Goal: Task Accomplishment & Management: Use online tool/utility

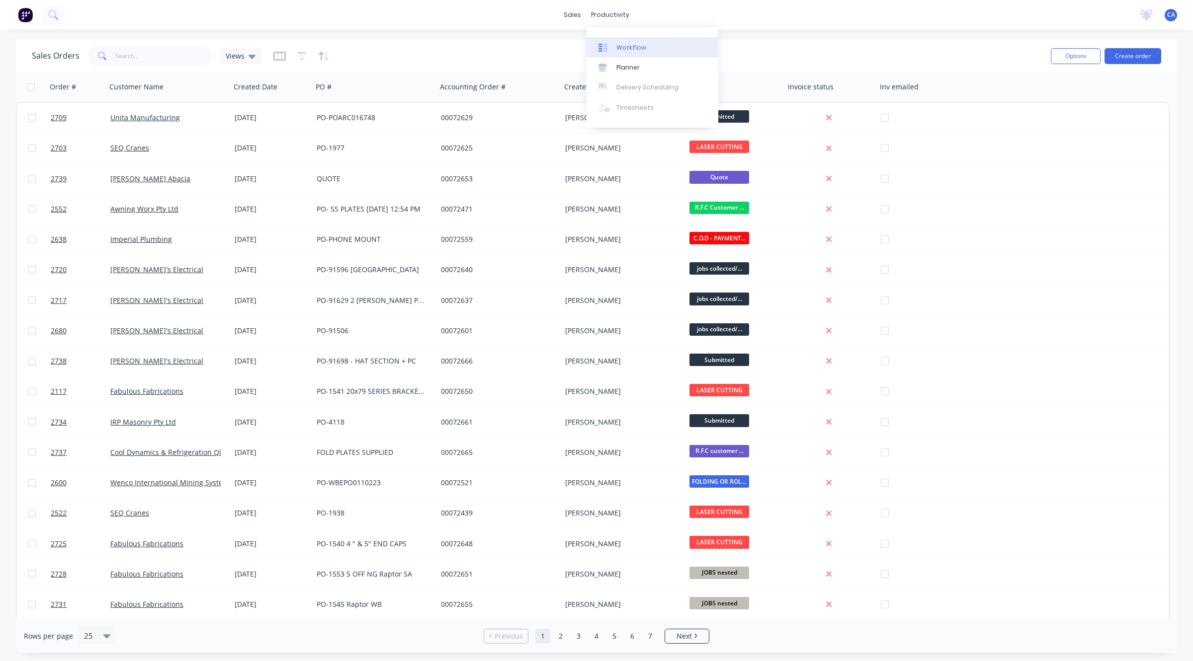
click at [623, 50] on div "Workflow" at bounding box center [631, 47] width 30 height 9
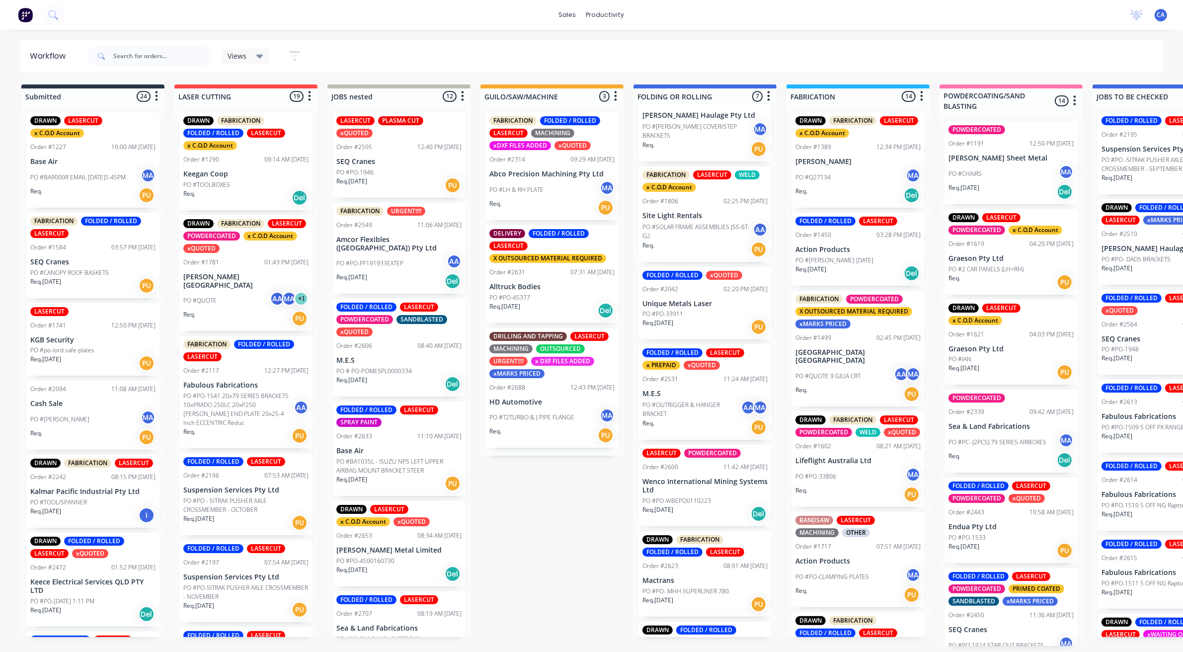
scroll to position [113, 0]
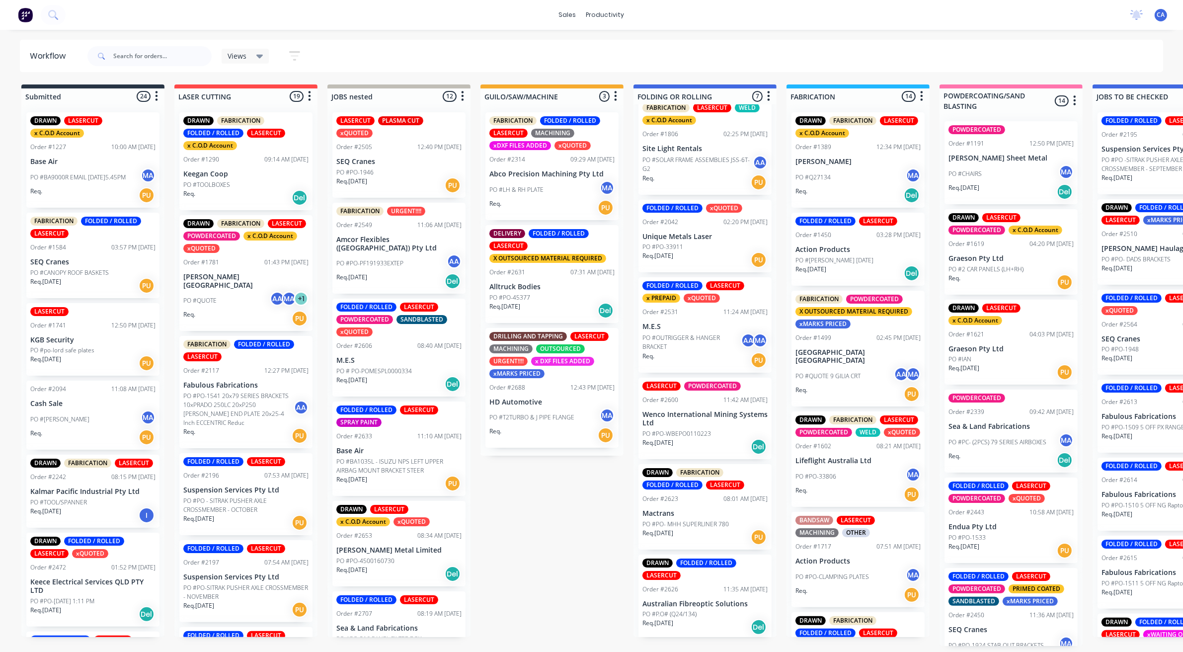
click at [704, 606] on p "Australian Fibreoptic Solutions" at bounding box center [705, 604] width 125 height 8
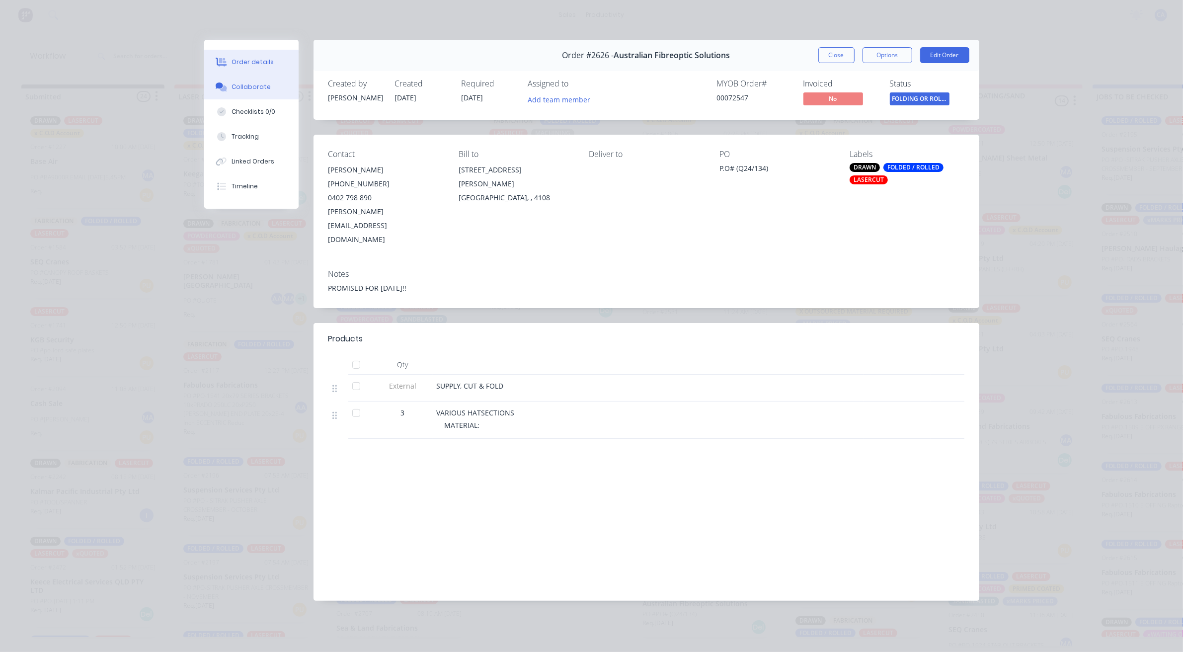
click at [247, 90] on div "Collaborate" at bounding box center [251, 86] width 39 height 9
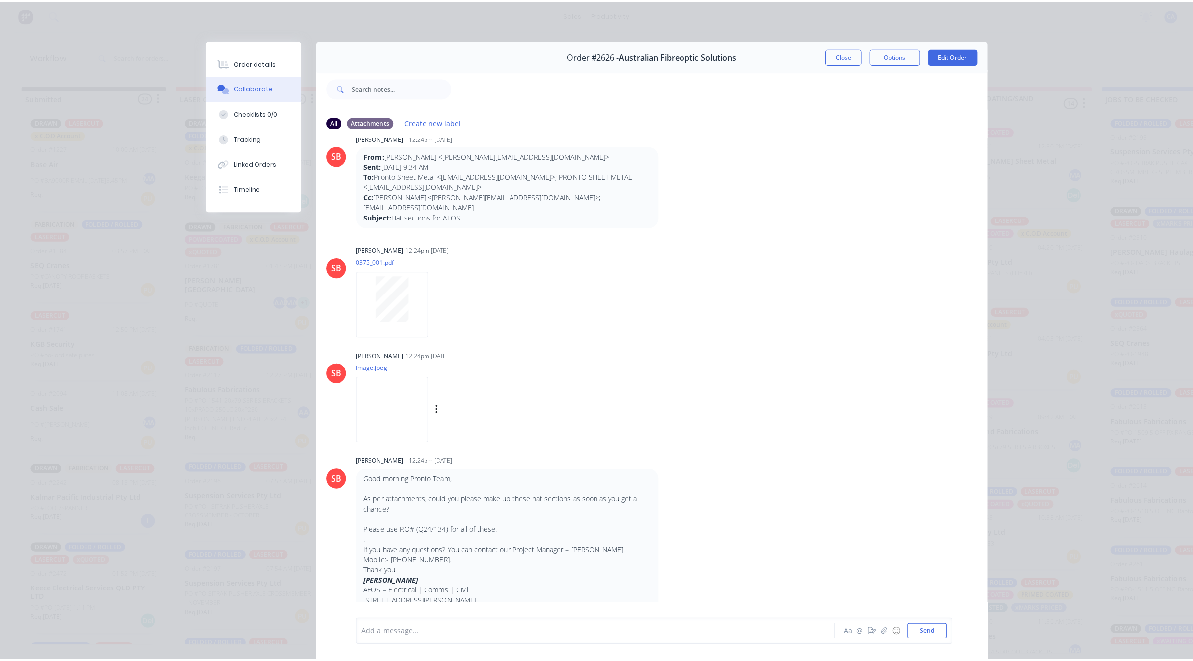
scroll to position [0, 0]
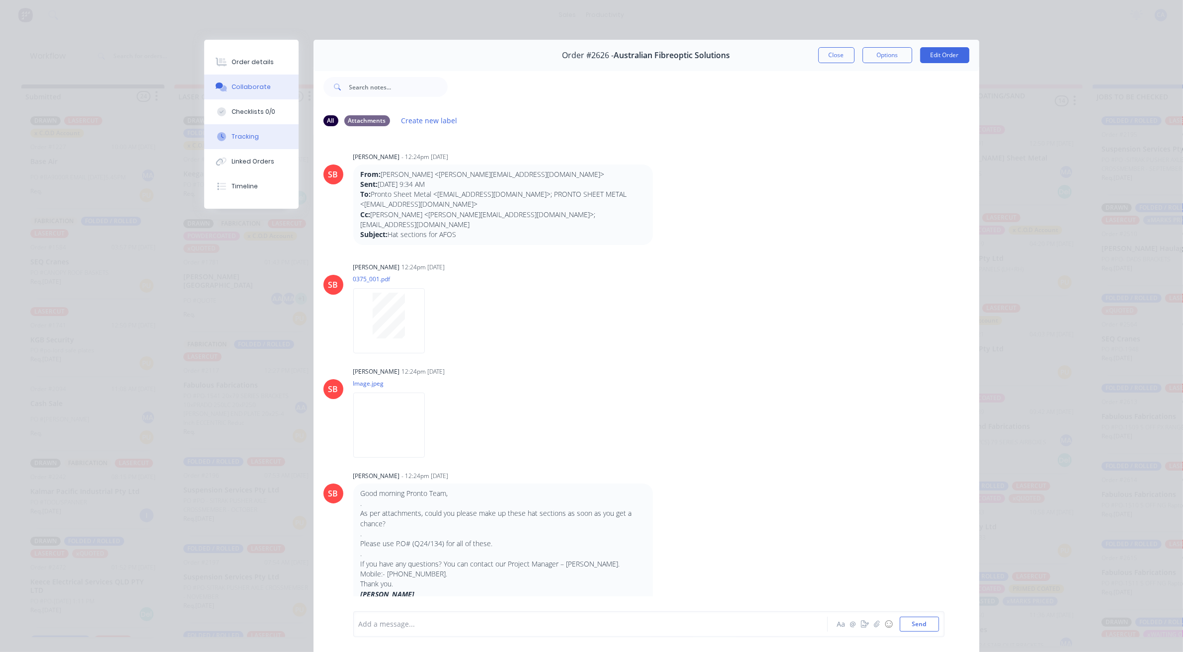
click at [237, 136] on div "Tracking" at bounding box center [245, 136] width 27 height 9
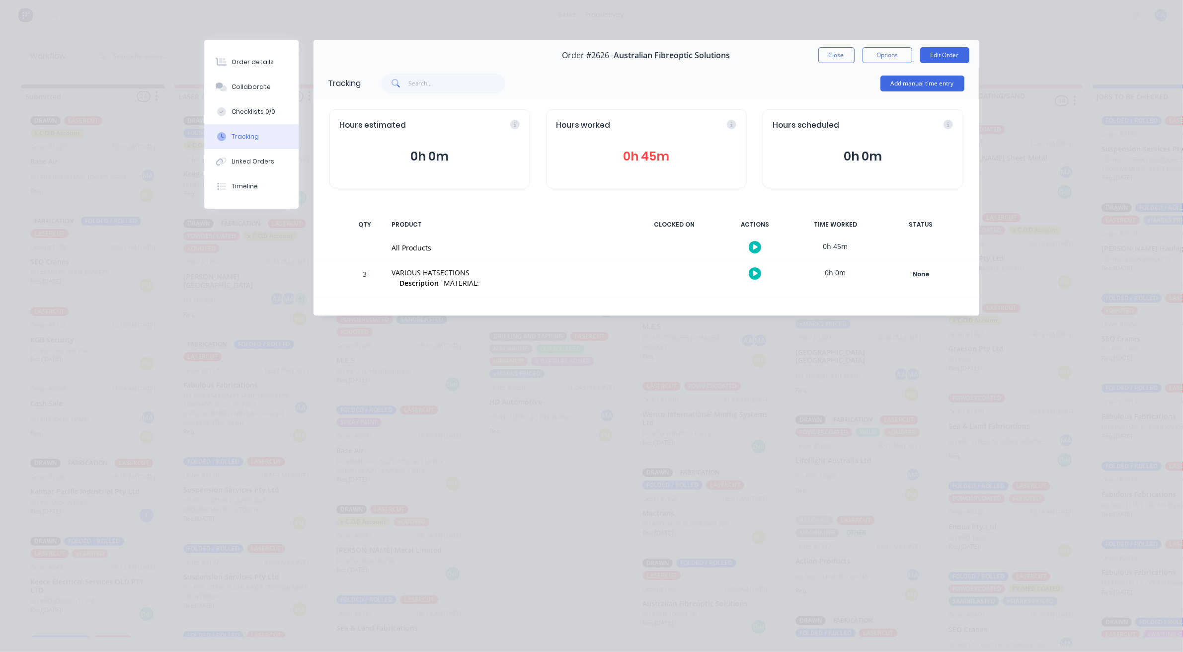
click at [657, 155] on button "0h 45m" at bounding box center [647, 156] width 180 height 19
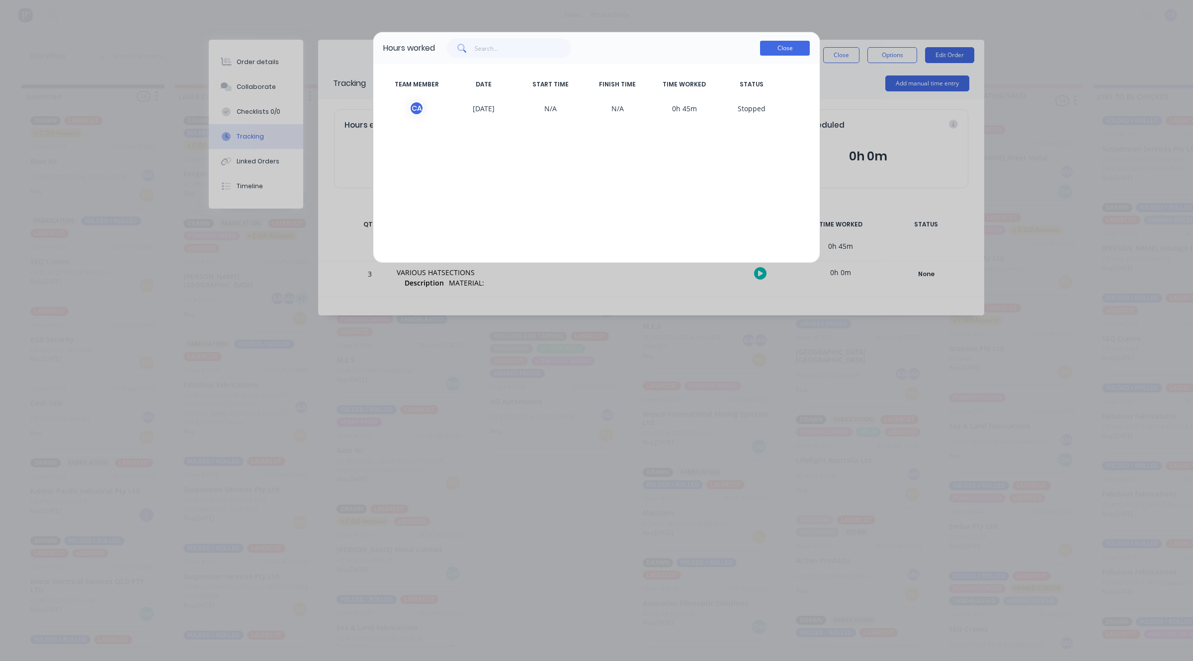
click at [791, 51] on button "Close" at bounding box center [785, 48] width 50 height 15
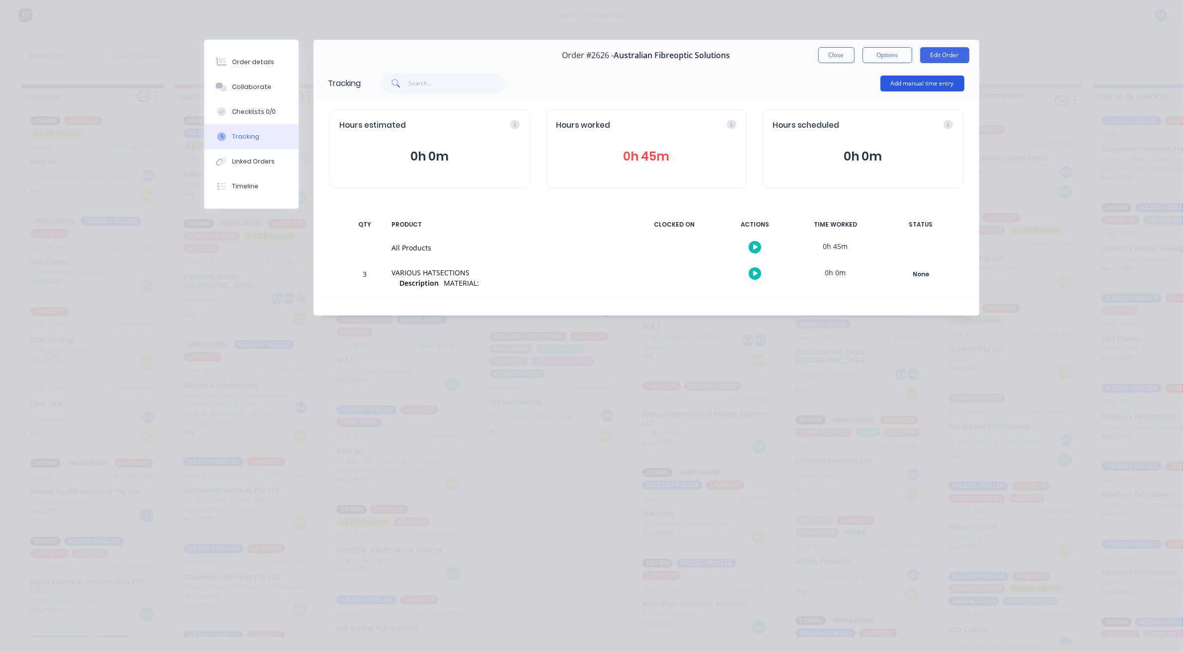
click at [925, 85] on button "Add manual time entry" at bounding box center [923, 84] width 84 height 16
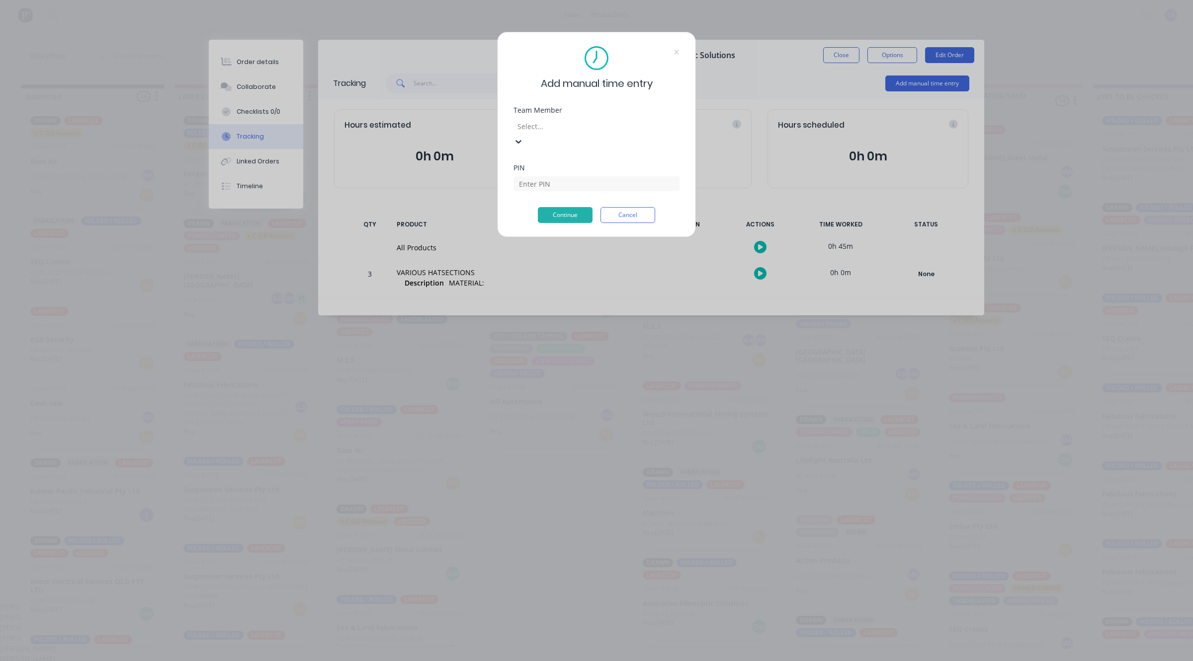
click at [585, 127] on div at bounding box center [587, 126] width 143 height 12
click at [573, 633] on div "[PERSON_NAME]" at bounding box center [591, 638] width 1183 height 10
click at [575, 176] on input at bounding box center [596, 183] width 166 height 15
type input "0000"
click at [577, 200] on button "Continue" at bounding box center [565, 200] width 55 height 16
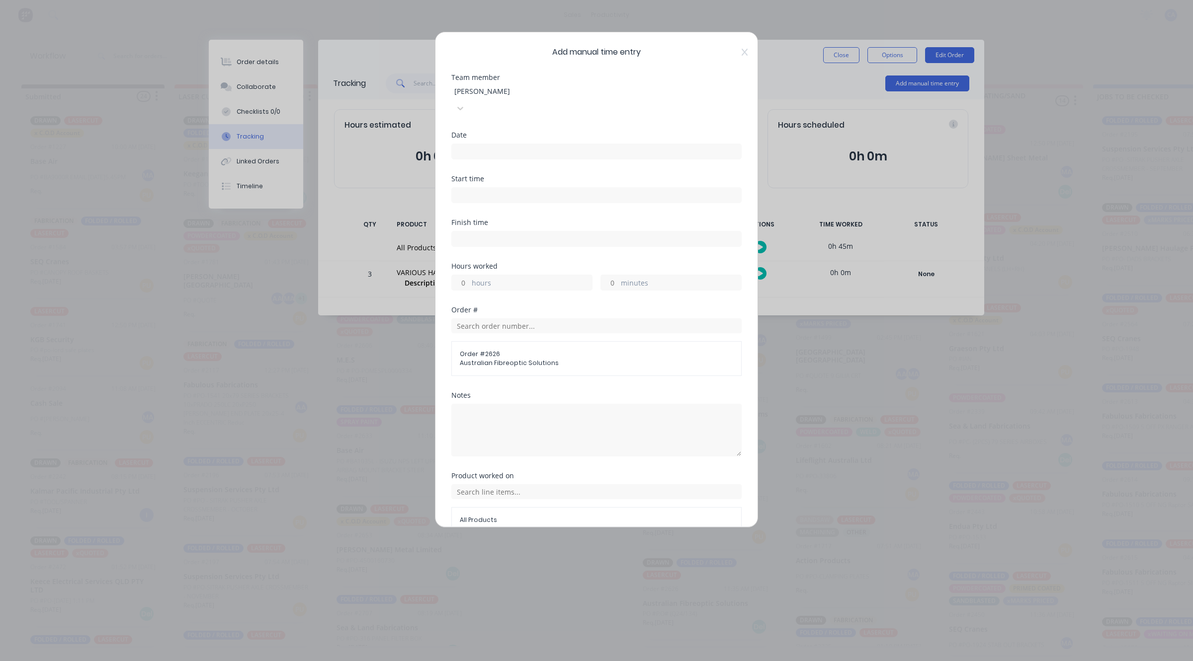
click at [507, 144] on input at bounding box center [596, 151] width 289 height 15
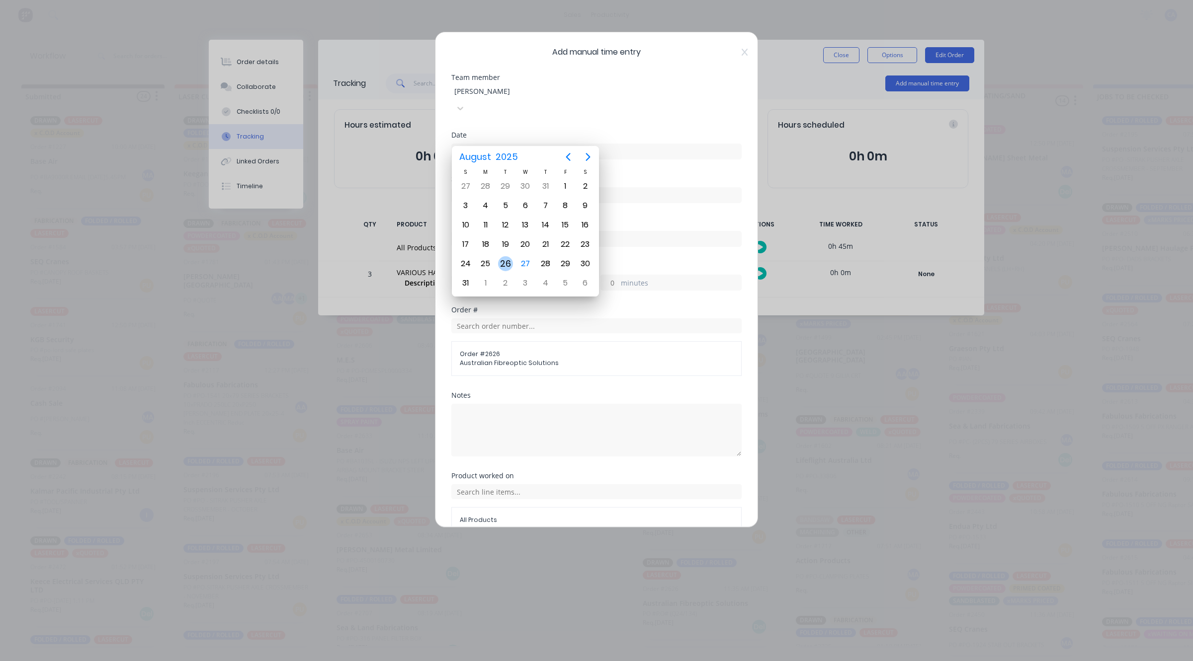
click at [511, 256] on div "26" at bounding box center [505, 263] width 20 height 19
type input "[DATE]"
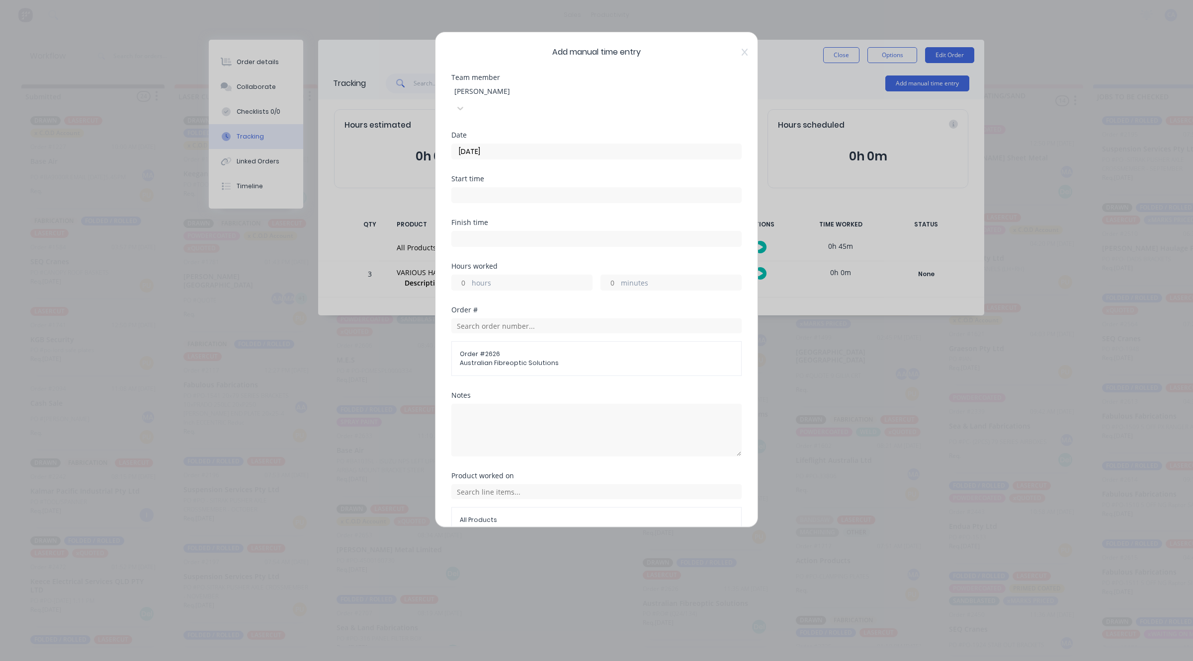
click at [605, 275] on input "minutes" at bounding box center [609, 282] width 17 height 15
type input "30"
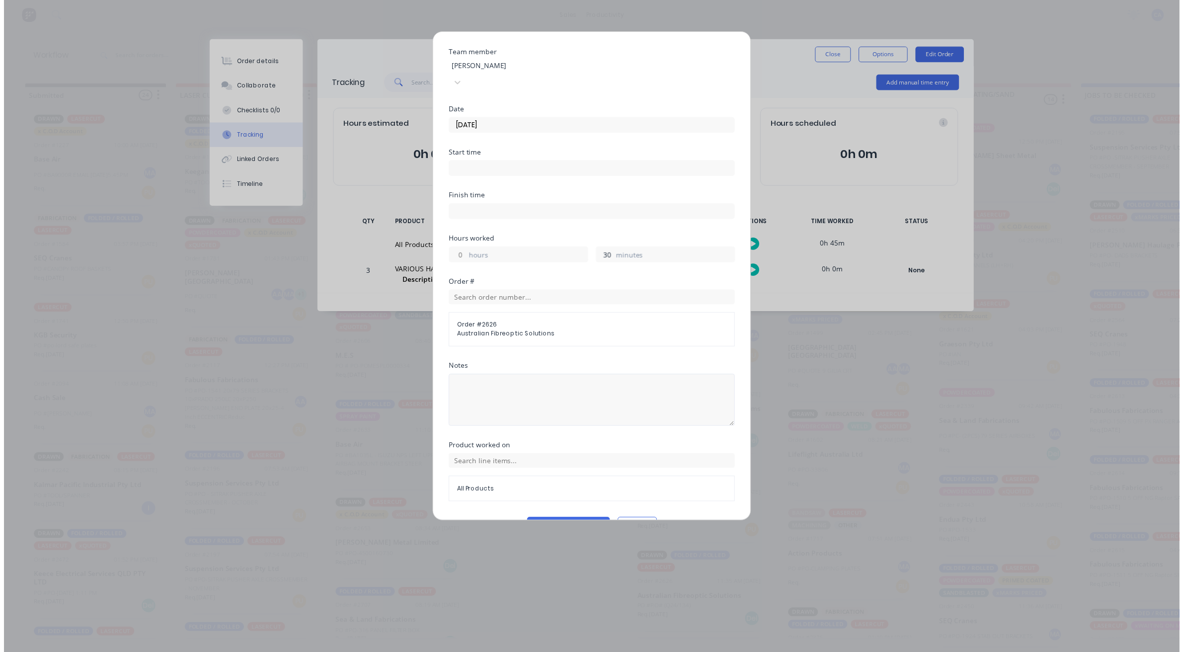
scroll to position [38, 0]
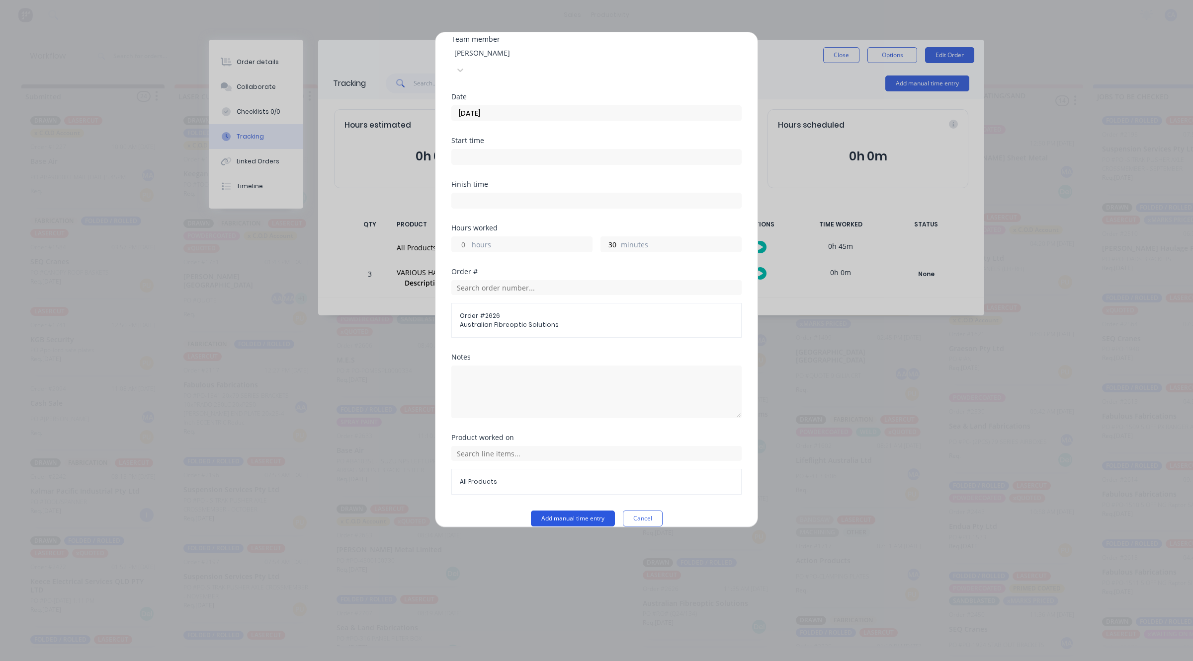
click at [556, 511] on button "Add manual time entry" at bounding box center [573, 519] width 84 height 16
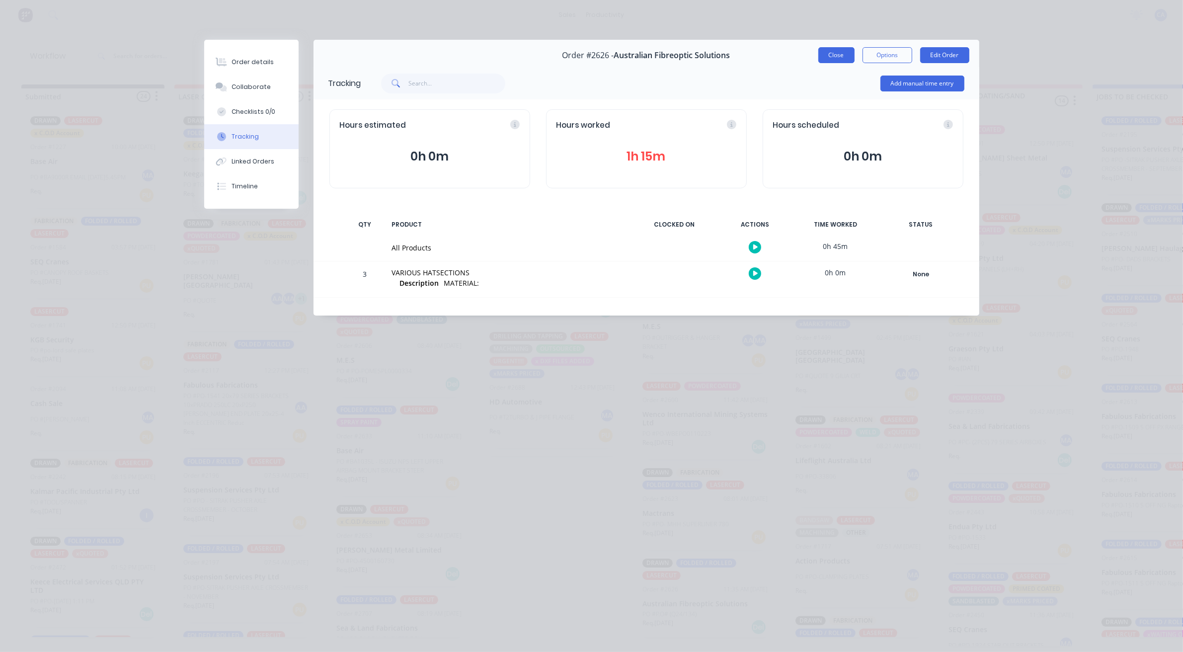
click at [829, 55] on button "Close" at bounding box center [836, 55] width 36 height 16
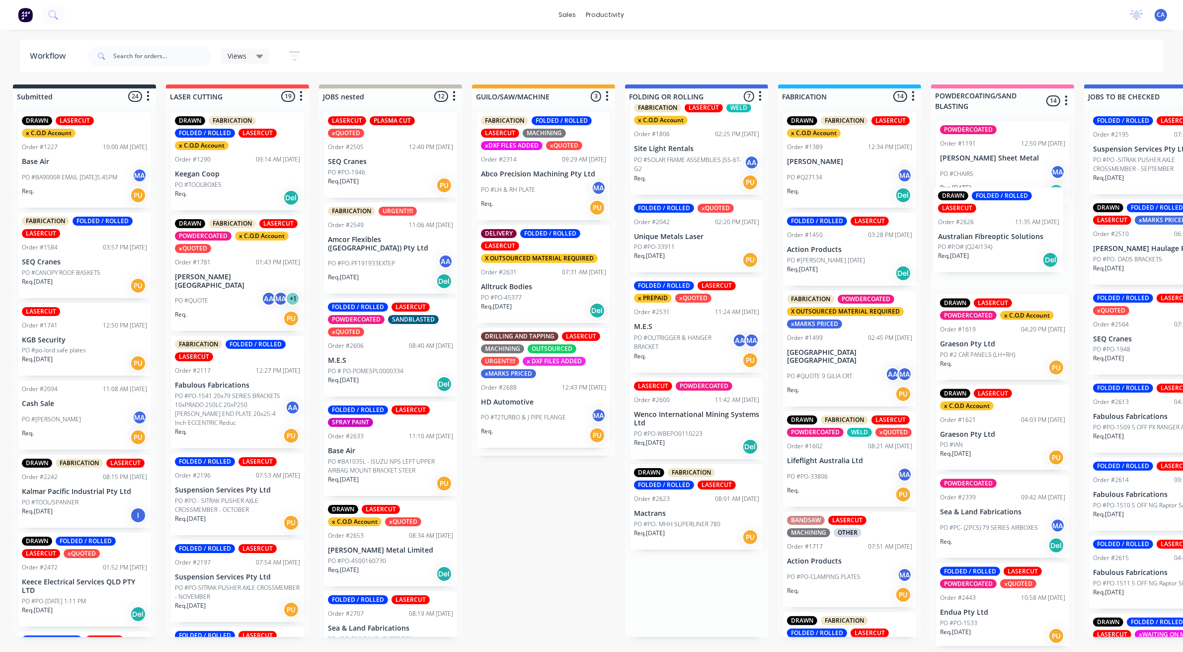
scroll to position [3, 13]
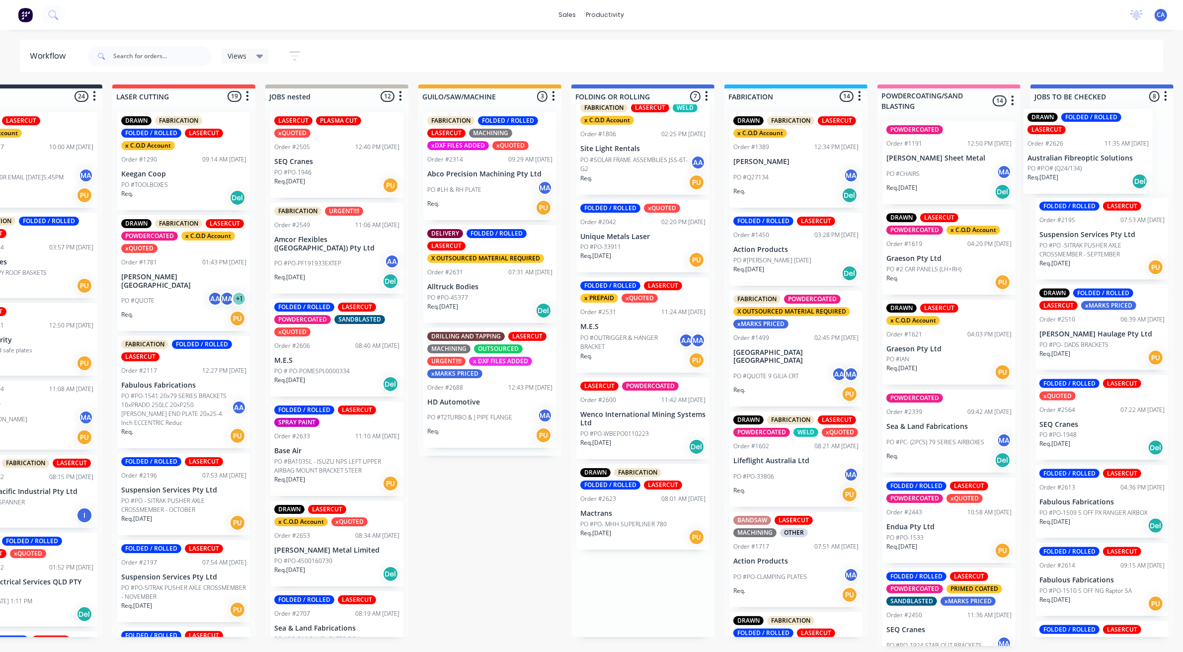
drag, startPoint x: 699, startPoint y: 615, endPoint x: 1086, endPoint y: 167, distance: 591.2
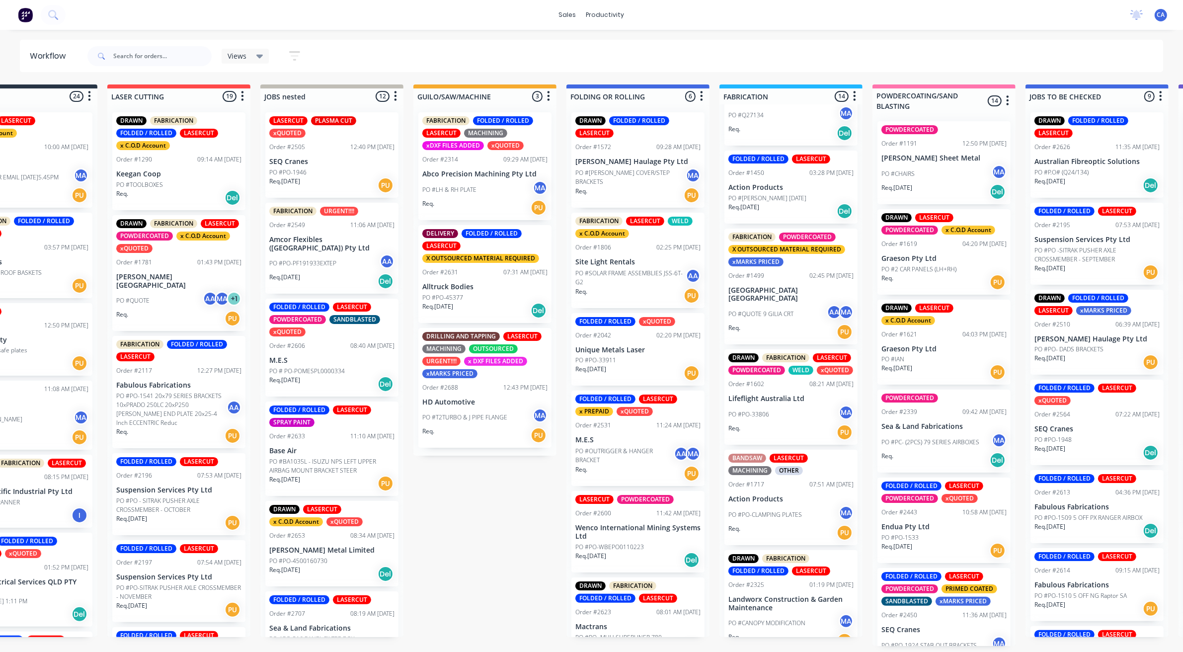
scroll to position [124, 0]
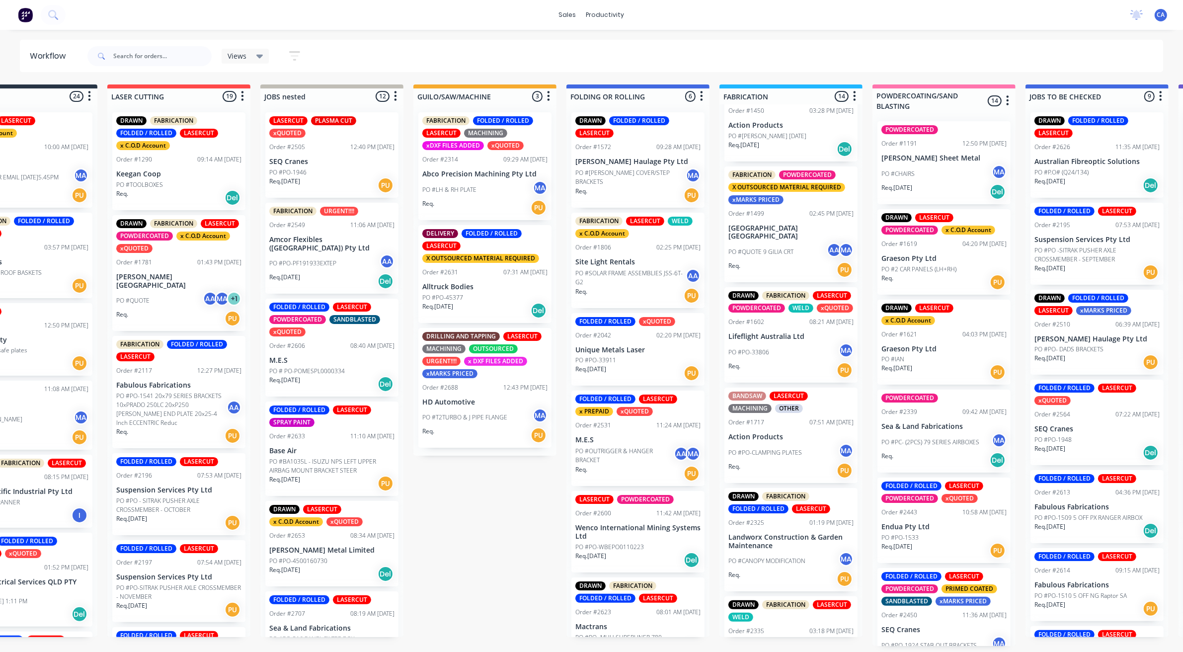
click at [790, 216] on div "Order #1499 02:45 PM [DATE]" at bounding box center [791, 213] width 125 height 9
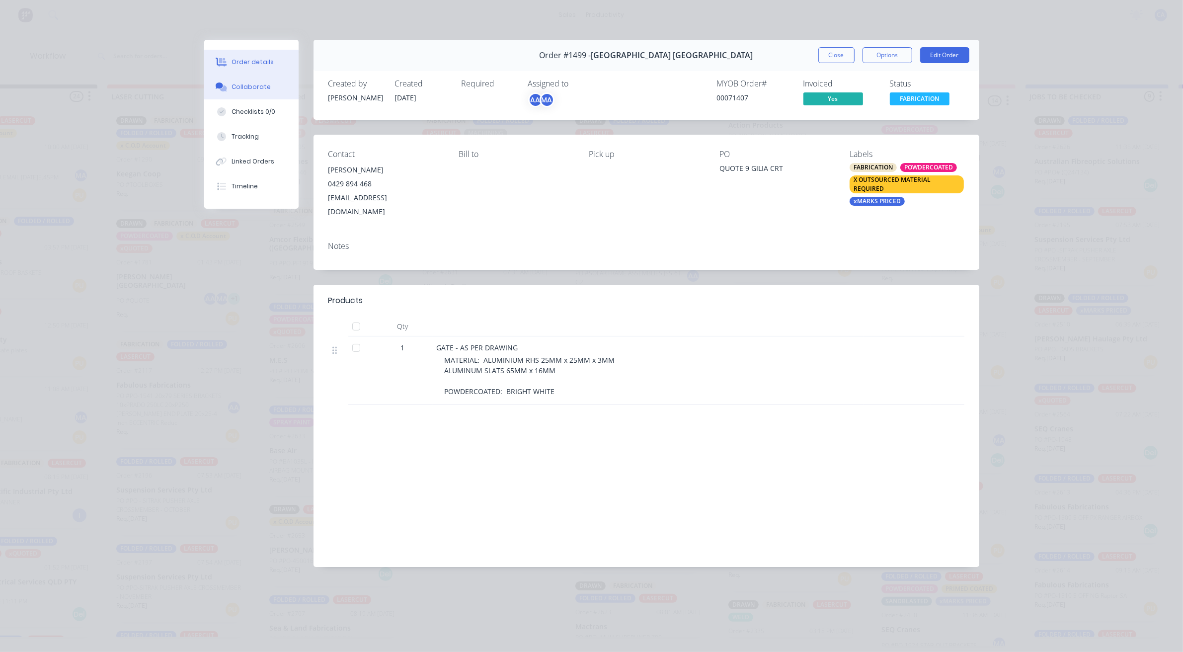
click at [276, 82] on button "Collaborate" at bounding box center [251, 87] width 94 height 25
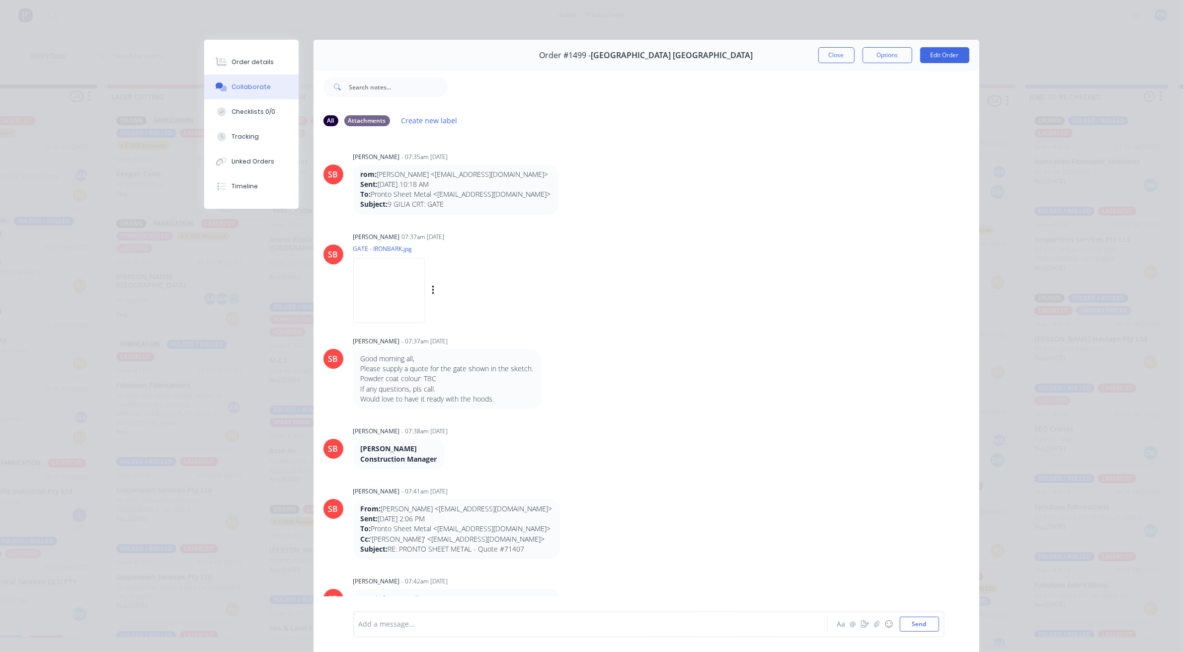
click at [387, 292] on img at bounding box center [389, 290] width 72 height 65
click at [818, 51] on button "Close" at bounding box center [836, 55] width 36 height 16
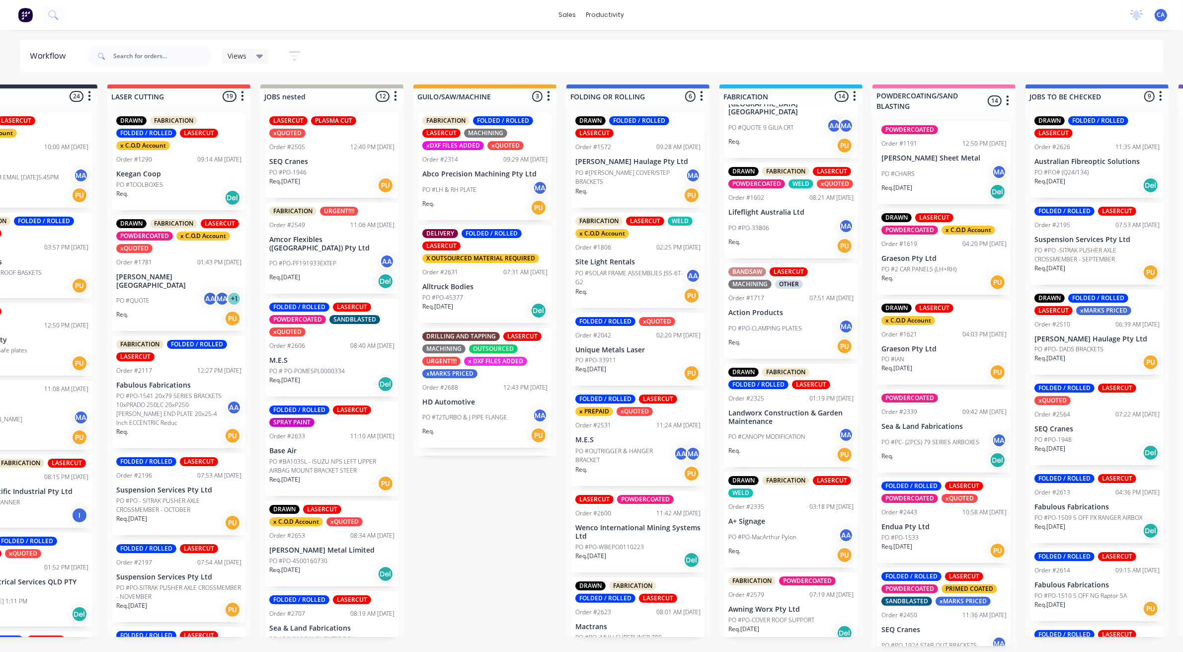
scroll to position [311, 0]
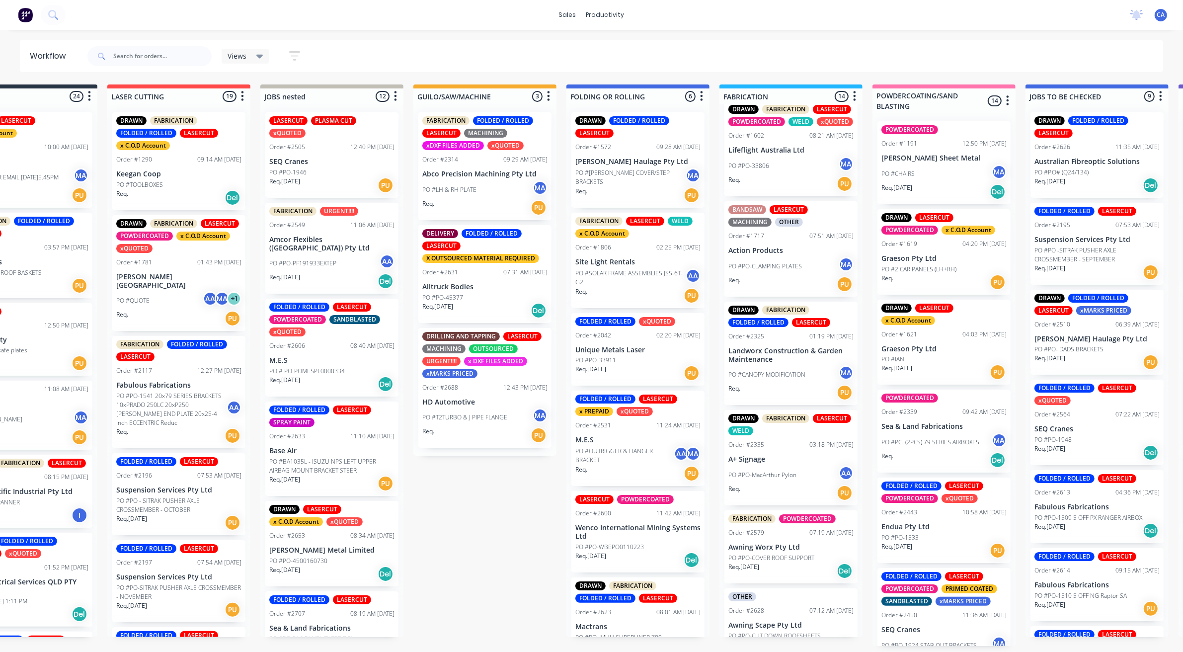
click at [778, 252] on p "Action Products" at bounding box center [791, 250] width 125 height 8
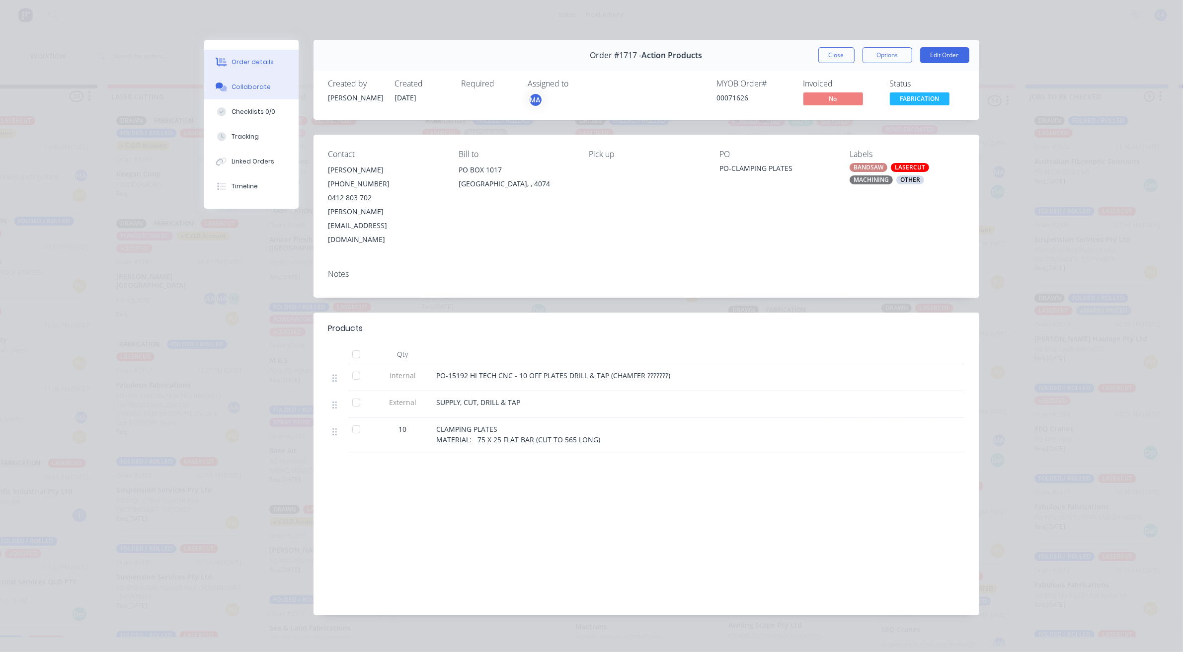
click at [247, 93] on button "Collaborate" at bounding box center [251, 87] width 94 height 25
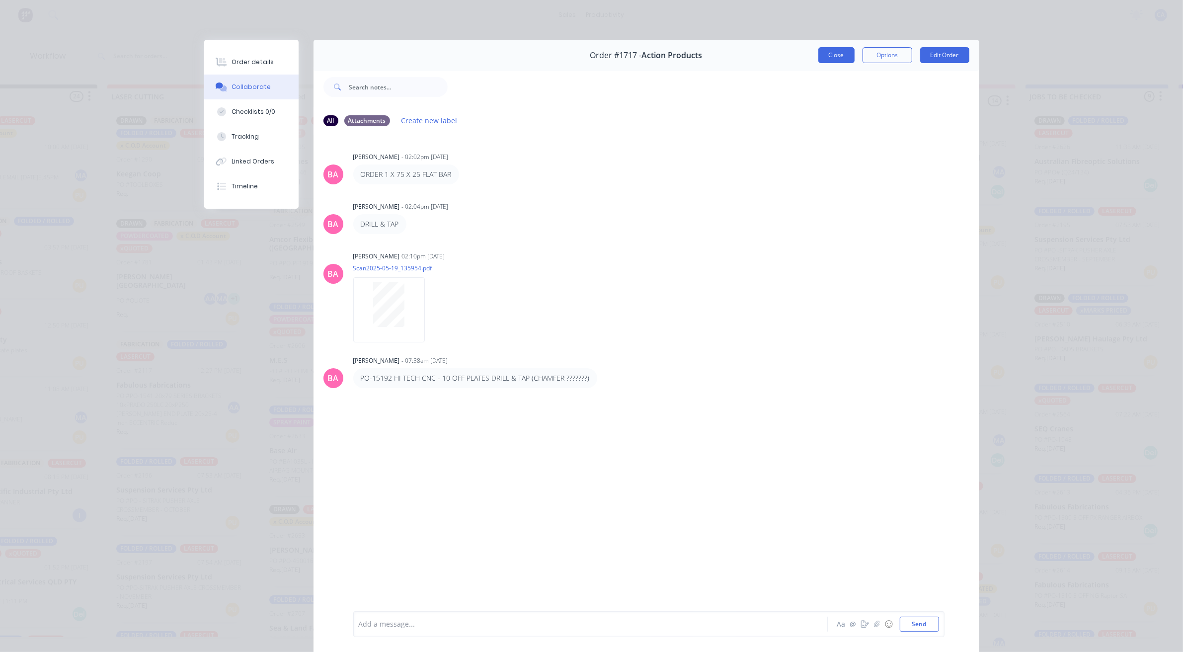
click at [825, 58] on button "Close" at bounding box center [836, 55] width 36 height 16
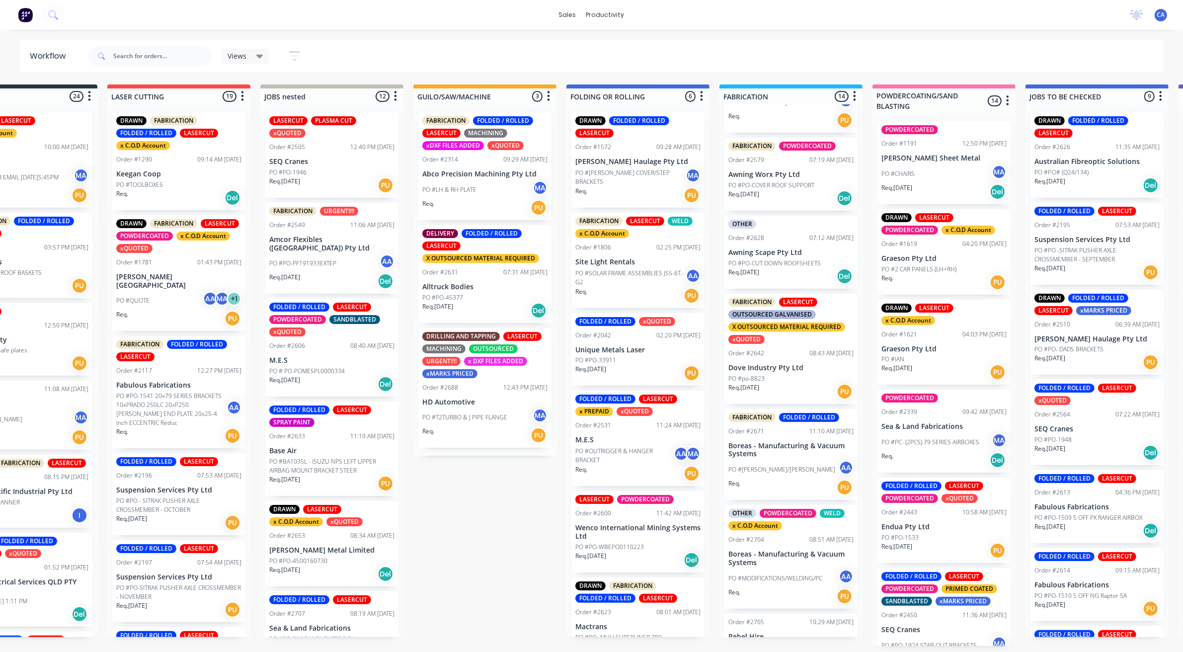
scroll to position [745, 0]
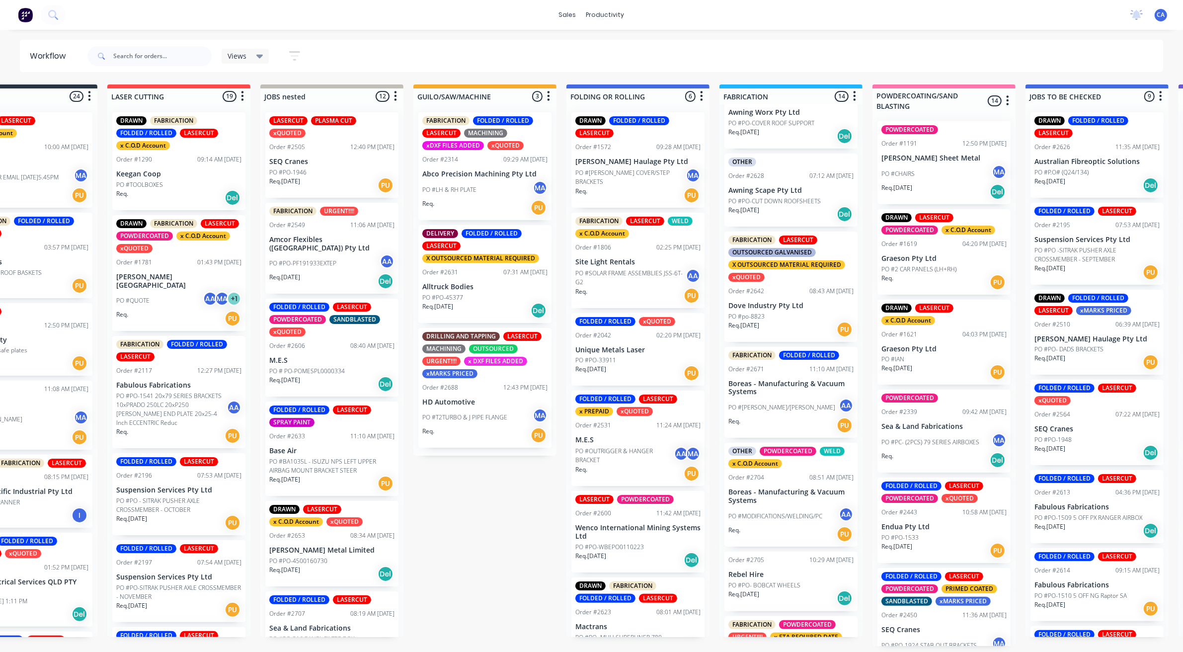
click at [779, 306] on p "Dove Industry Pty Ltd" at bounding box center [791, 306] width 125 height 8
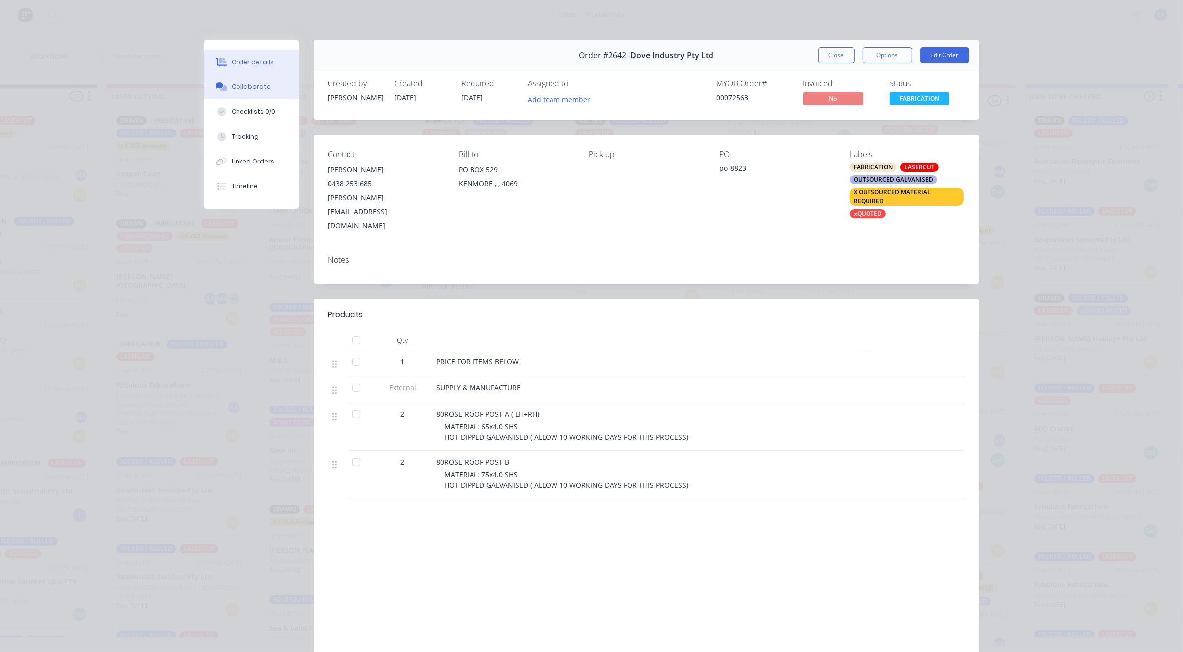
click at [253, 93] on button "Collaborate" at bounding box center [251, 87] width 94 height 25
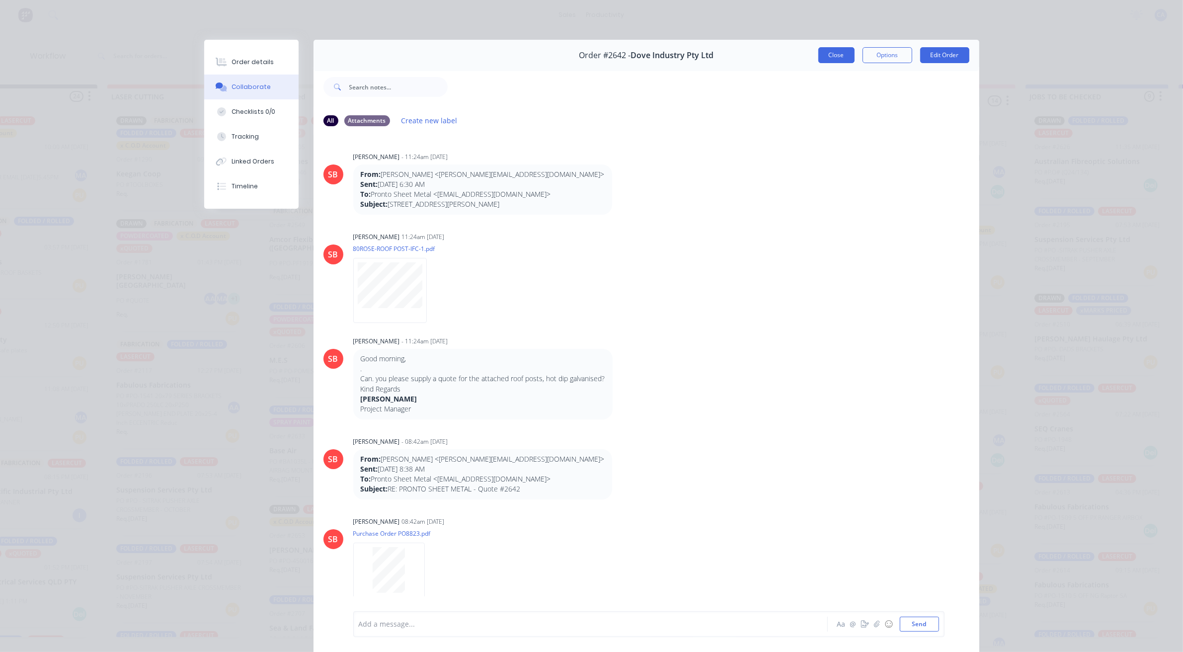
click at [833, 57] on button "Close" at bounding box center [836, 55] width 36 height 16
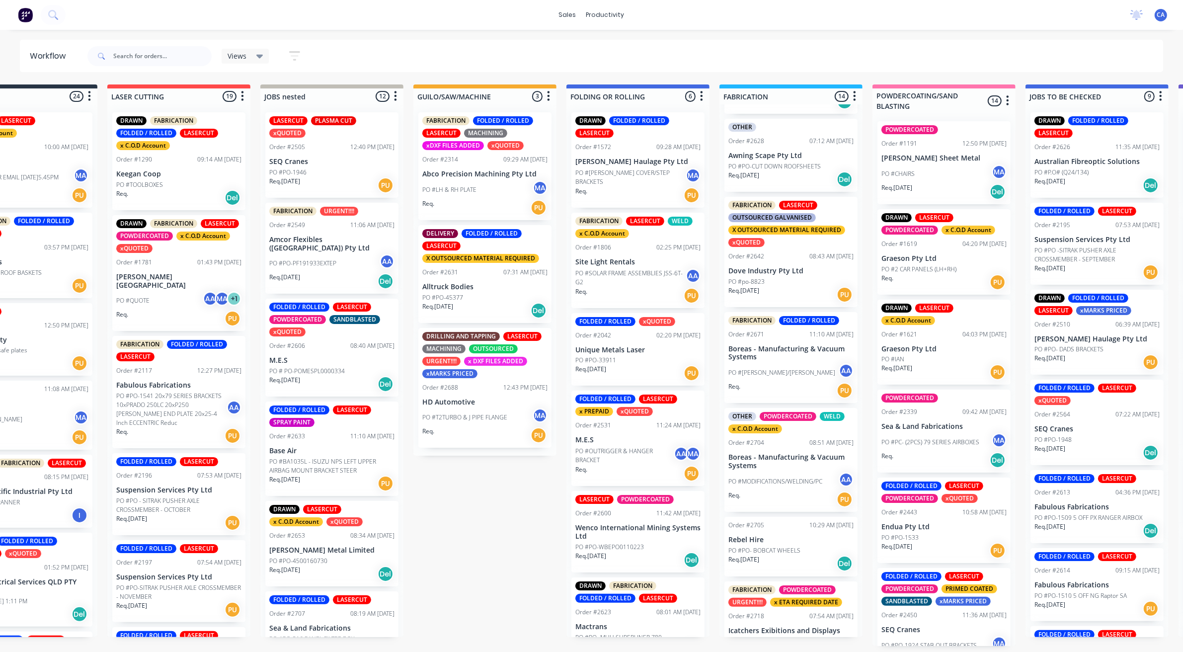
scroll to position [811, 0]
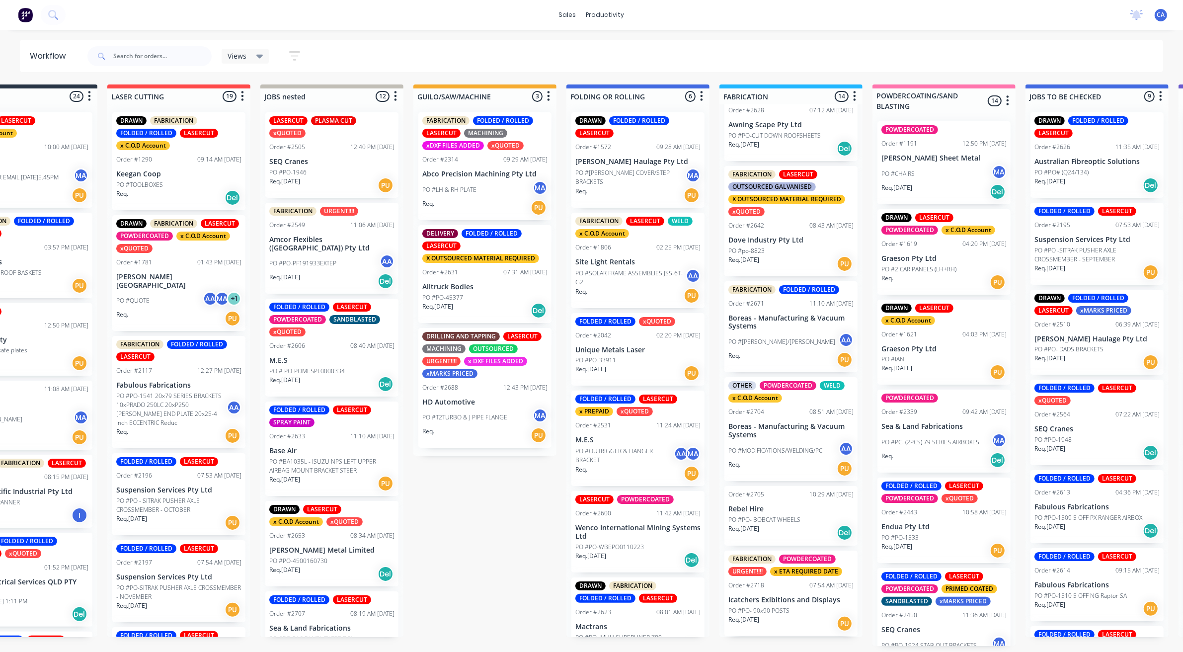
click at [776, 426] on p "Boreas - Manufacturing & Vacuum Systems" at bounding box center [791, 430] width 125 height 17
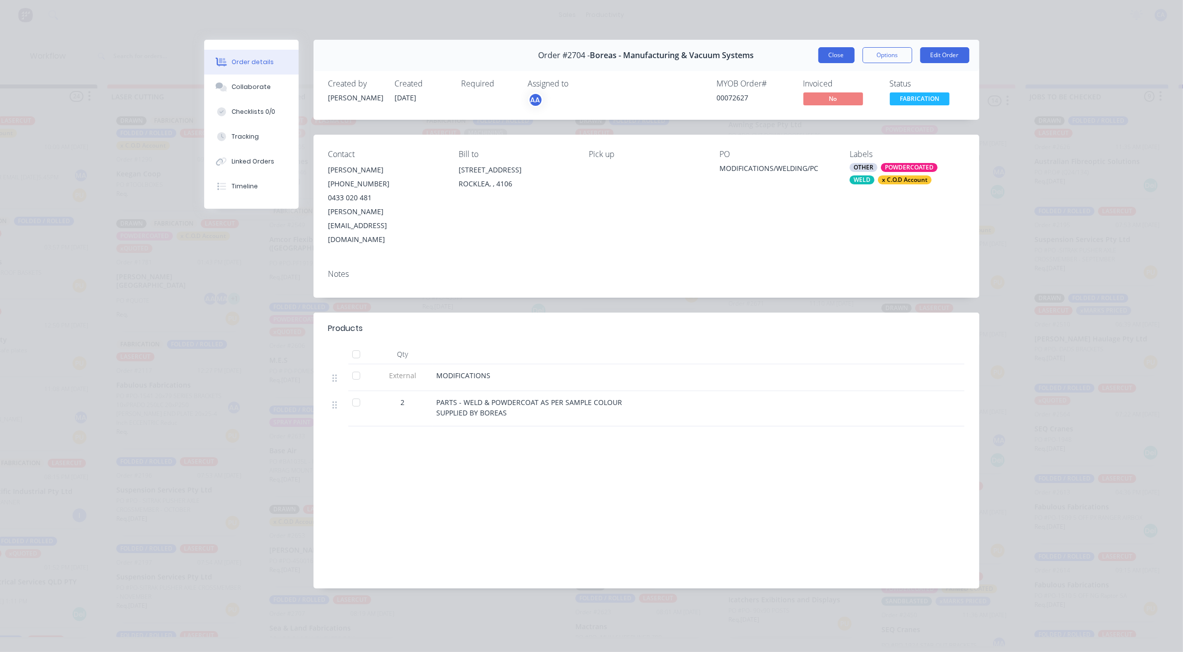
click at [849, 50] on button "Close" at bounding box center [836, 55] width 36 height 16
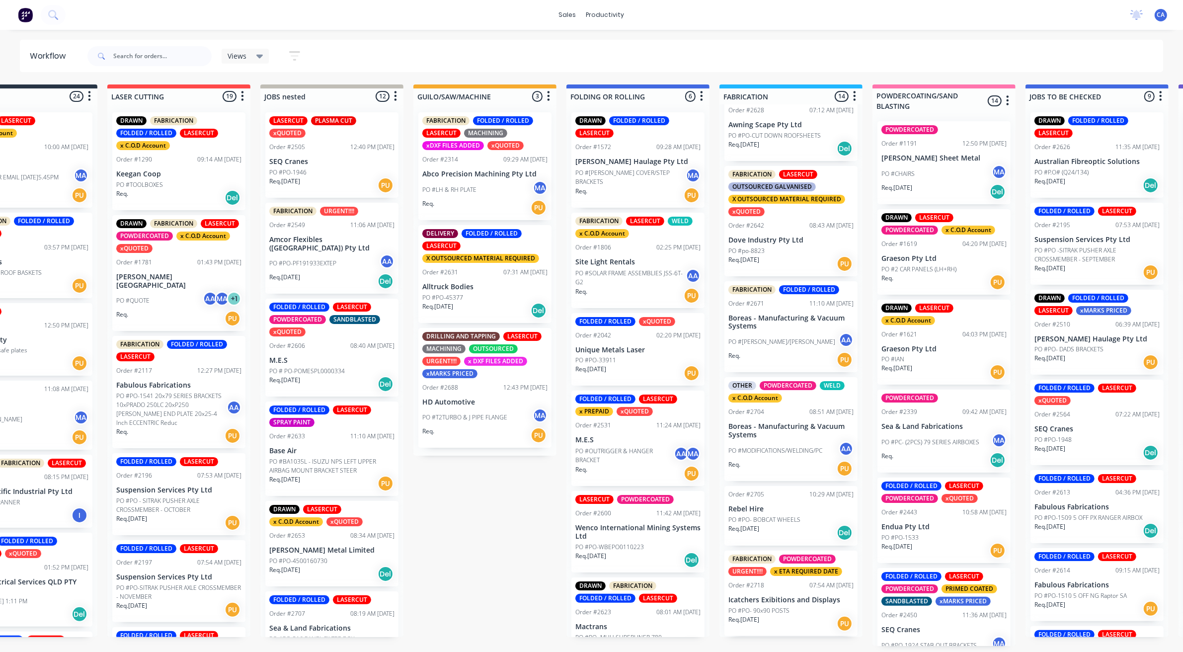
scroll to position [3, 67]
click at [779, 599] on p "Icatchers Exibitions and Displays" at bounding box center [791, 600] width 125 height 8
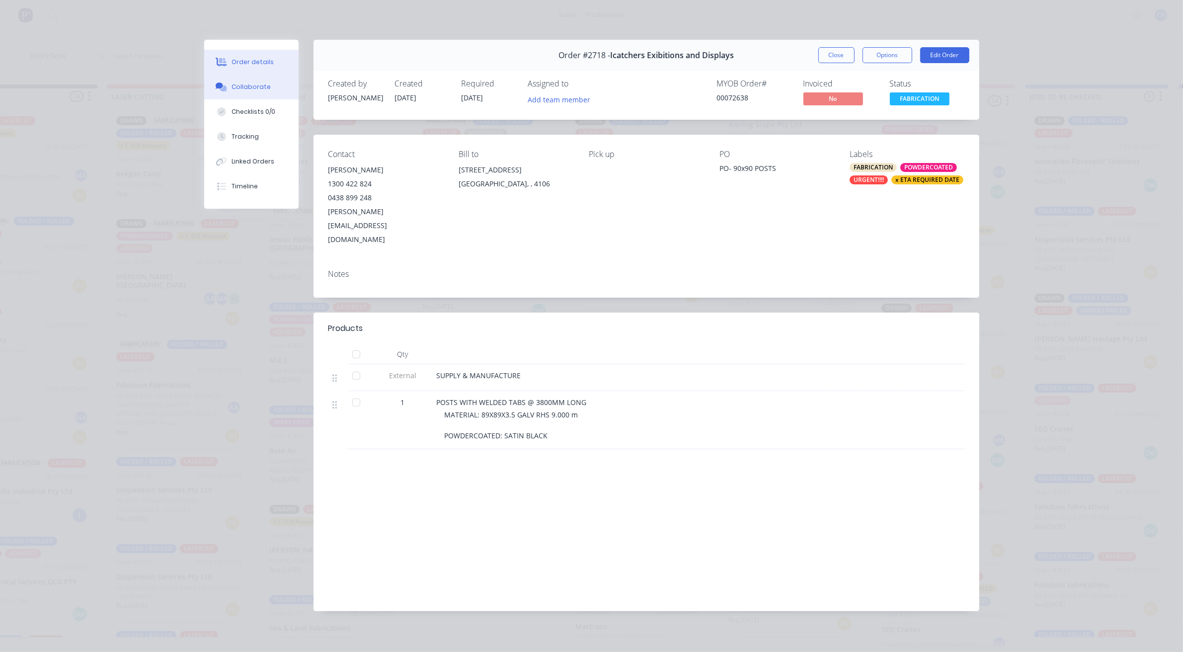
click at [255, 83] on div "Collaborate" at bounding box center [251, 86] width 39 height 9
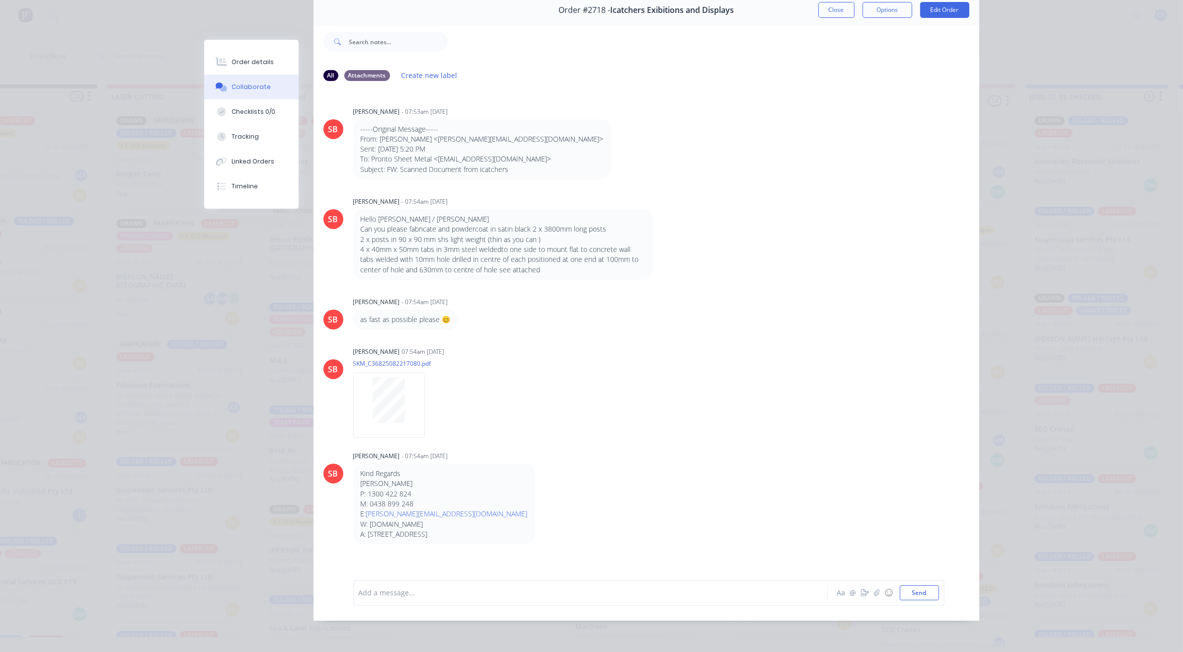
scroll to position [0, 0]
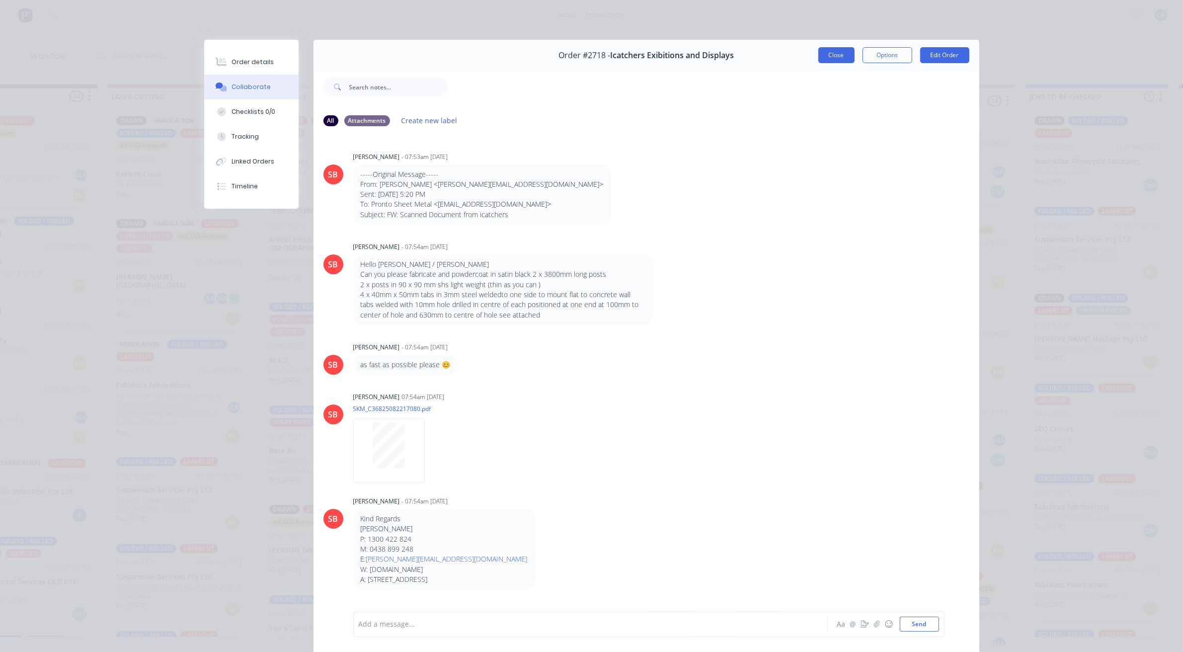
click at [837, 61] on button "Close" at bounding box center [836, 55] width 36 height 16
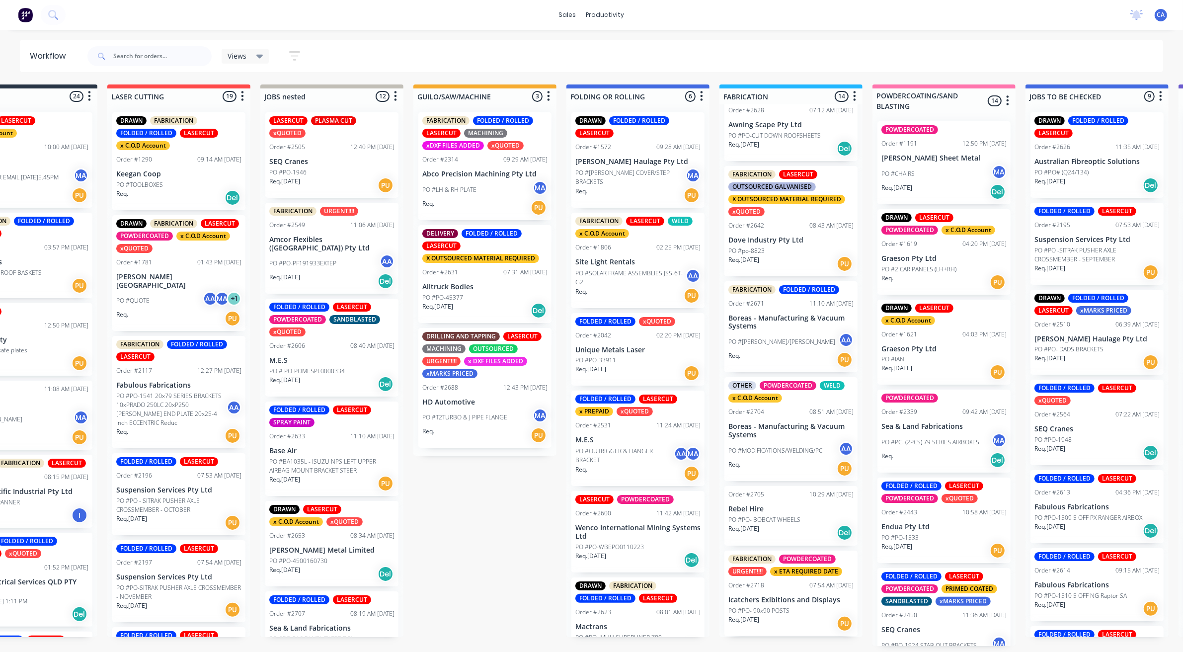
scroll to position [3, 0]
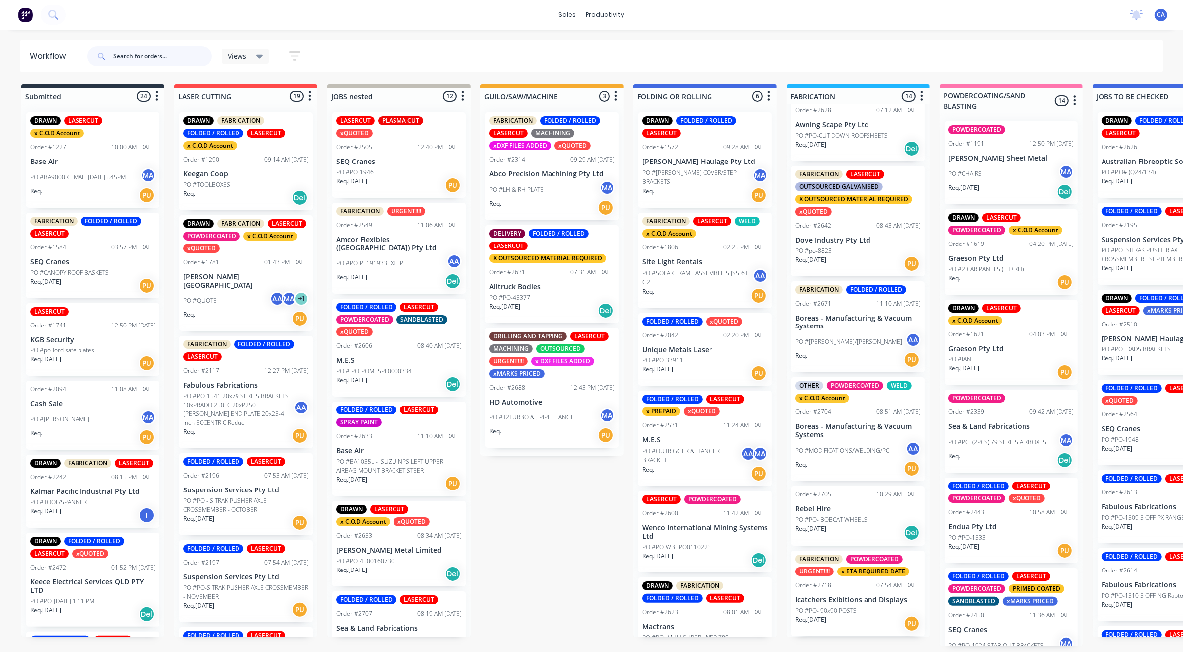
click at [156, 55] on input "text" at bounding box center [162, 56] width 98 height 20
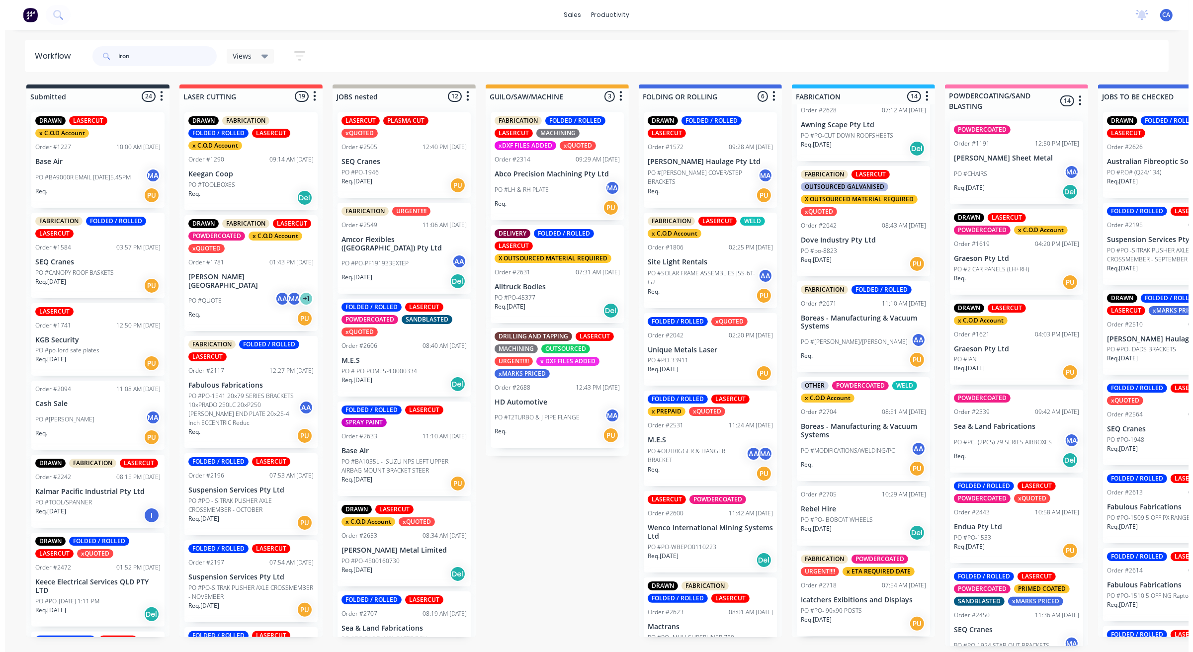
scroll to position [0, 0]
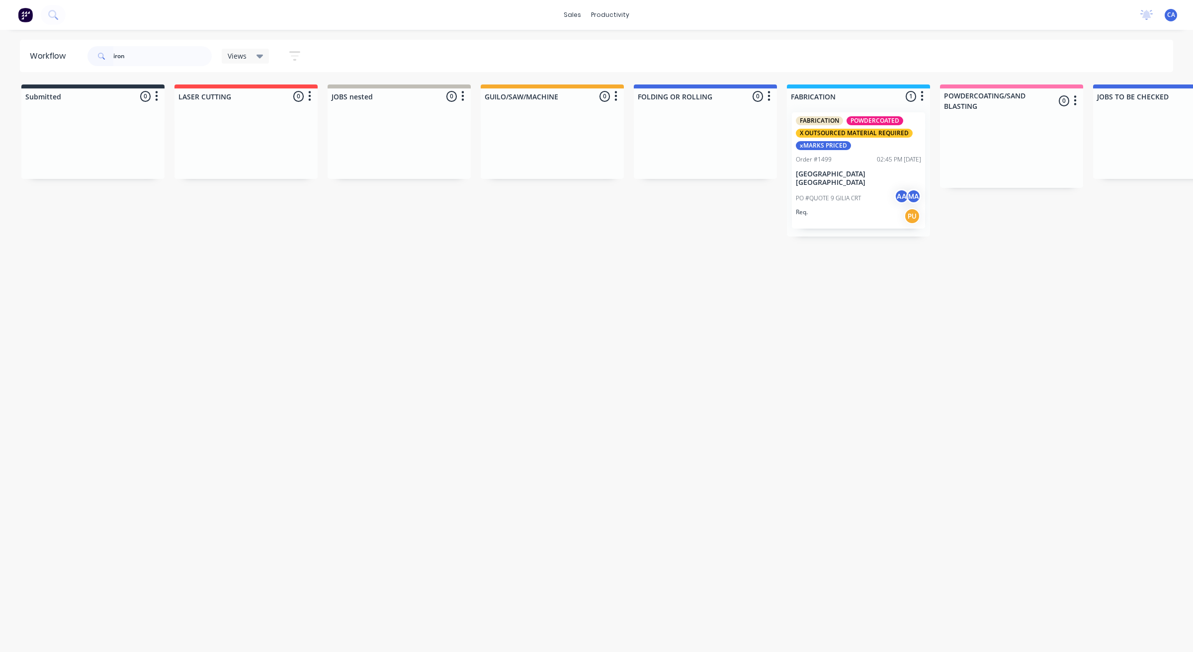
click at [818, 174] on p "[GEOGRAPHIC_DATA] [GEOGRAPHIC_DATA]" at bounding box center [858, 178] width 125 height 17
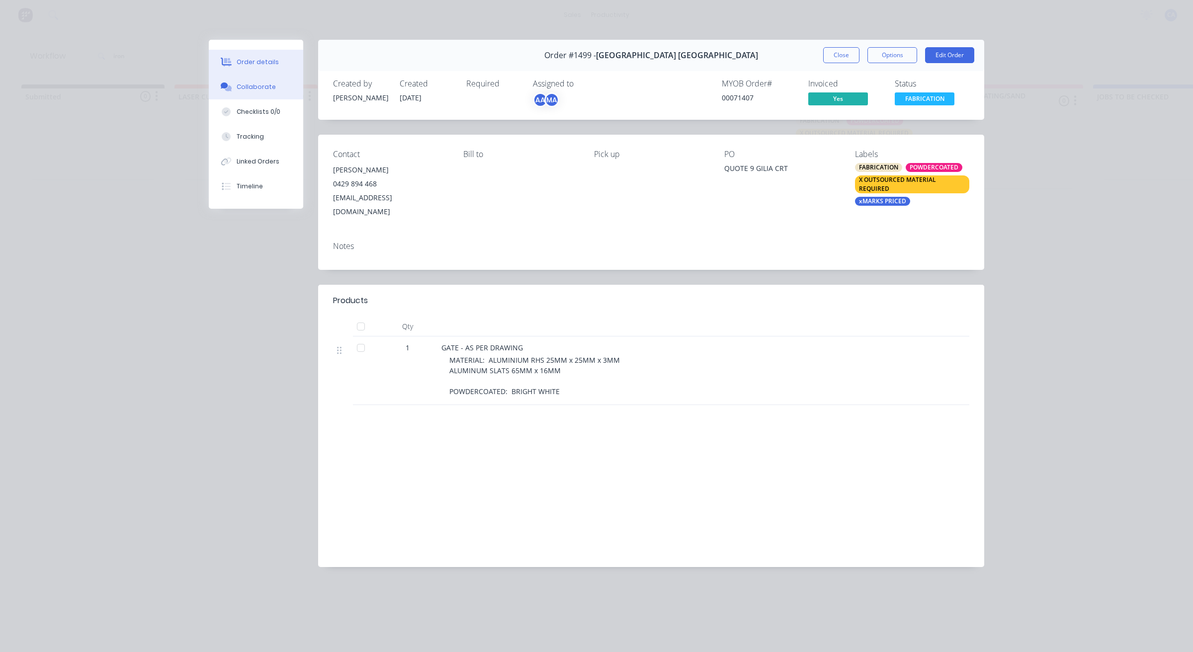
click at [271, 83] on div "Collaborate" at bounding box center [256, 86] width 39 height 9
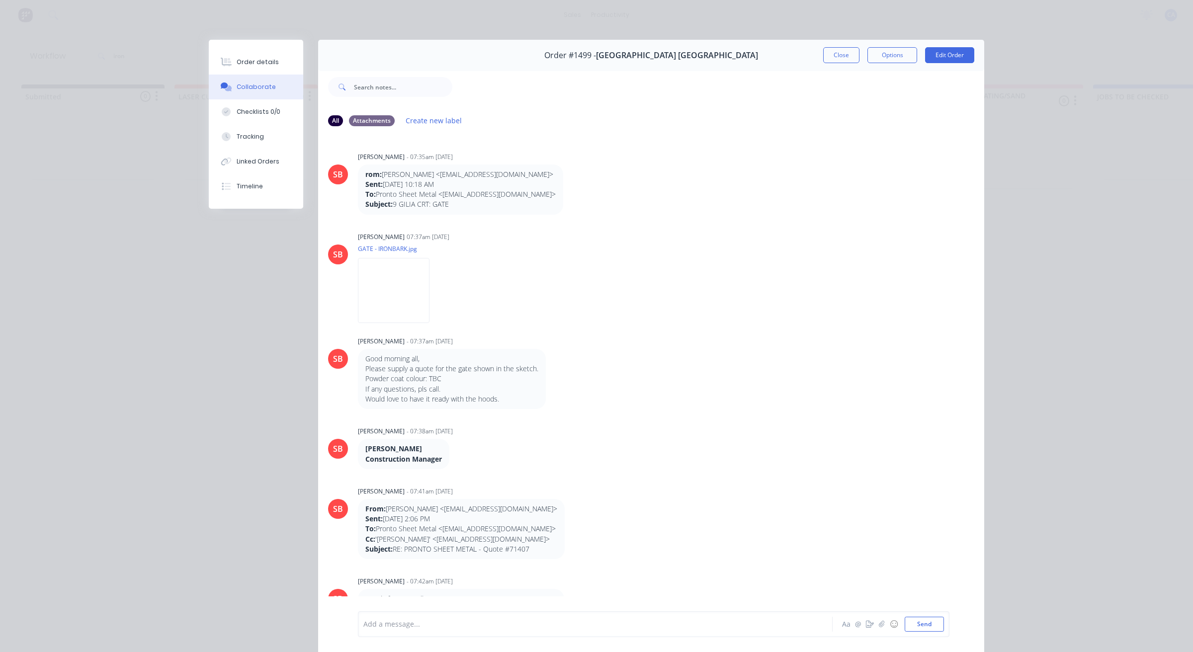
click at [397, 328] on div "SB [PERSON_NAME] - 07:35am [DATE] rom: [PERSON_NAME] <[EMAIL_ADDRESS][DOMAIN_NA…" at bounding box center [651, 373] width 666 height 476
click at [404, 314] on img at bounding box center [394, 290] width 72 height 65
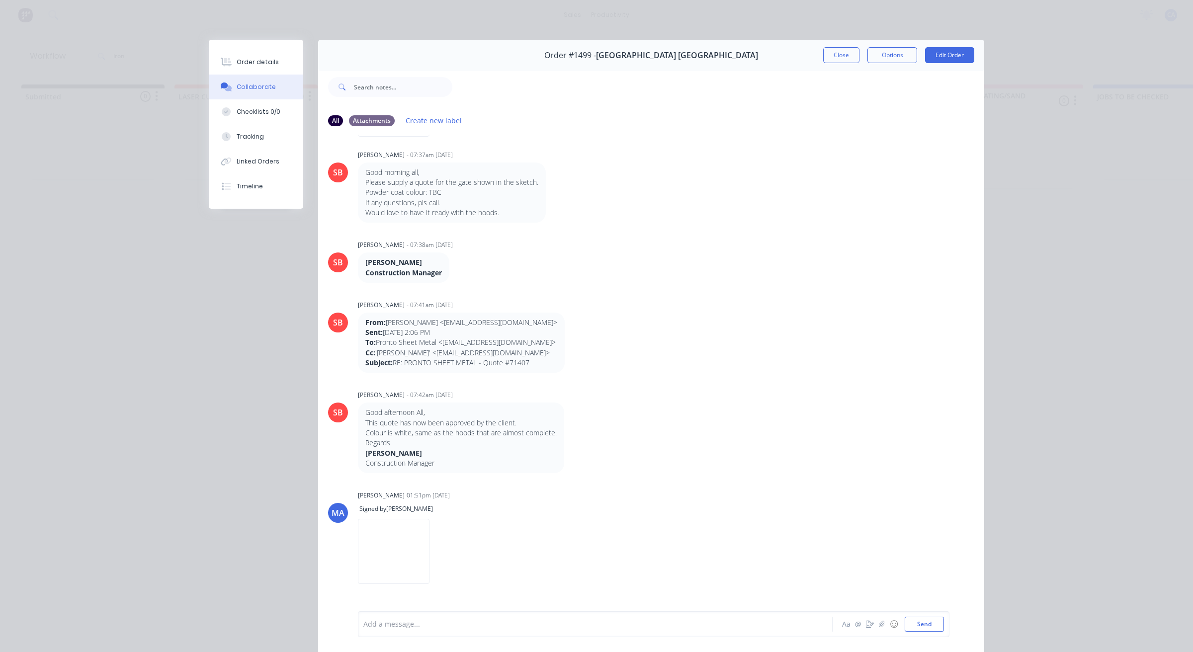
scroll to position [300, 0]
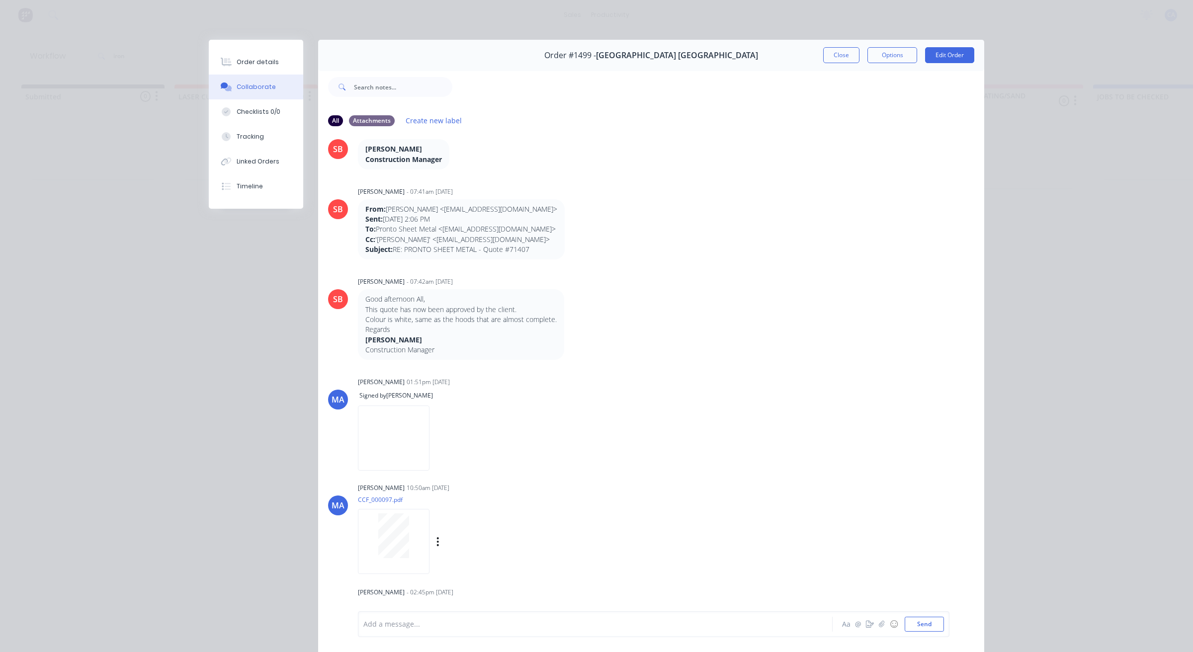
click at [408, 534] on div at bounding box center [393, 535] width 63 height 45
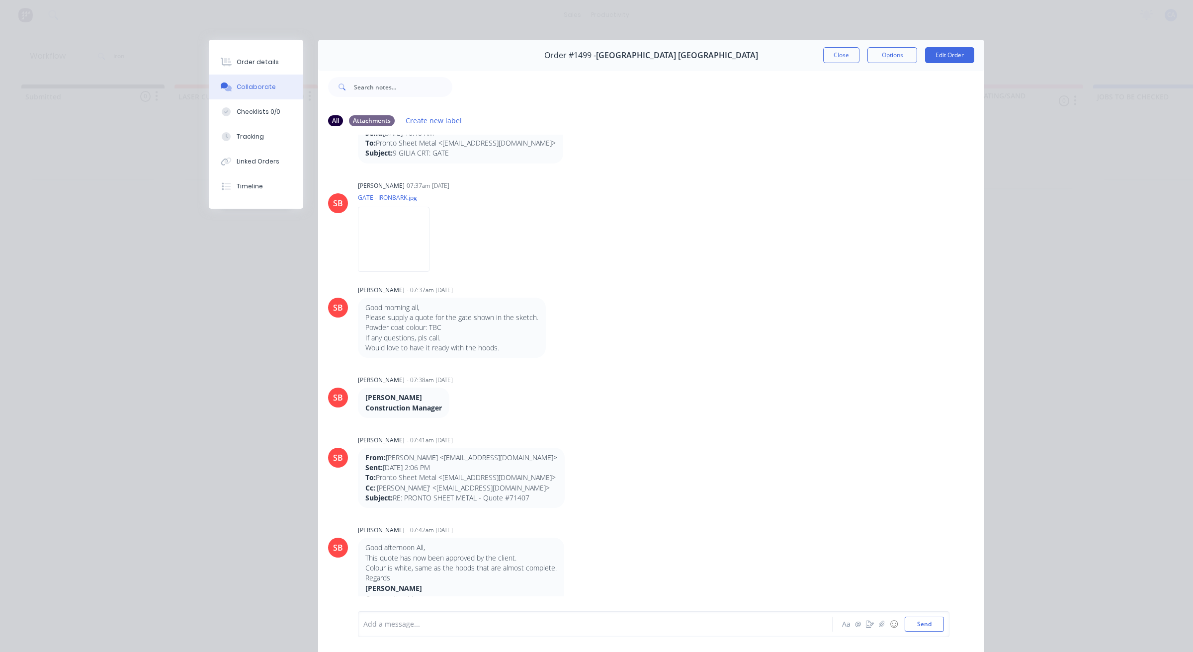
scroll to position [0, 0]
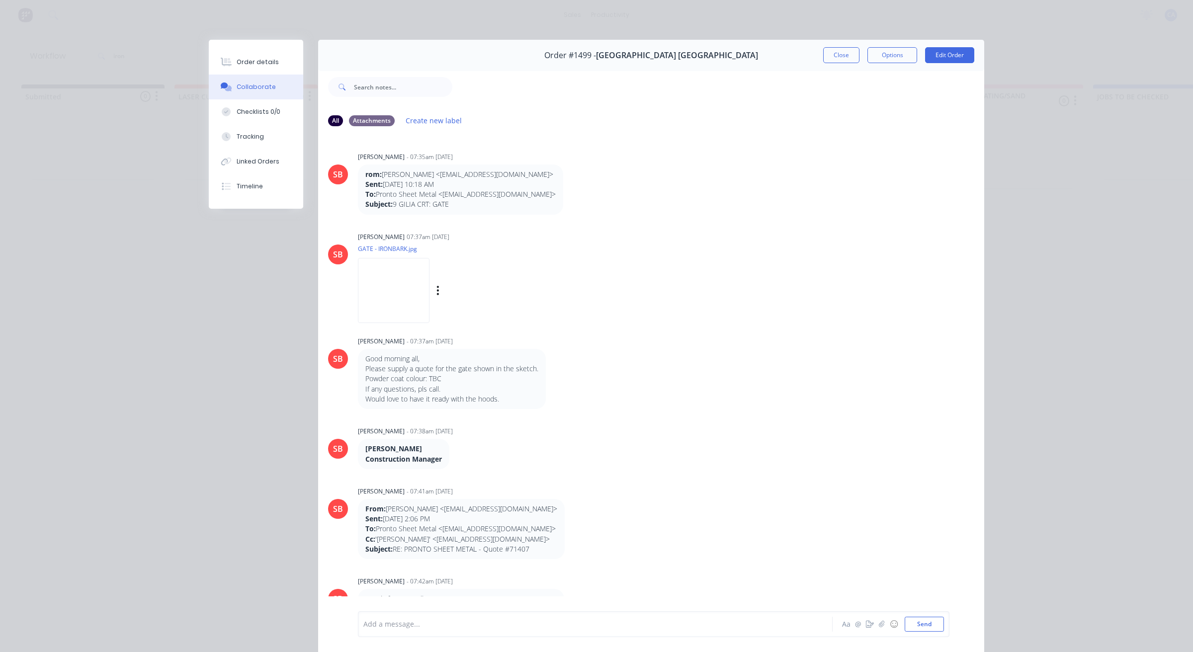
click at [410, 274] on img at bounding box center [394, 290] width 72 height 65
click at [842, 61] on button "Close" at bounding box center [841, 55] width 36 height 16
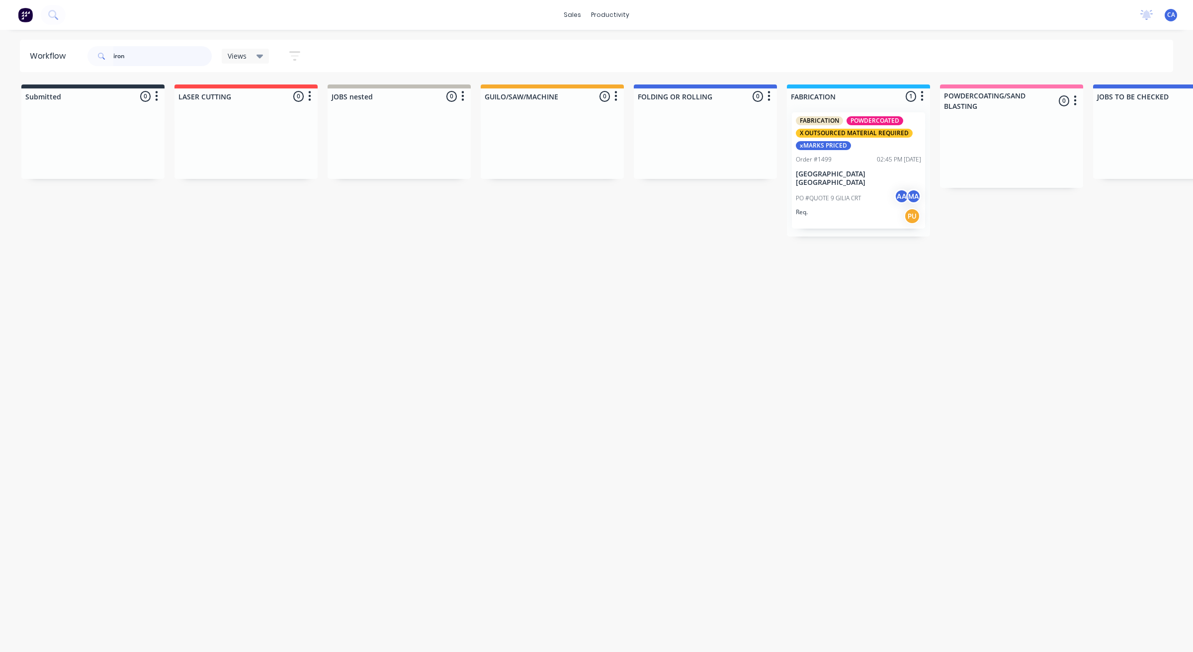
drag, startPoint x: 108, startPoint y: 50, endPoint x: 68, endPoint y: 46, distance: 40.9
click at [68, 46] on header "Workflow iron Views Save new view None (Default) edit Show/Hide statuses Show l…" at bounding box center [596, 56] width 1153 height 32
type input "wenco"
drag, startPoint x: 135, startPoint y: 57, endPoint x: 67, endPoint y: 58, distance: 68.1
click at [67, 58] on header "Workflow wenco Views Save new view None (Default) edit Show/Hide statuses Show …" at bounding box center [596, 56] width 1153 height 32
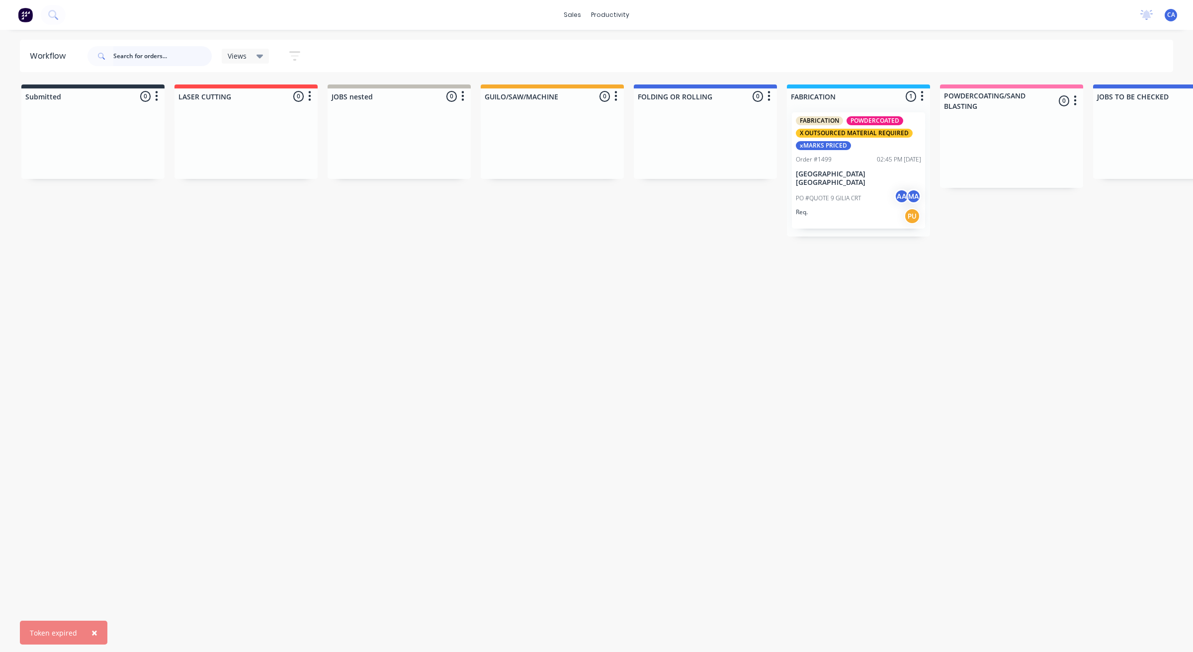
type input "w"
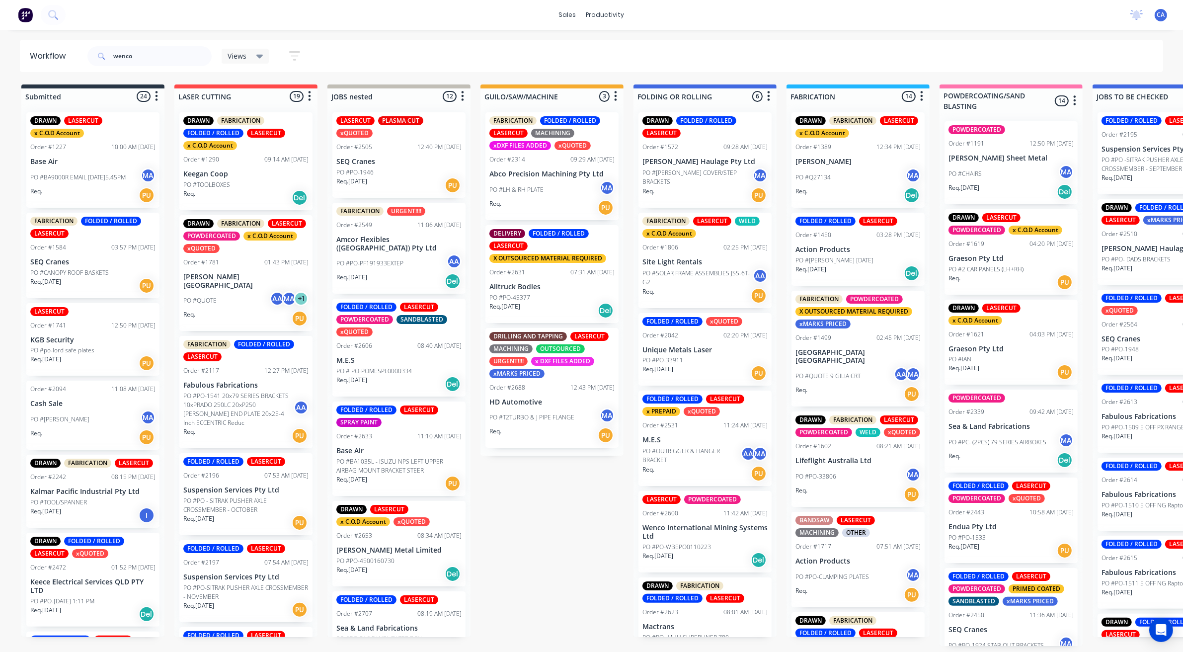
click at [148, 66] on div "wenco" at bounding box center [149, 56] width 124 height 30
click at [148, 56] on input "wenco" at bounding box center [162, 56] width 98 height 20
click at [147, 56] on input "wenco" at bounding box center [162, 56] width 98 height 20
type input "[PERSON_NAME]"
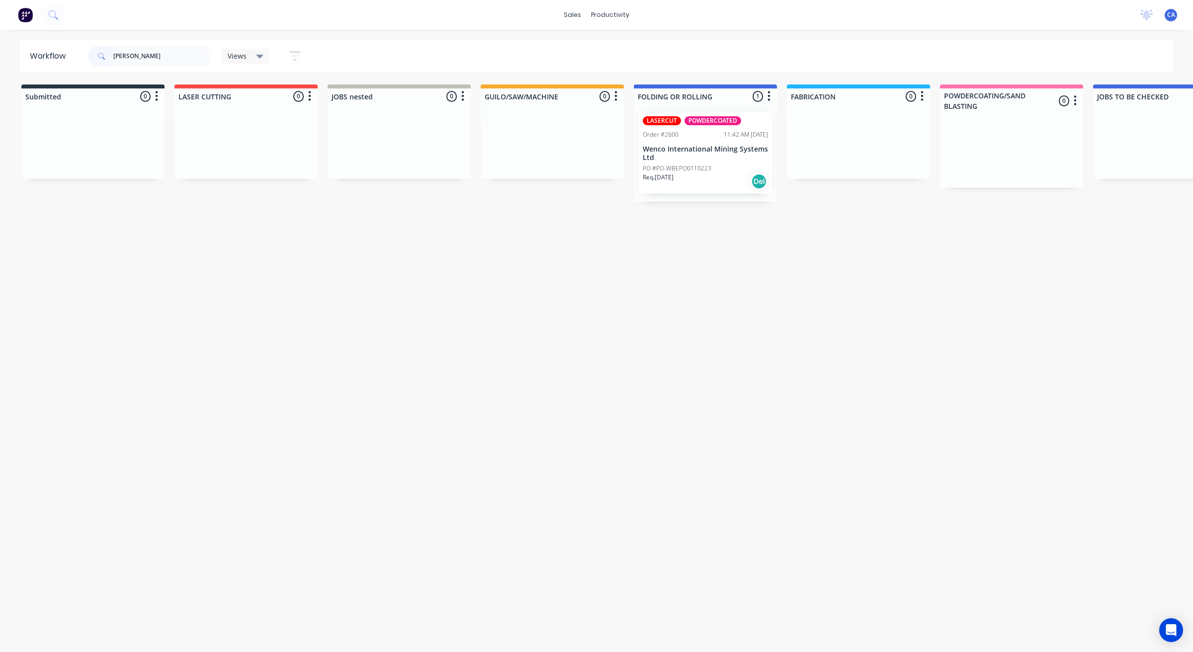
click at [716, 215] on div "Workflow wenc Views Save new view None (Default) edit Show/Hide statuses Show l…" at bounding box center [596, 336] width 1193 height 592
click at [724, 180] on div "Req. 12/08/25 Del" at bounding box center [705, 181] width 125 height 17
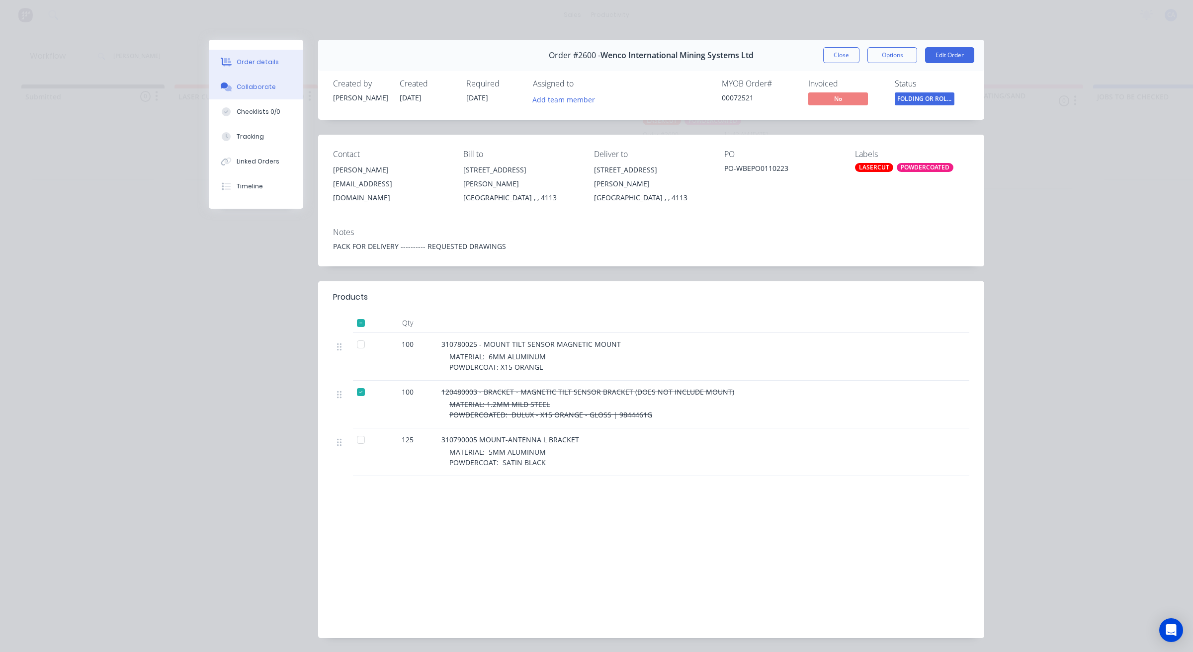
click at [257, 81] on button "Collaborate" at bounding box center [256, 87] width 94 height 25
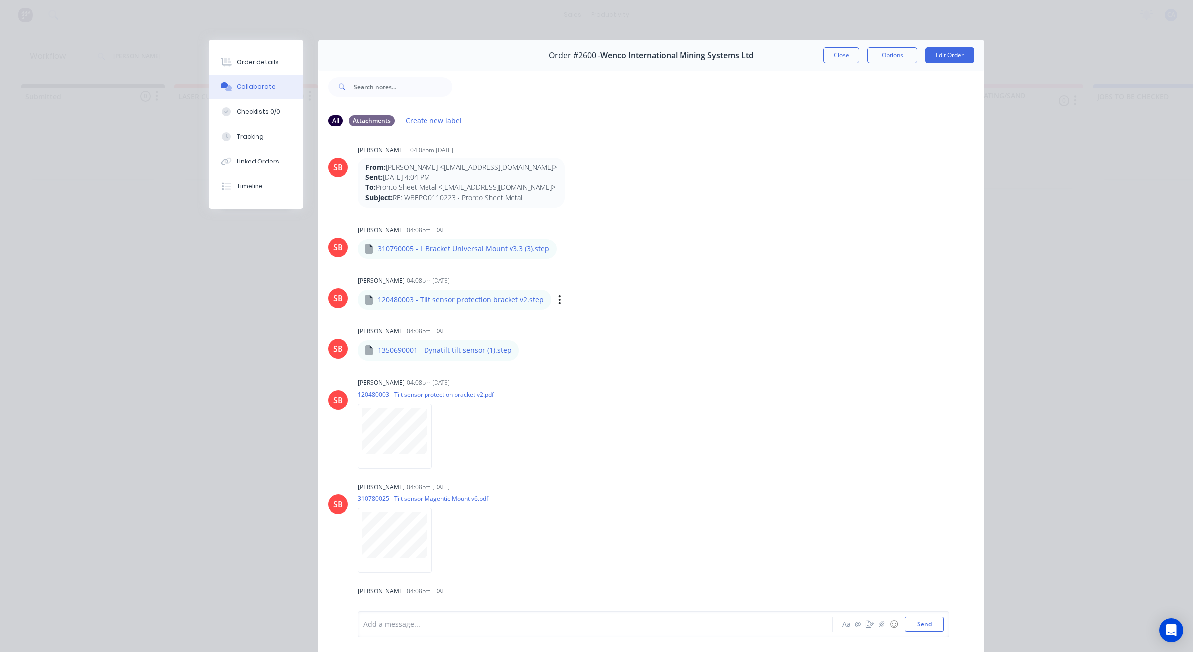
scroll to position [559, 0]
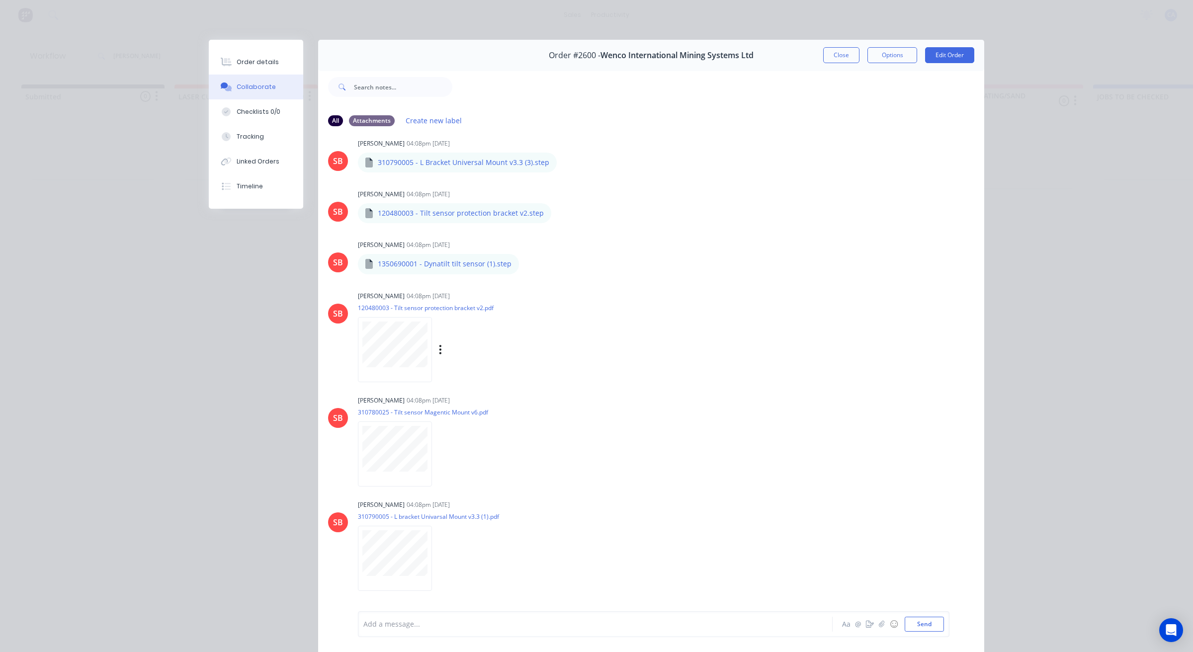
click at [410, 377] on div at bounding box center [395, 349] width 74 height 65
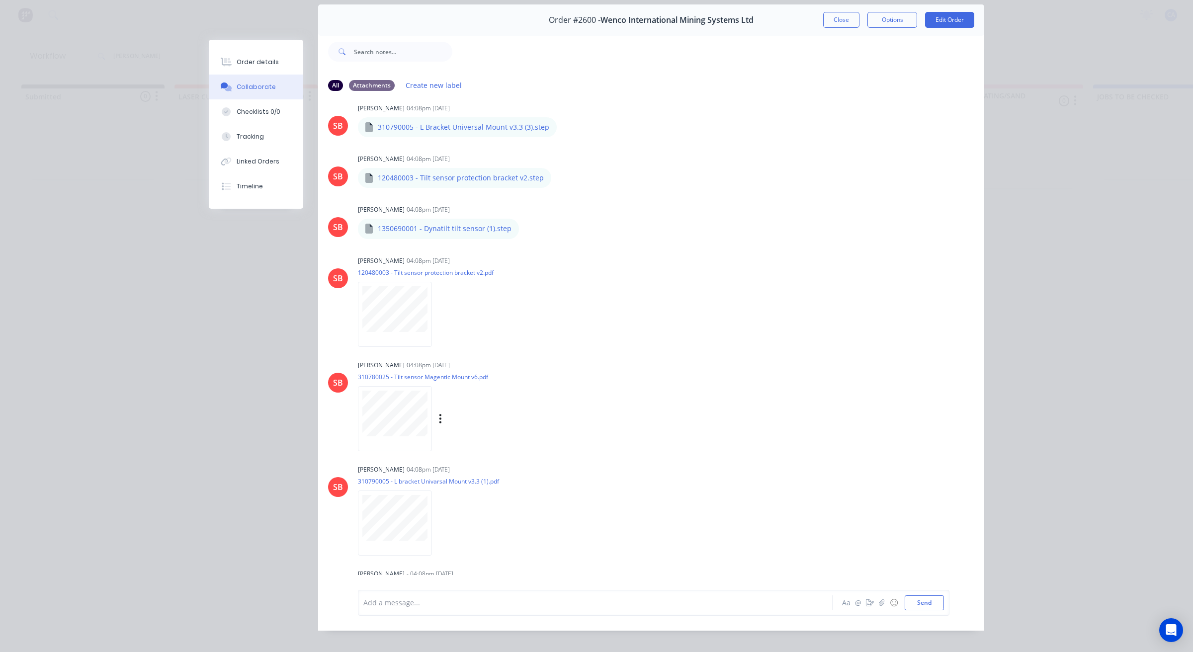
scroll to position [55, 0]
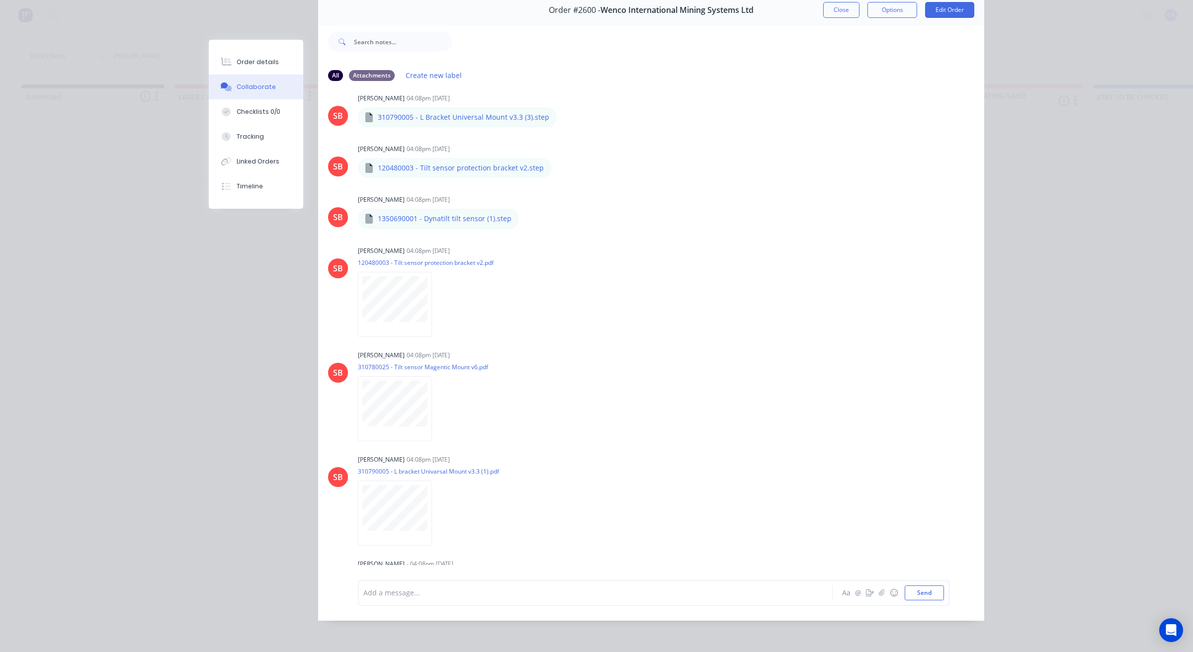
click at [831, 8] on div "Order #2600 - Wenco International Mining Systems Ltd Close Options Edit Order" at bounding box center [651, 10] width 666 height 31
click at [839, 5] on button "Close" at bounding box center [841, 10] width 36 height 16
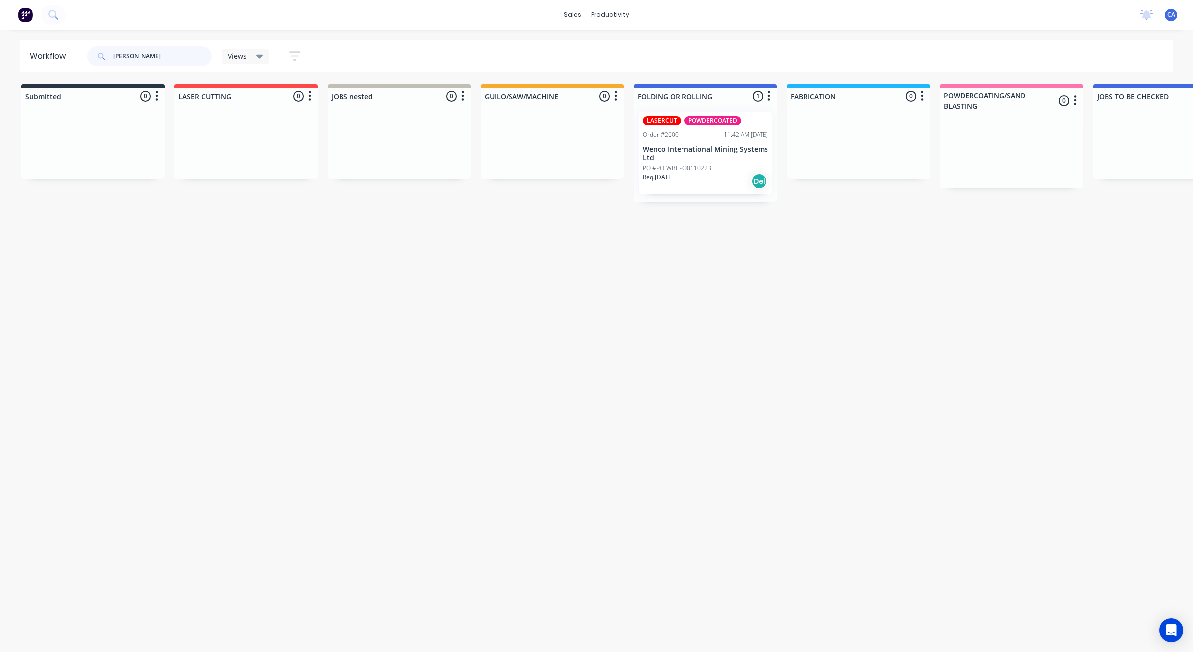
drag, startPoint x: 147, startPoint y: 56, endPoint x: 58, endPoint y: 51, distance: 88.6
click at [58, 51] on header "Workflow wenc Views Save new view None (Default) edit Show/Hide statuses Show l…" at bounding box center [596, 56] width 1153 height 32
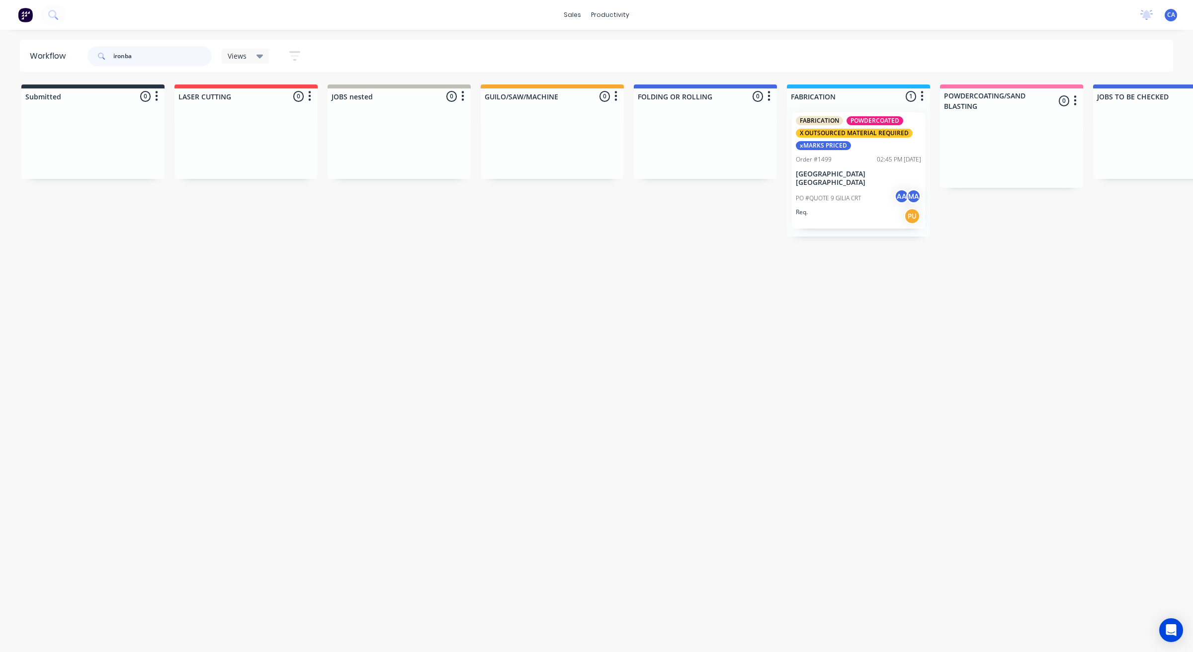
click at [20, 62] on header "Workflow ironba Views Save new view None (Default) edit Show/Hide statuses Show…" at bounding box center [596, 56] width 1153 height 32
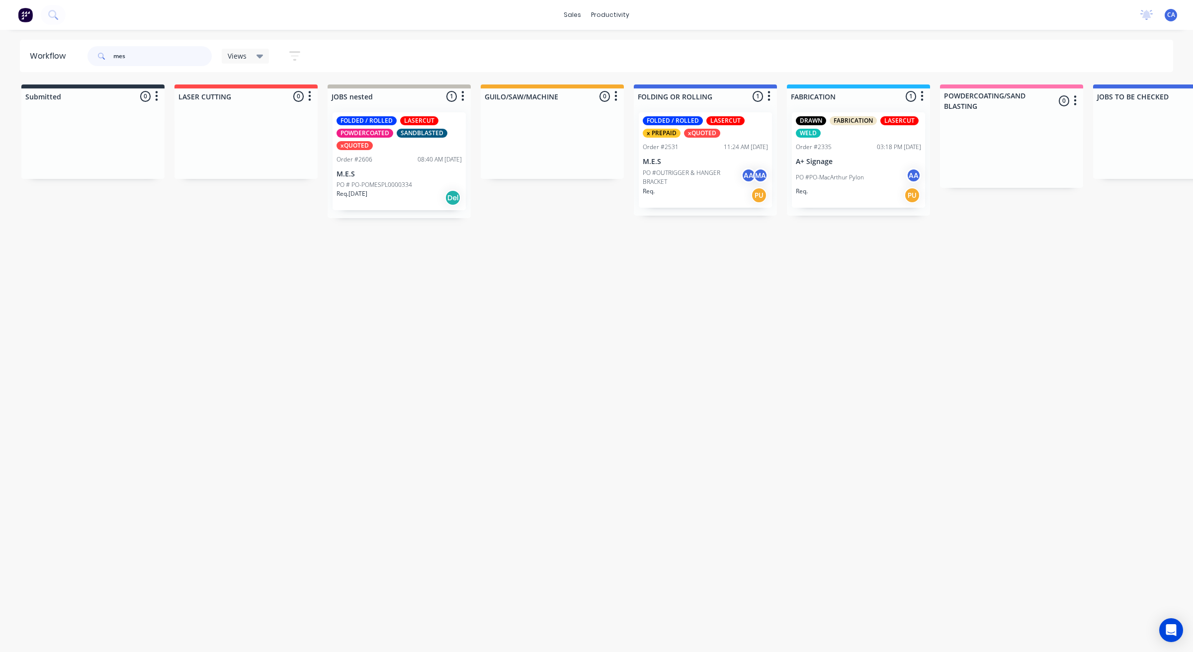
type input "mes"
click at [726, 190] on div "Req. PU" at bounding box center [705, 195] width 125 height 17
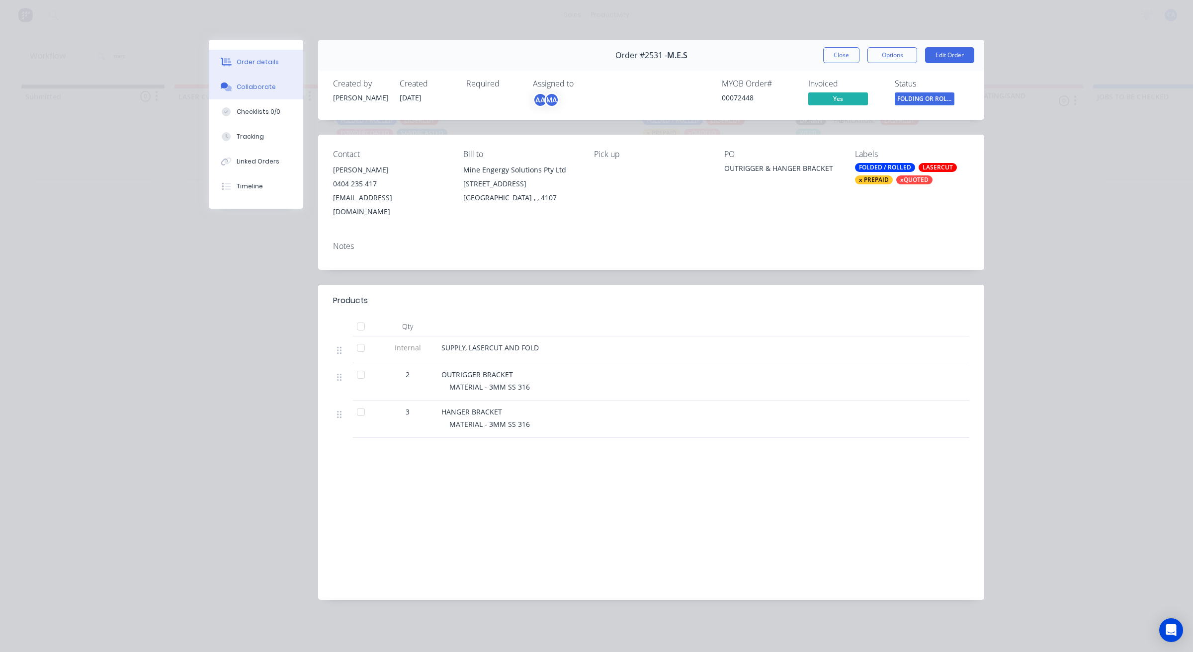
click at [270, 94] on button "Collaborate" at bounding box center [256, 87] width 94 height 25
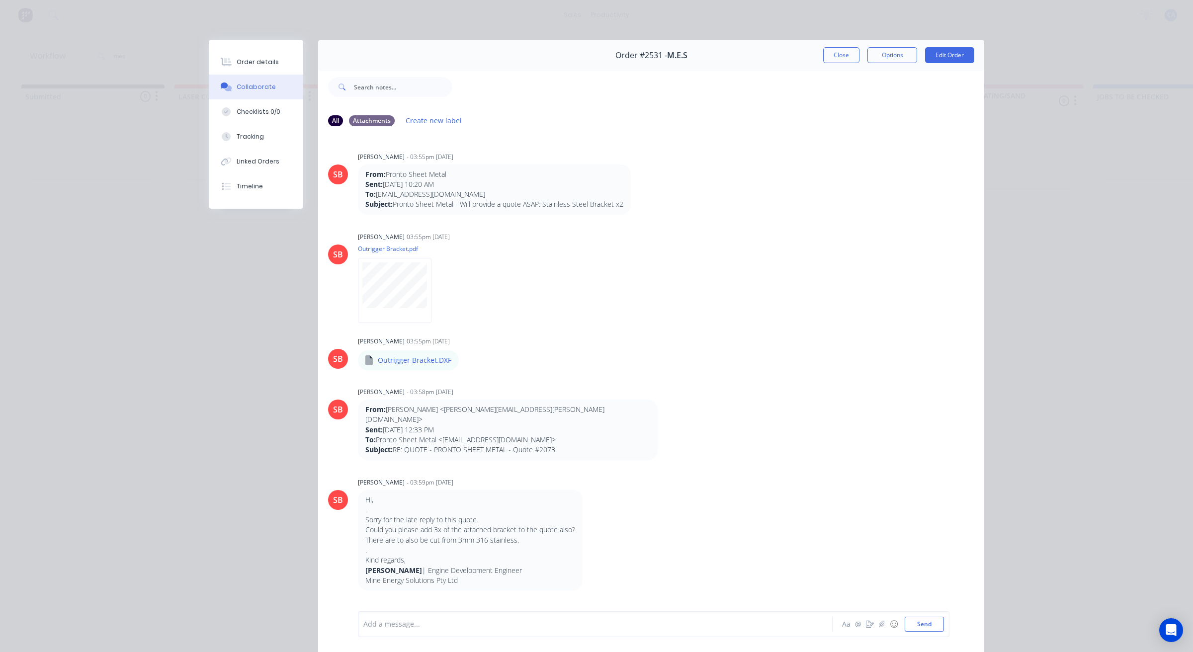
click at [420, 620] on div at bounding box center [581, 624] width 435 height 10
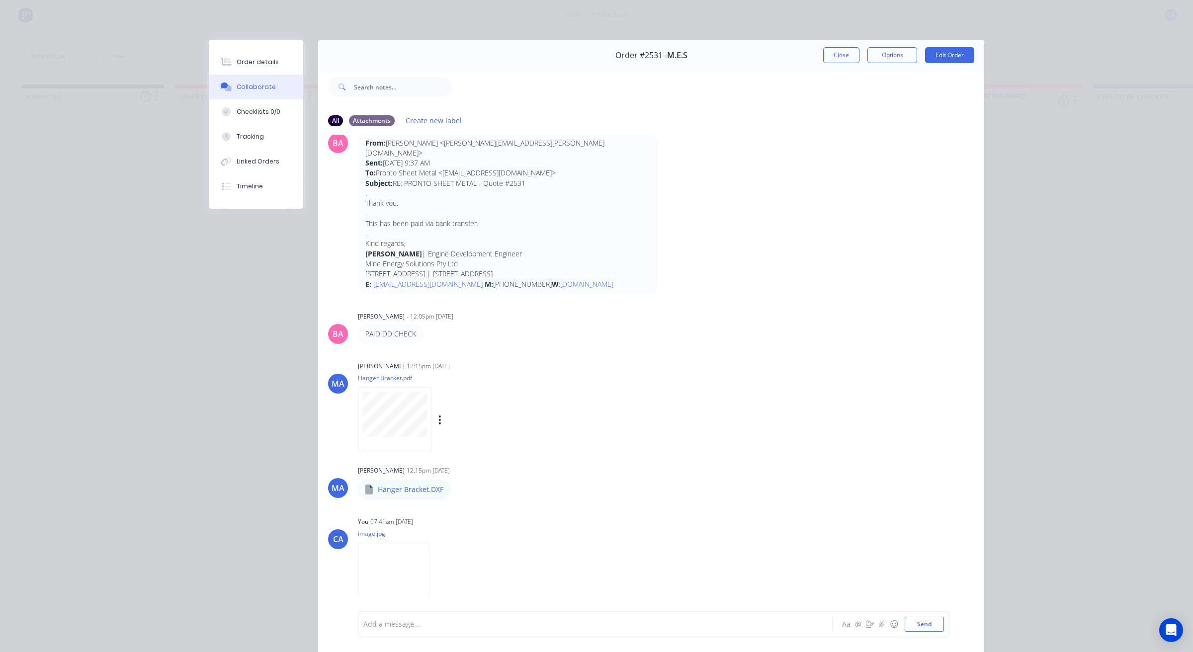
scroll to position [550, 0]
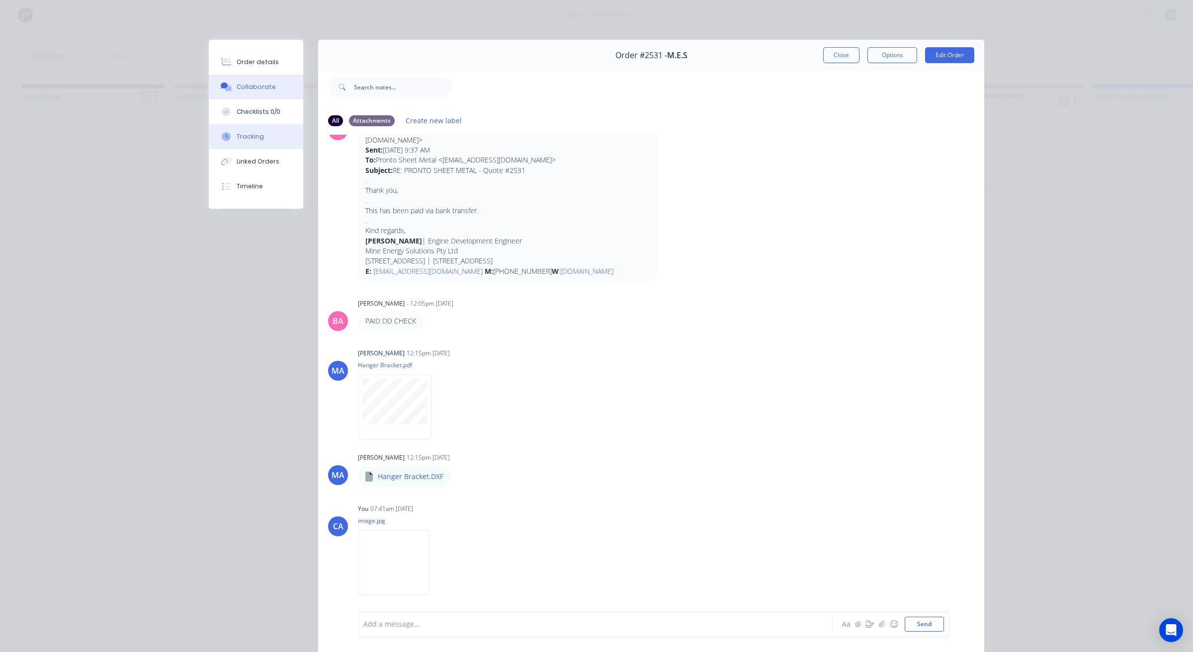
click at [252, 140] on div "Tracking" at bounding box center [250, 136] width 27 height 9
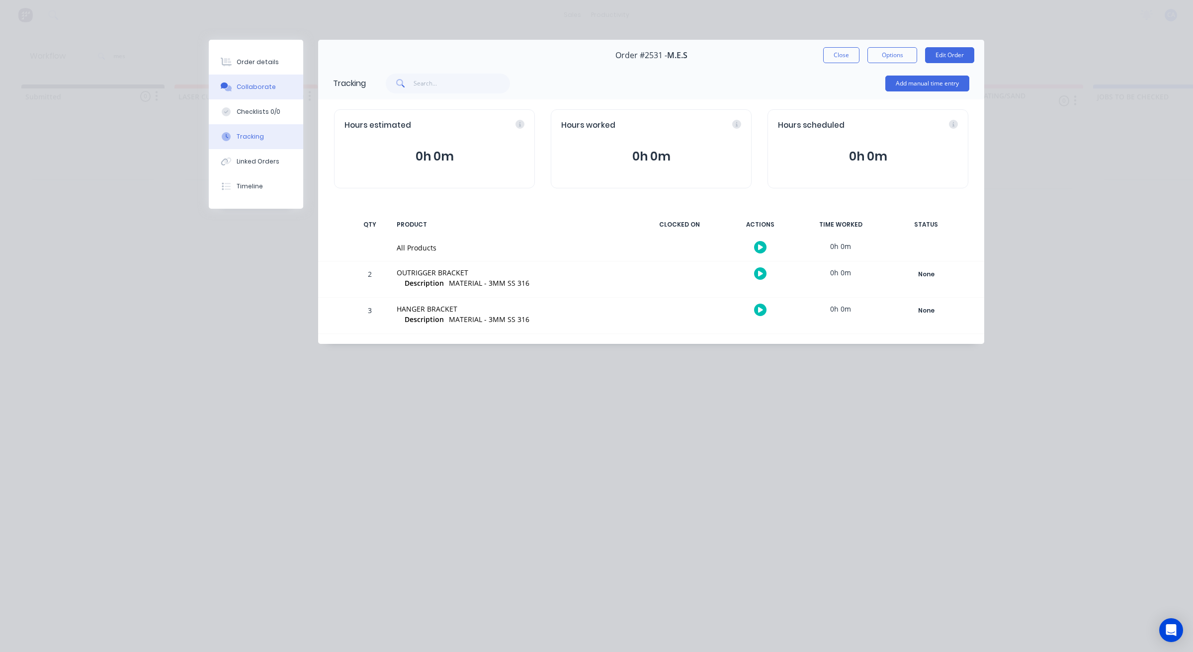
click at [246, 82] on div "Collaborate" at bounding box center [256, 86] width 39 height 9
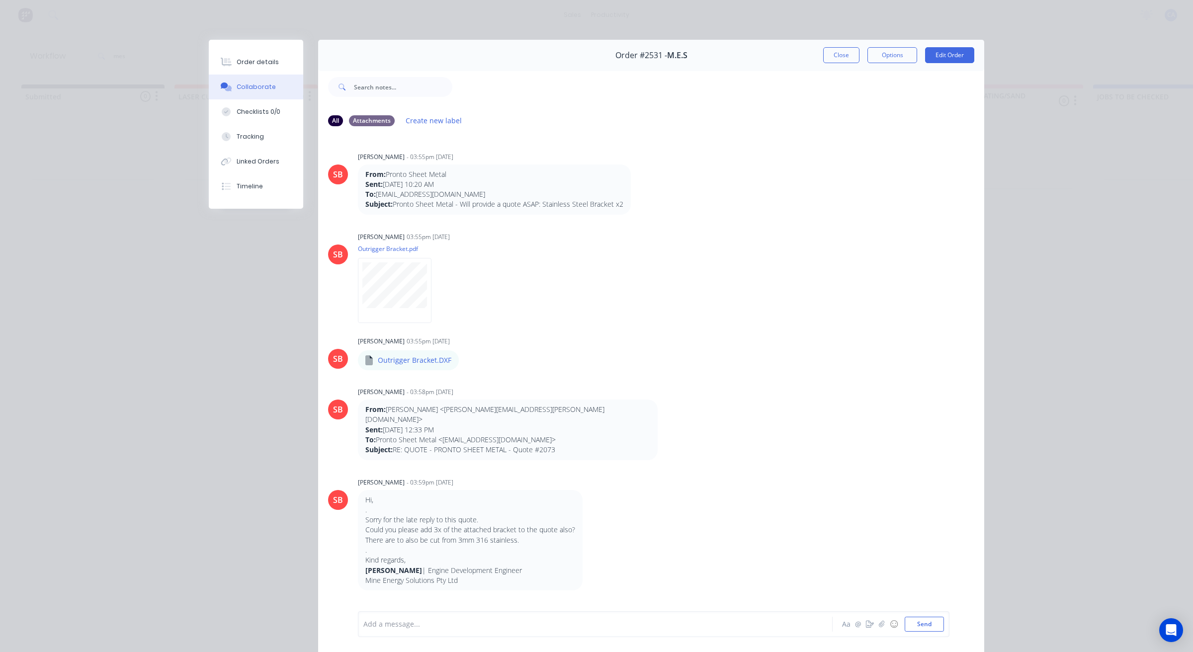
scroll to position [55, 0]
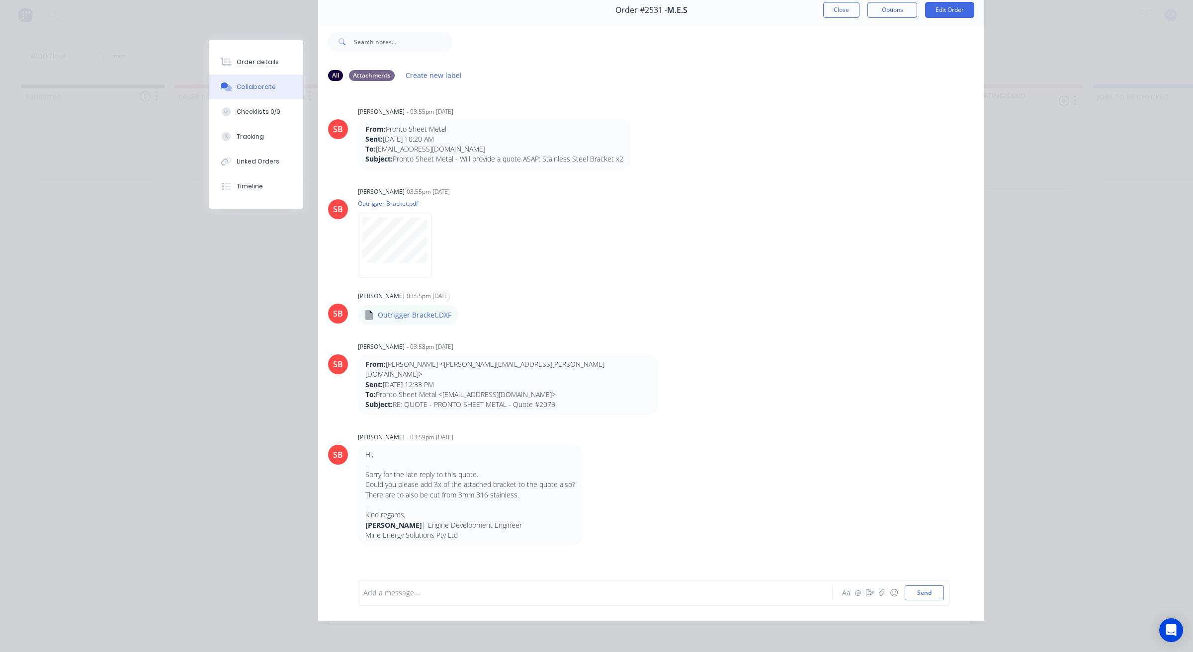
click at [537, 537] on div "SB Sandra Booker - 03:55pm 06/08/25 From: Pronto Sheet Metal Sent: Monday, 23 J…" at bounding box center [651, 327] width 666 height 476
click at [749, 494] on div "SB Sandra Booker - 03:59pm 06/08/25 Hi, . Sorry for the late reply to this quot…" at bounding box center [651, 488] width 666 height 116
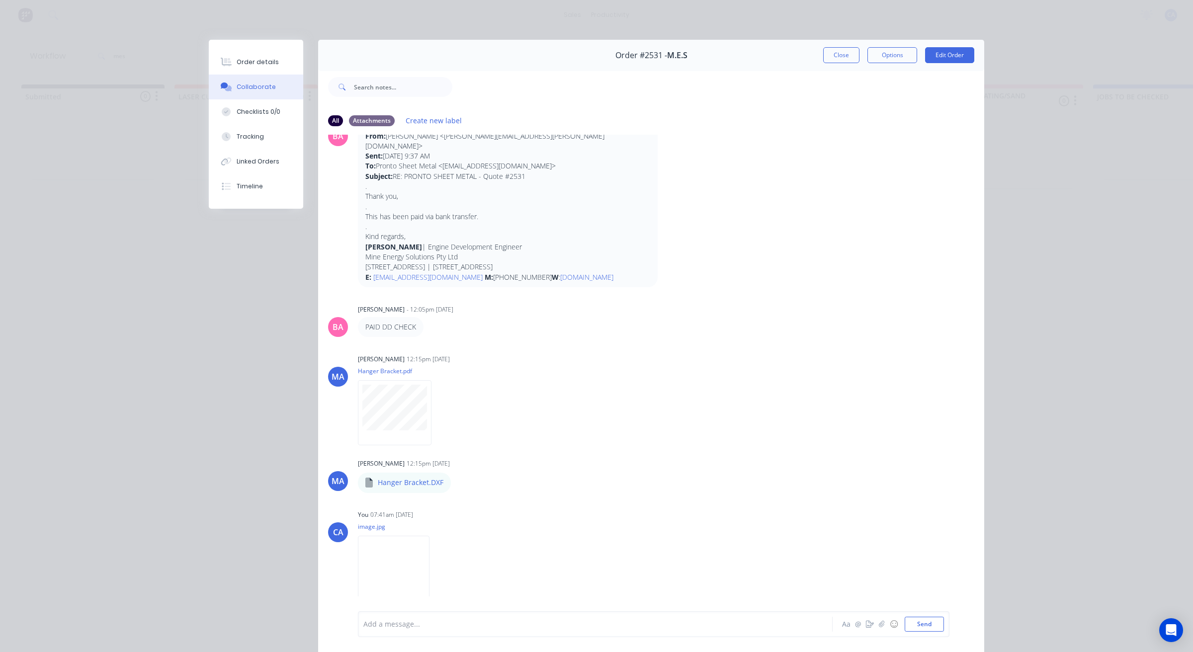
scroll to position [550, 0]
click at [528, 614] on div "Add a message... Aa @ ☺ Send" at bounding box center [653, 624] width 591 height 26
click at [416, 617] on div "Add a message..." at bounding box center [580, 624] width 435 height 15
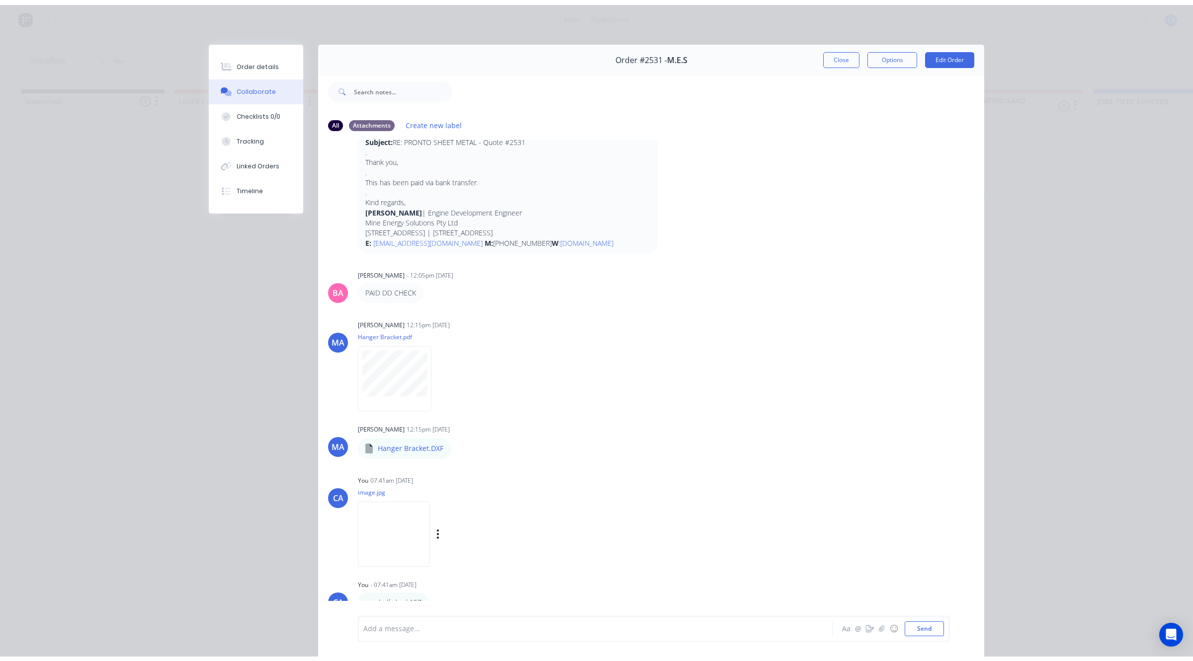
scroll to position [600, 0]
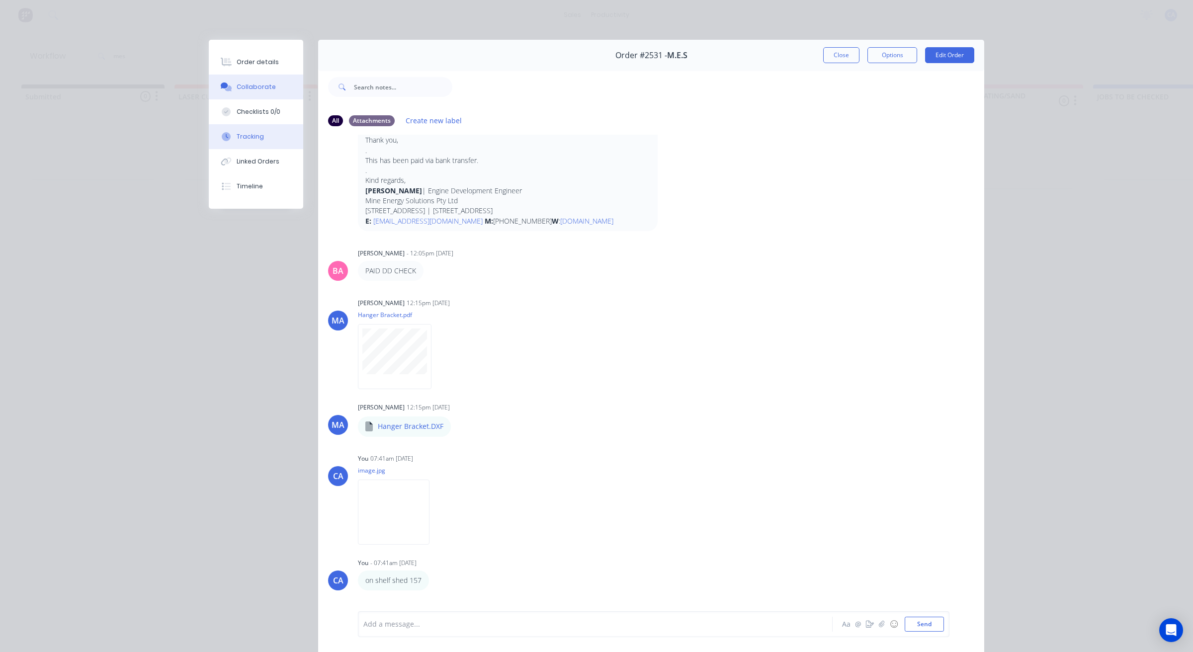
click at [244, 138] on div "Tracking" at bounding box center [250, 136] width 27 height 9
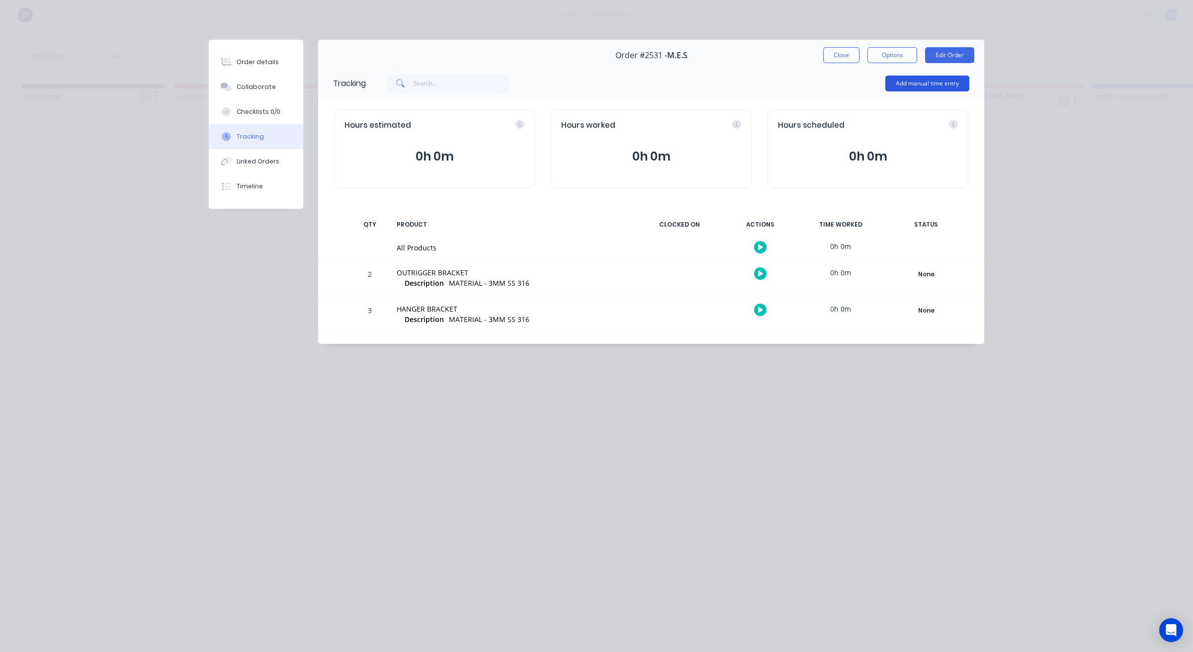
click at [918, 81] on button "Add manual time entry" at bounding box center [927, 84] width 84 height 16
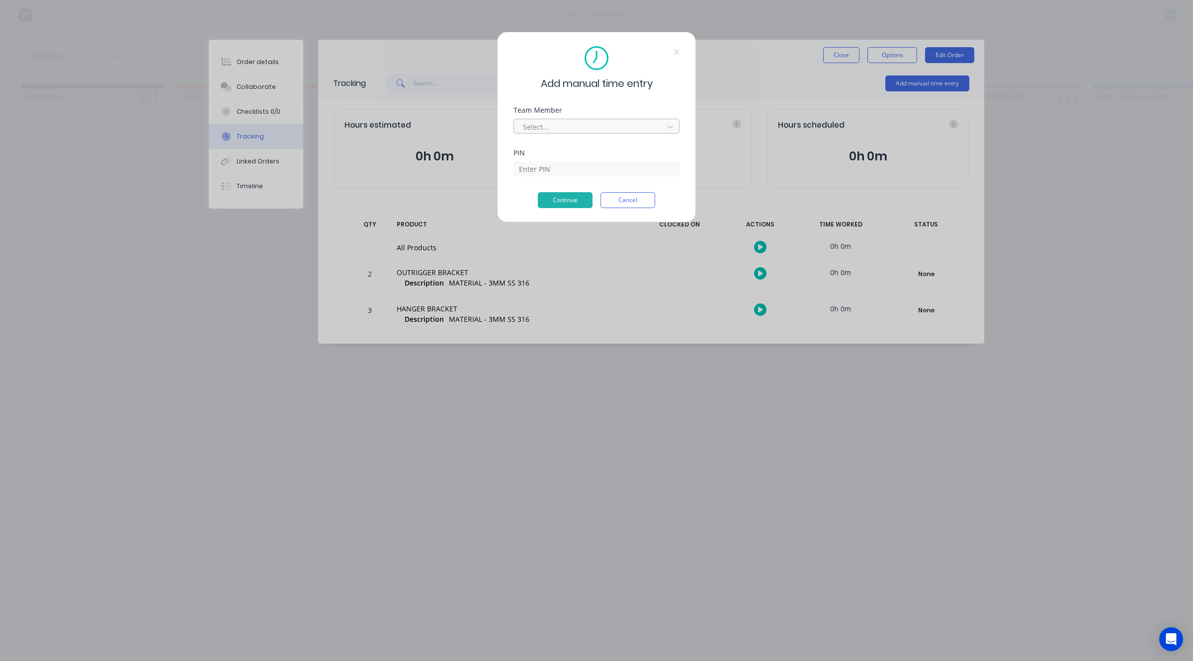
click at [556, 127] on div at bounding box center [590, 127] width 136 height 12
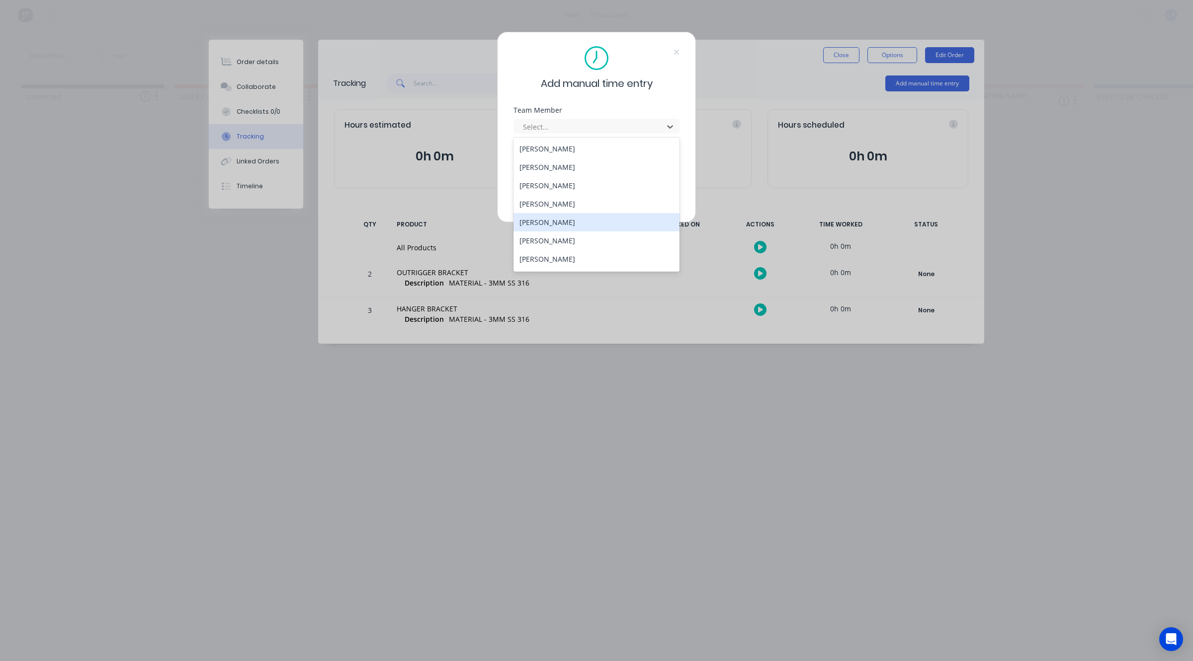
click at [547, 225] on div "[PERSON_NAME]" at bounding box center [596, 222] width 166 height 18
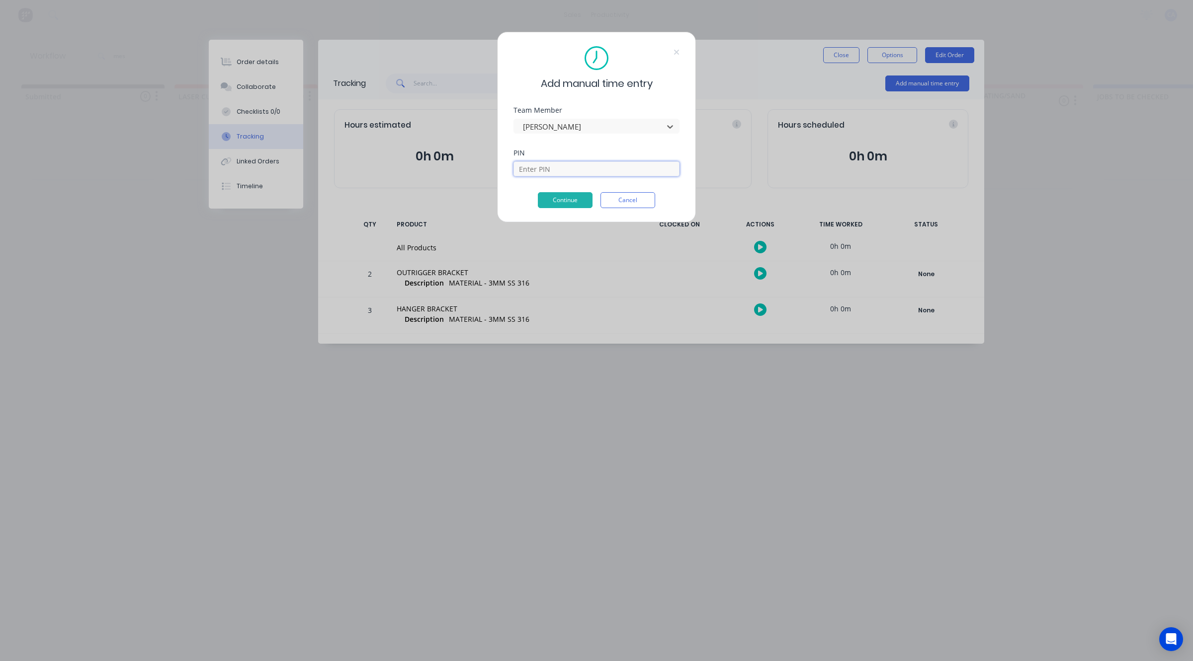
drag, startPoint x: 559, startPoint y: 165, endPoint x: 555, endPoint y: 174, distance: 9.3
click at [559, 165] on input at bounding box center [596, 169] width 166 height 15
type input "3699"
click at [577, 202] on button "Continue" at bounding box center [565, 200] width 55 height 16
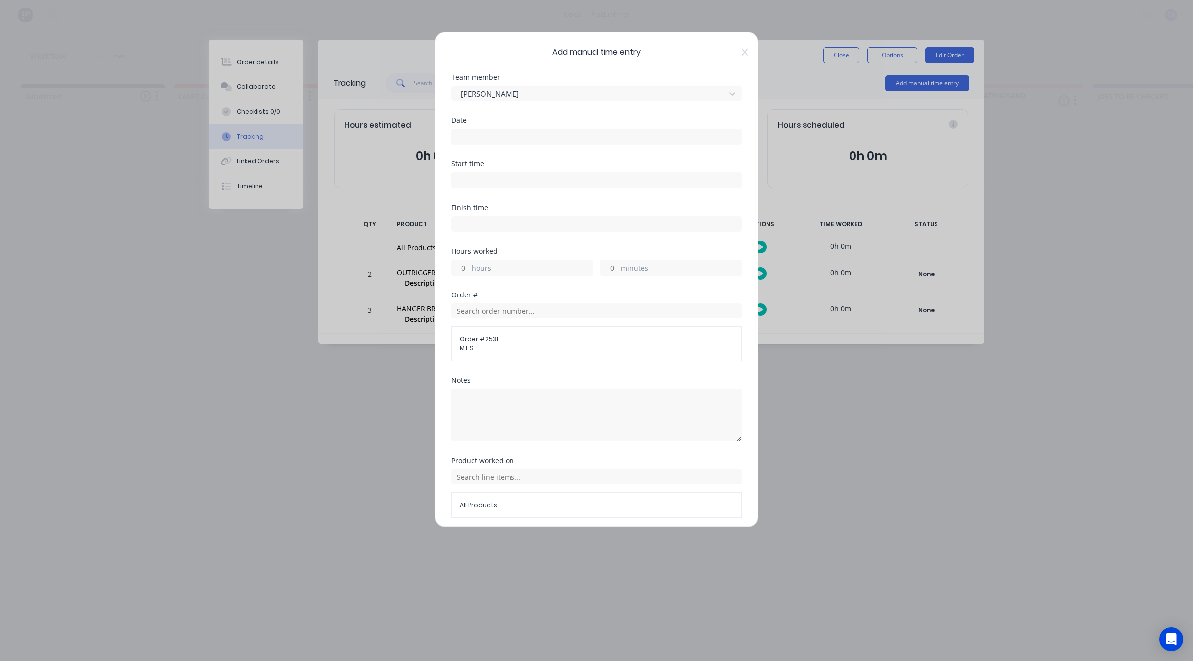
click at [490, 129] on label at bounding box center [596, 137] width 290 height 16
click at [490, 129] on input at bounding box center [596, 136] width 289 height 15
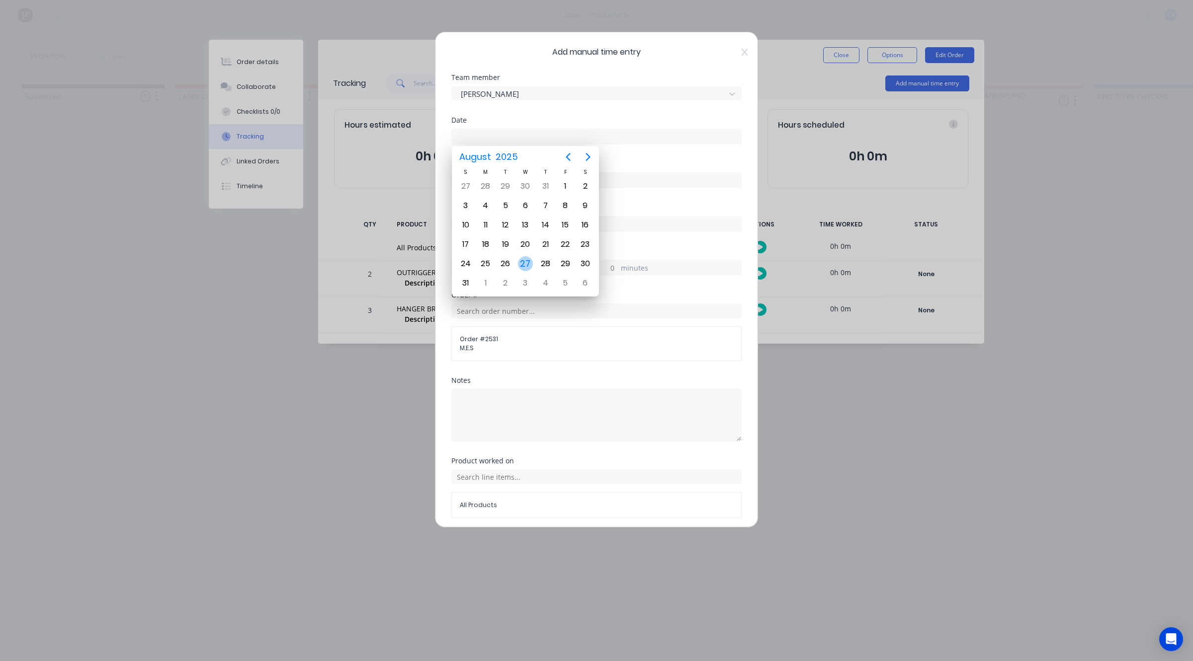
drag, startPoint x: 528, startPoint y: 259, endPoint x: 609, endPoint y: 264, distance: 81.2
click at [529, 259] on div "27" at bounding box center [525, 263] width 15 height 15
type input "27/08/2025"
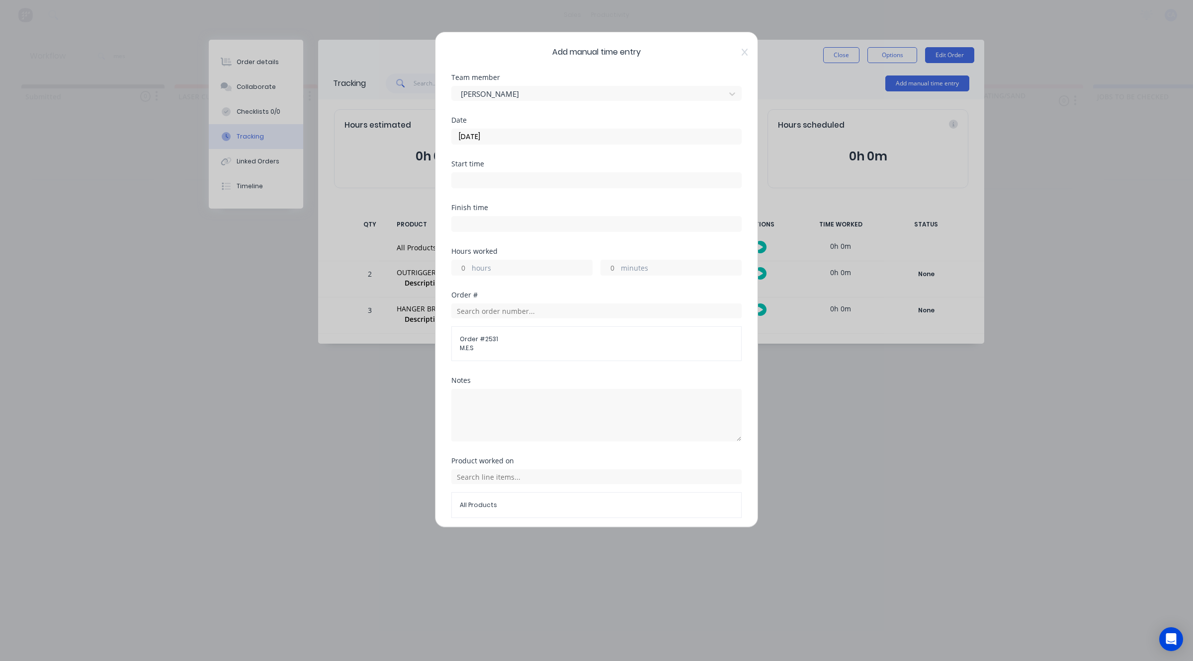
drag, startPoint x: 613, startPoint y: 267, endPoint x: 605, endPoint y: 266, distance: 7.5
click at [613, 267] on input "minutes" at bounding box center [609, 267] width 17 height 15
type input "20"
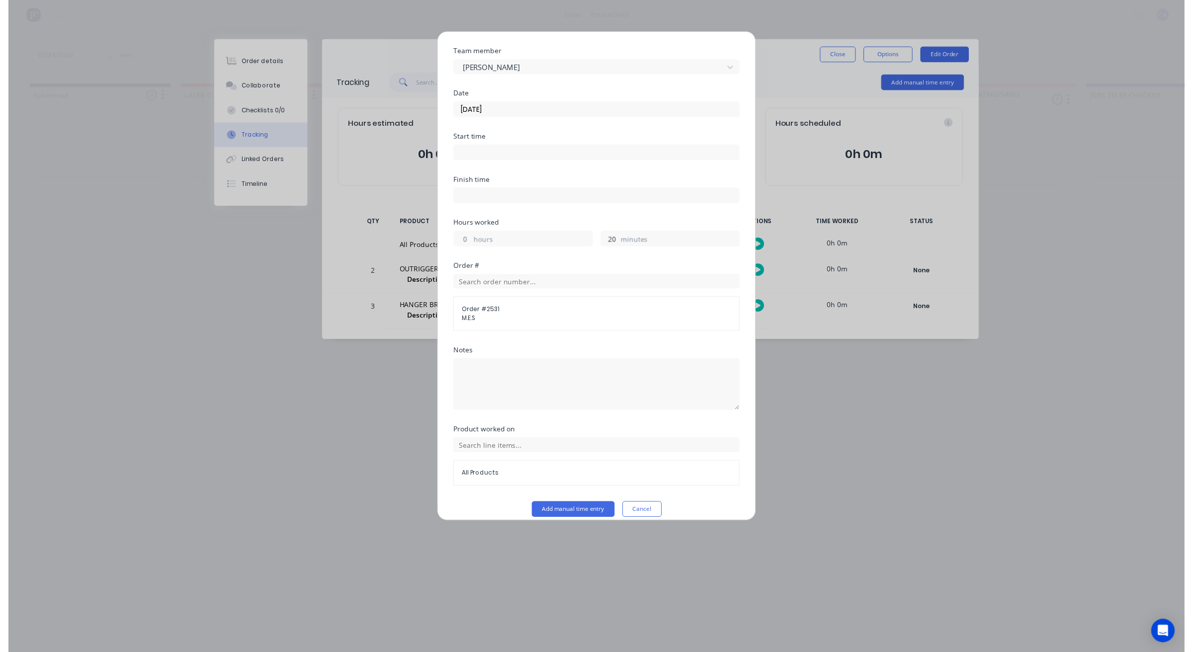
scroll to position [38, 0]
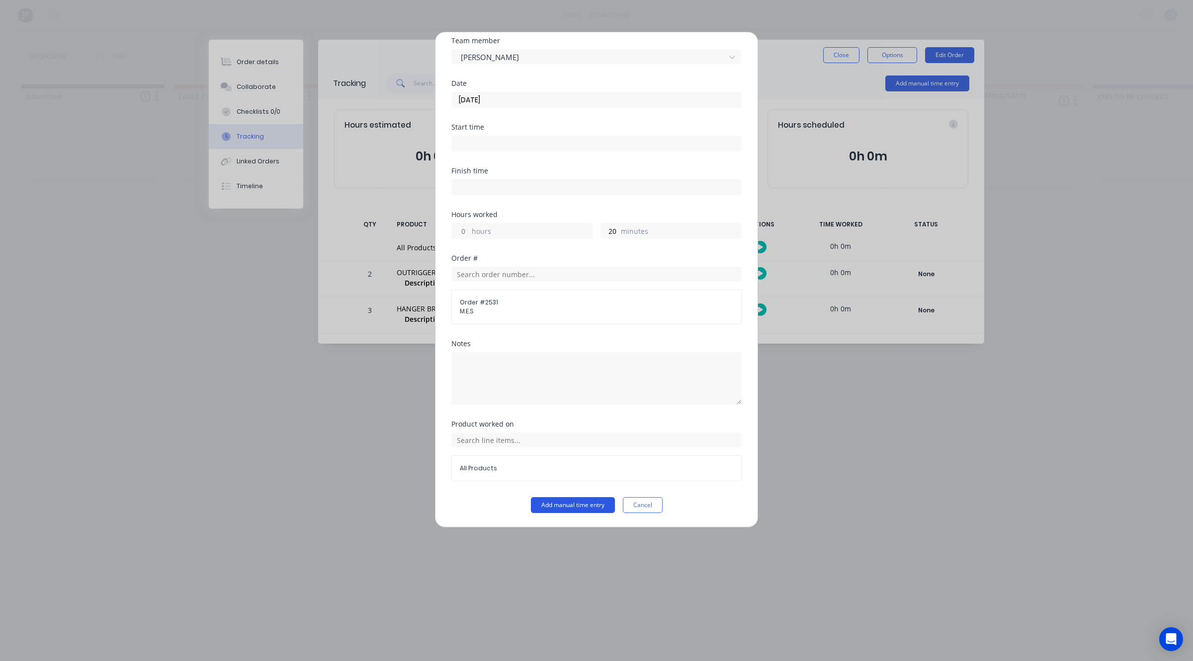
click at [596, 509] on button "Add manual time entry" at bounding box center [573, 505] width 84 height 16
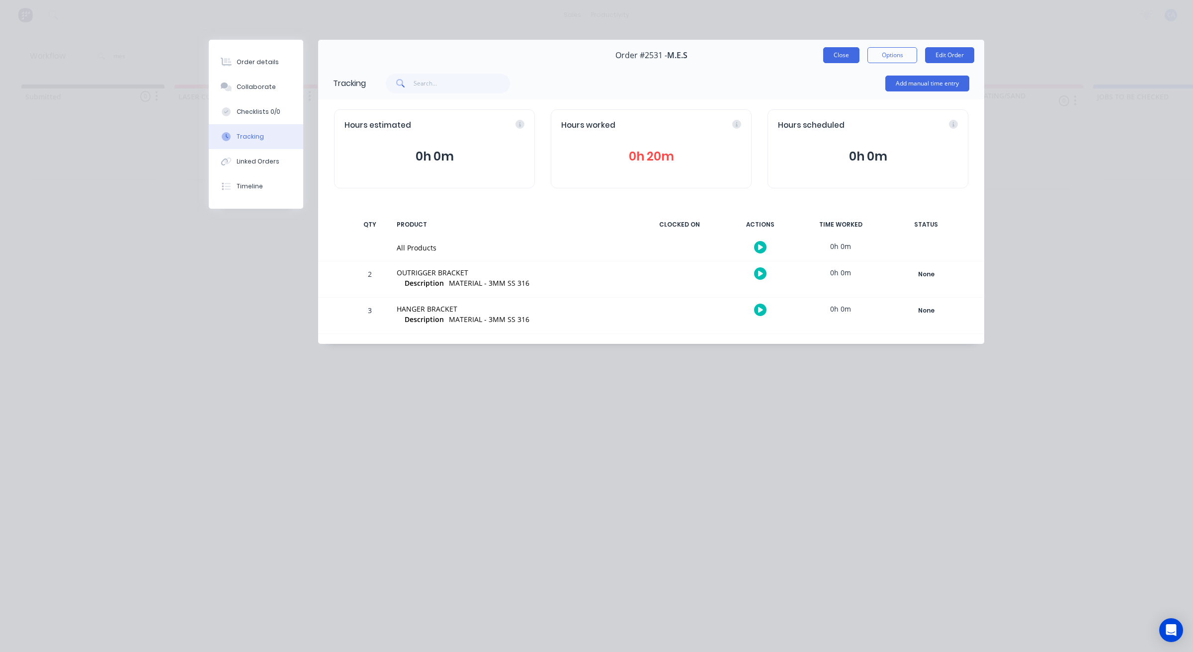
click at [850, 58] on button "Close" at bounding box center [841, 55] width 36 height 16
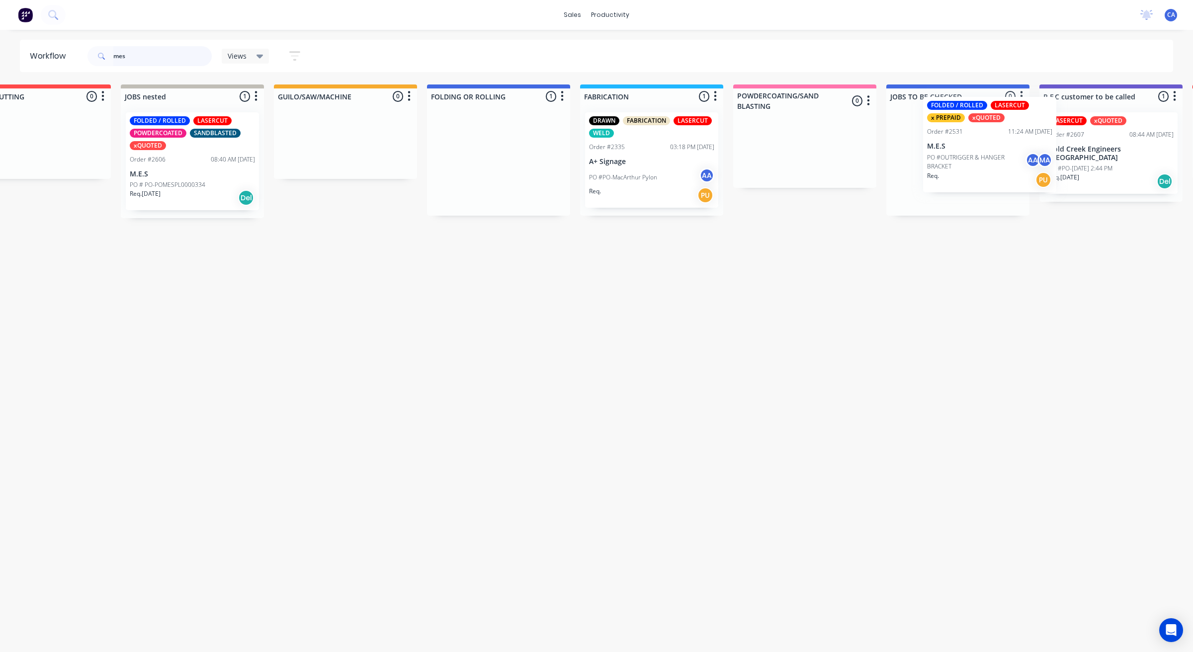
drag, startPoint x: 669, startPoint y: 180, endPoint x: 951, endPoint y: 160, distance: 282.0
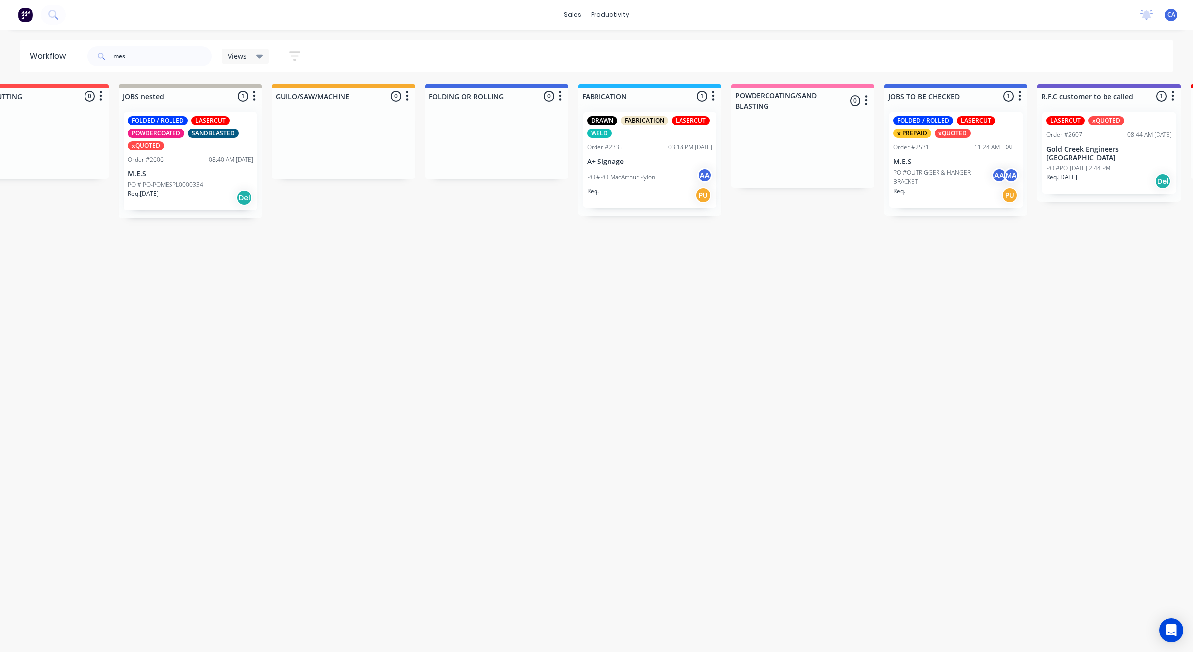
click at [226, 151] on div "FOLDED / ROLLED LASERCUT POWDERCOATED SANDBLASTED xQUOTED Order #2606 08:40 AM …" at bounding box center [190, 161] width 133 height 98
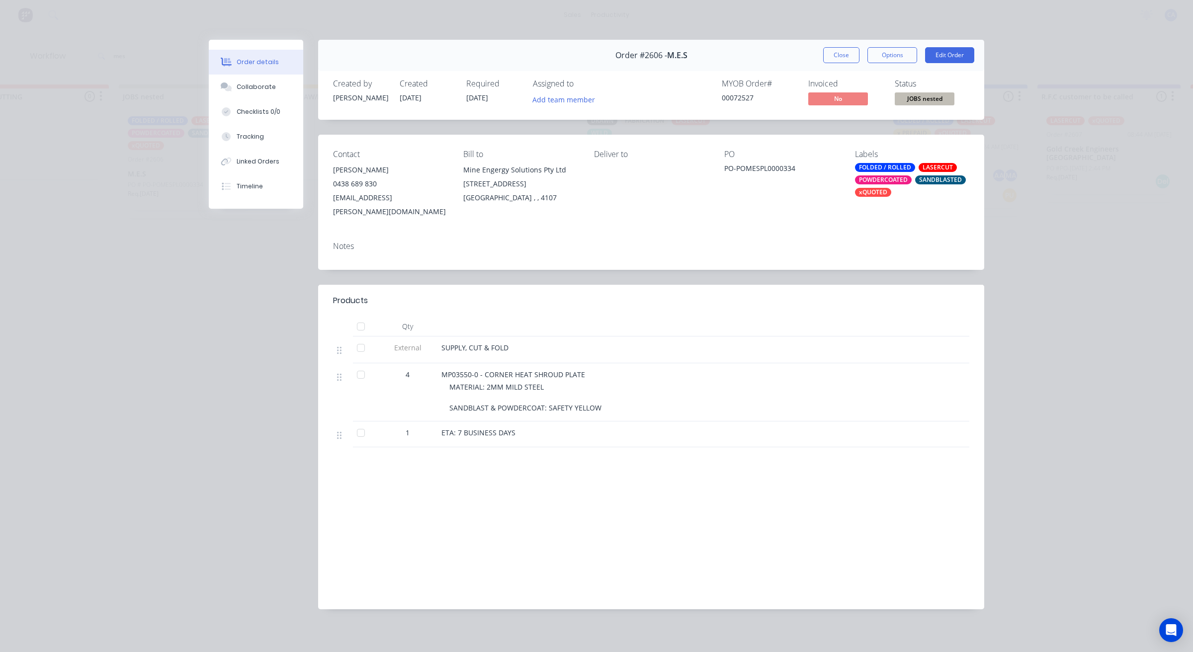
click at [853, 55] on button "Close" at bounding box center [841, 55] width 36 height 16
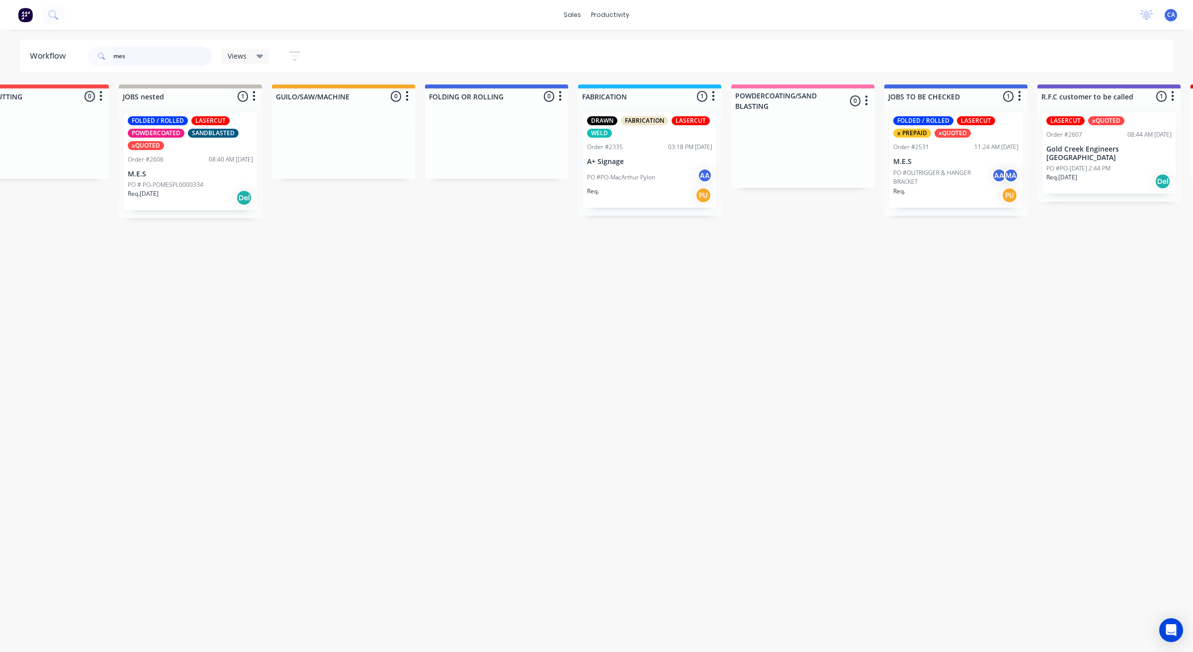
drag, startPoint x: 141, startPoint y: 52, endPoint x: 105, endPoint y: 46, distance: 36.3
click at [105, 46] on div "mes" at bounding box center [149, 56] width 124 height 20
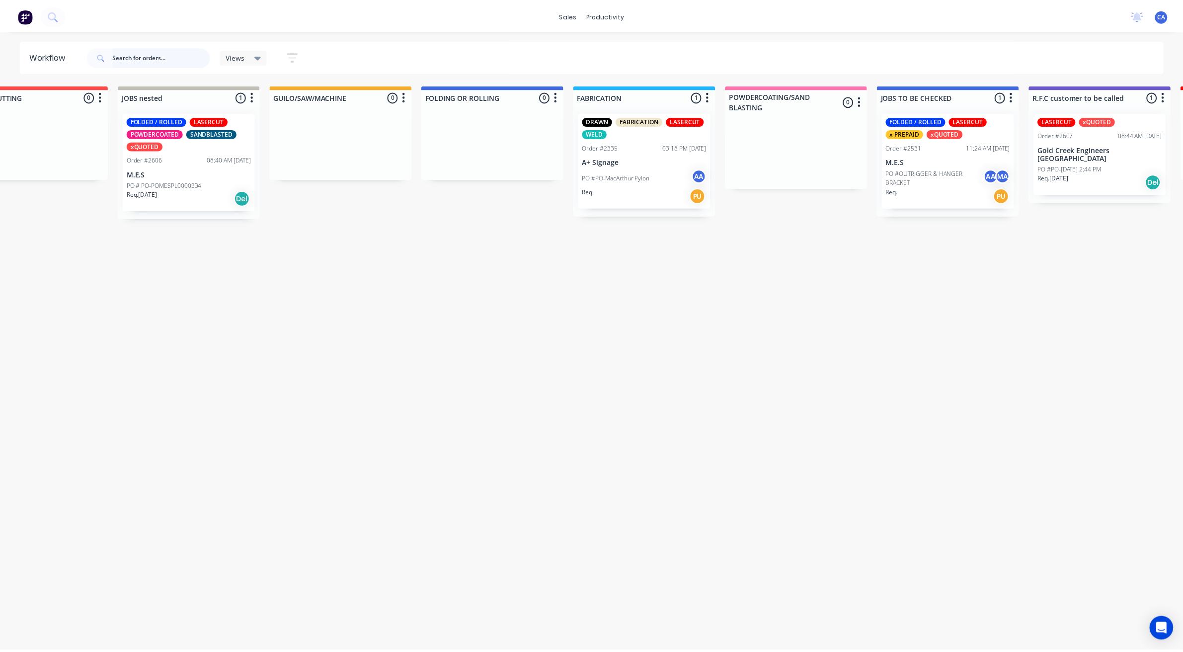
scroll to position [0, 0]
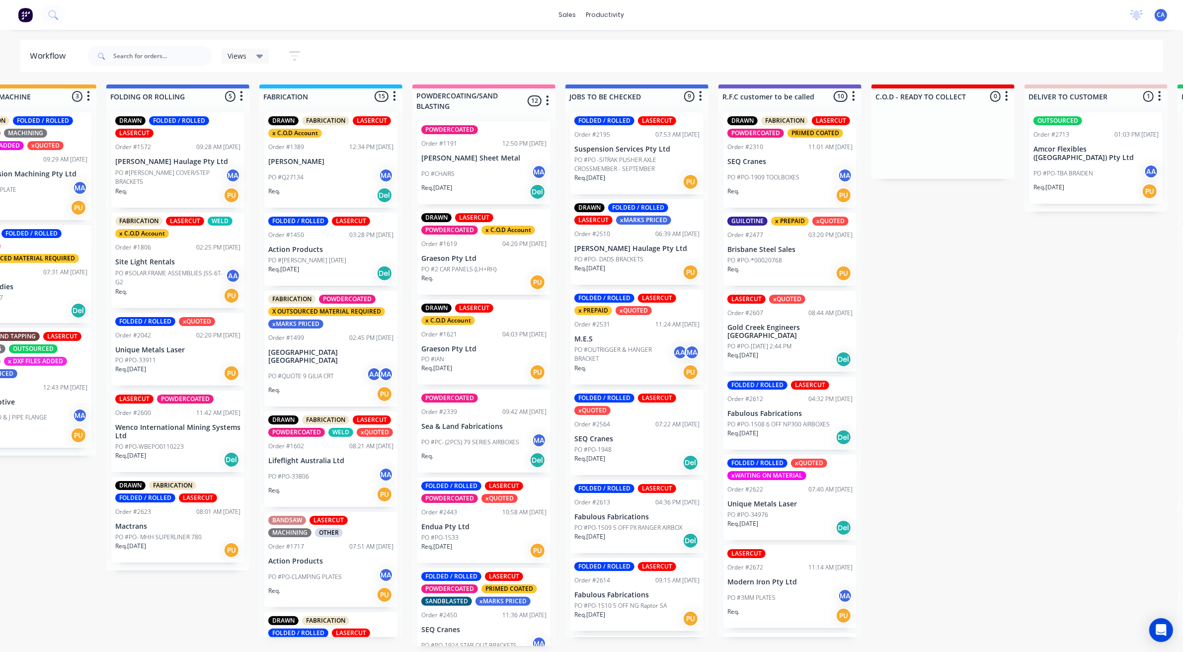
drag, startPoint x: 510, startPoint y: 286, endPoint x: 585, endPoint y: 295, distance: 75.5
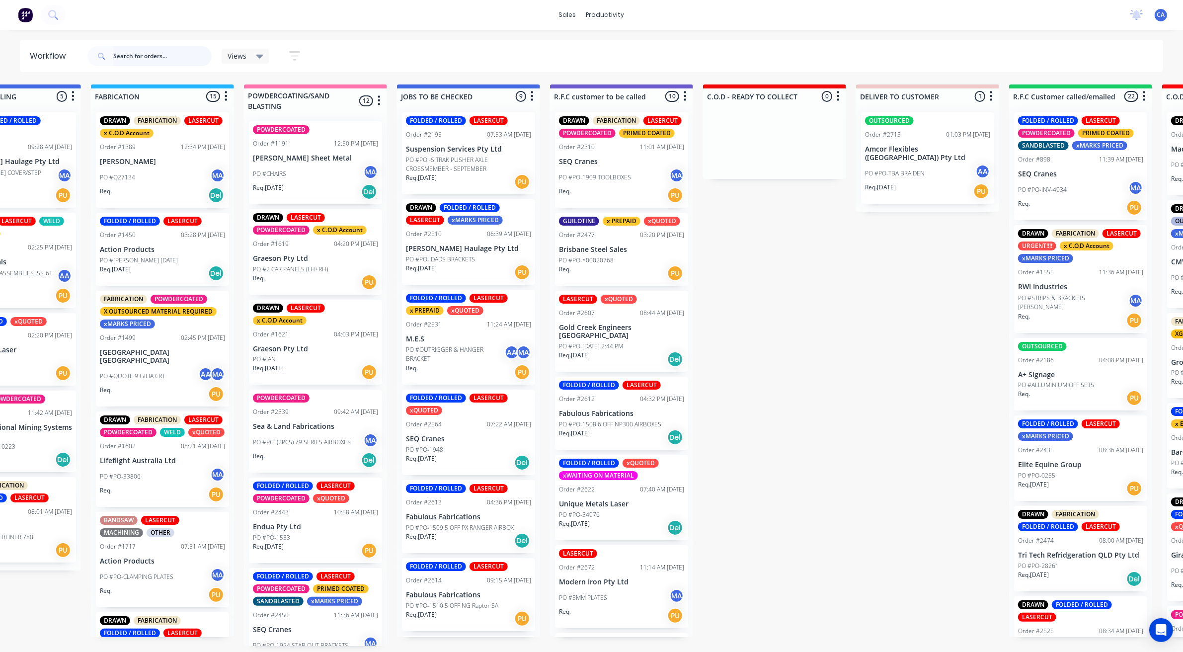
click at [174, 58] on input "text" at bounding box center [162, 56] width 98 height 20
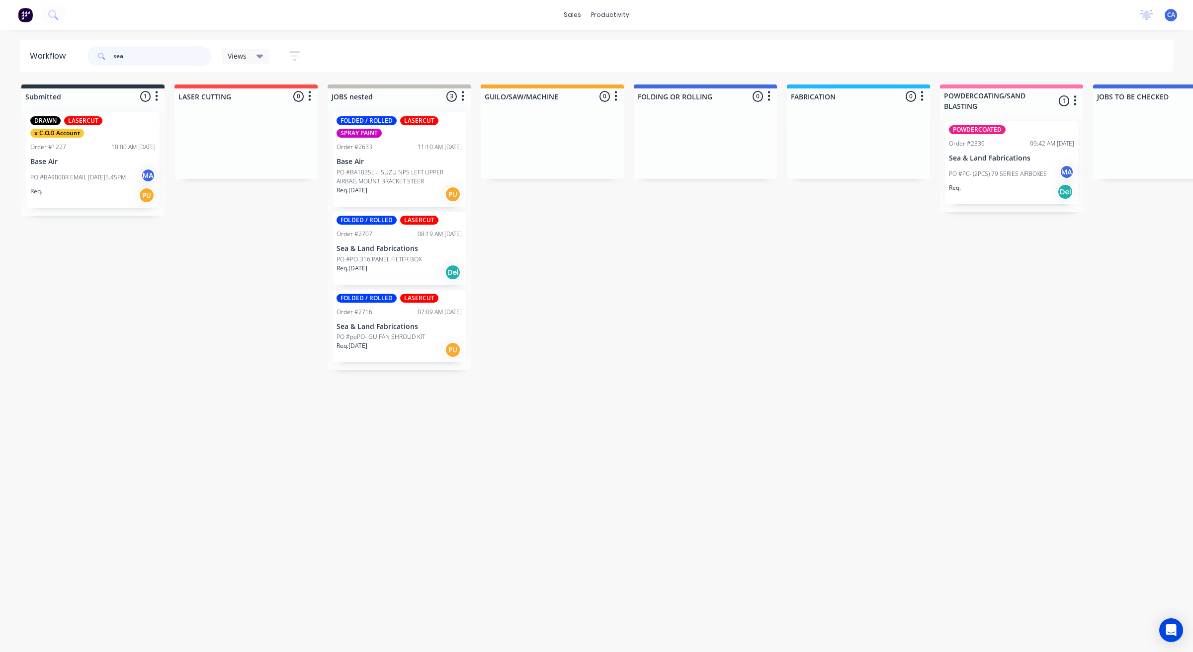
type input "sea"
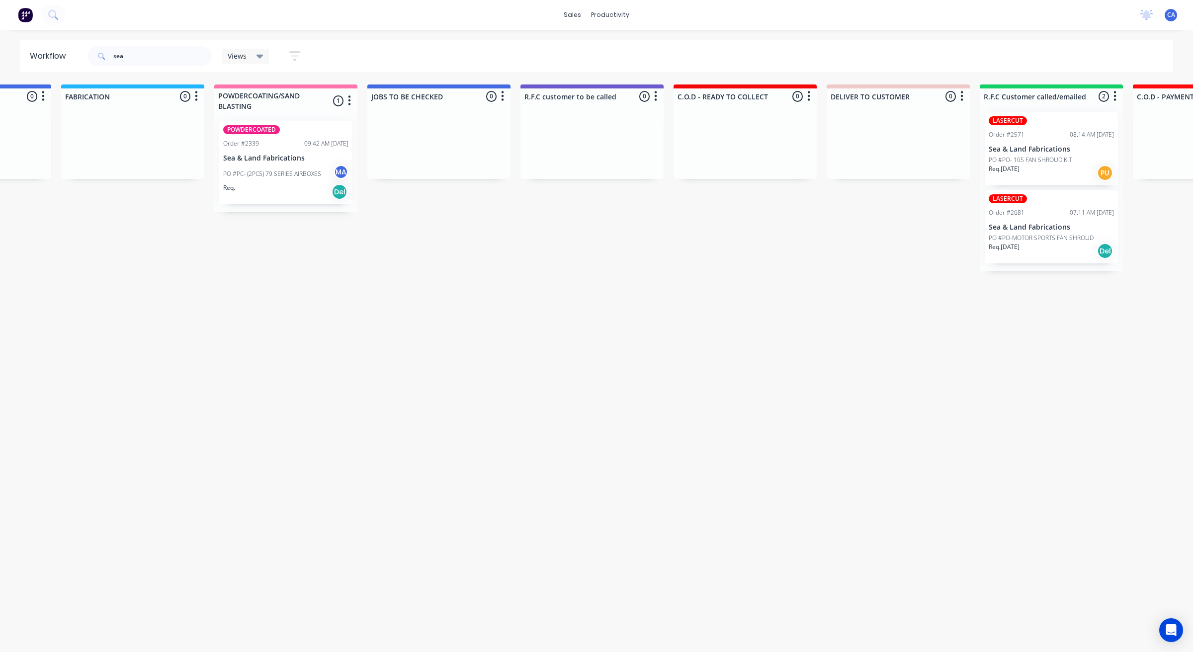
drag, startPoint x: 499, startPoint y: 292, endPoint x: 607, endPoint y: 301, distance: 108.2
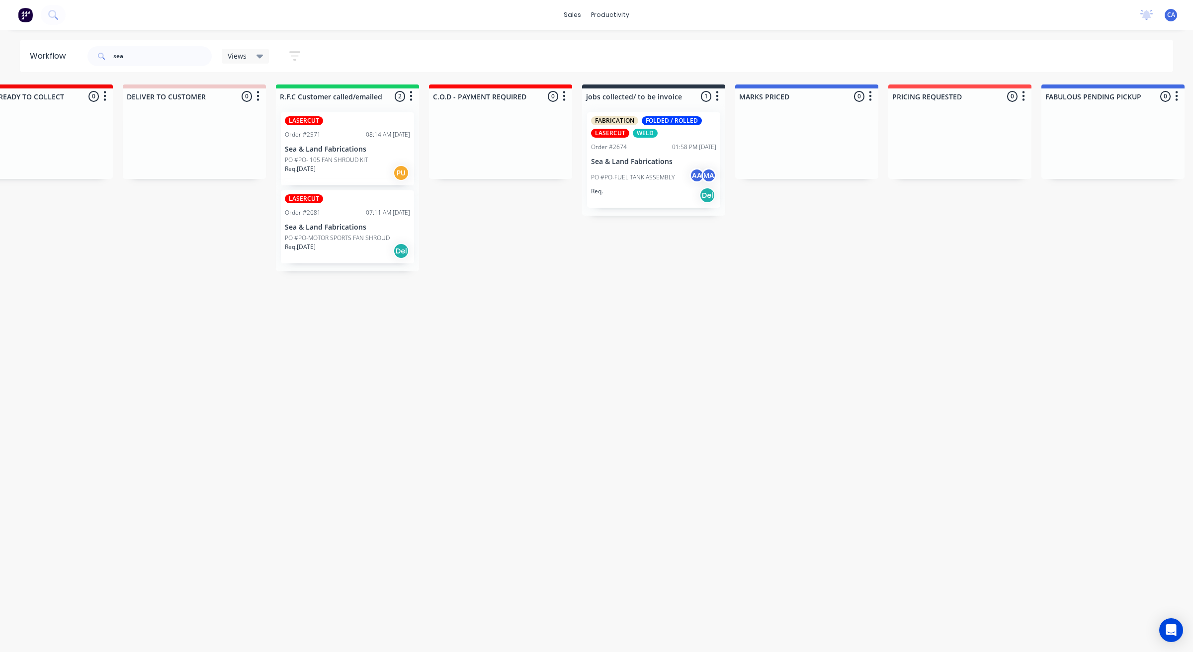
scroll to position [0, 1584]
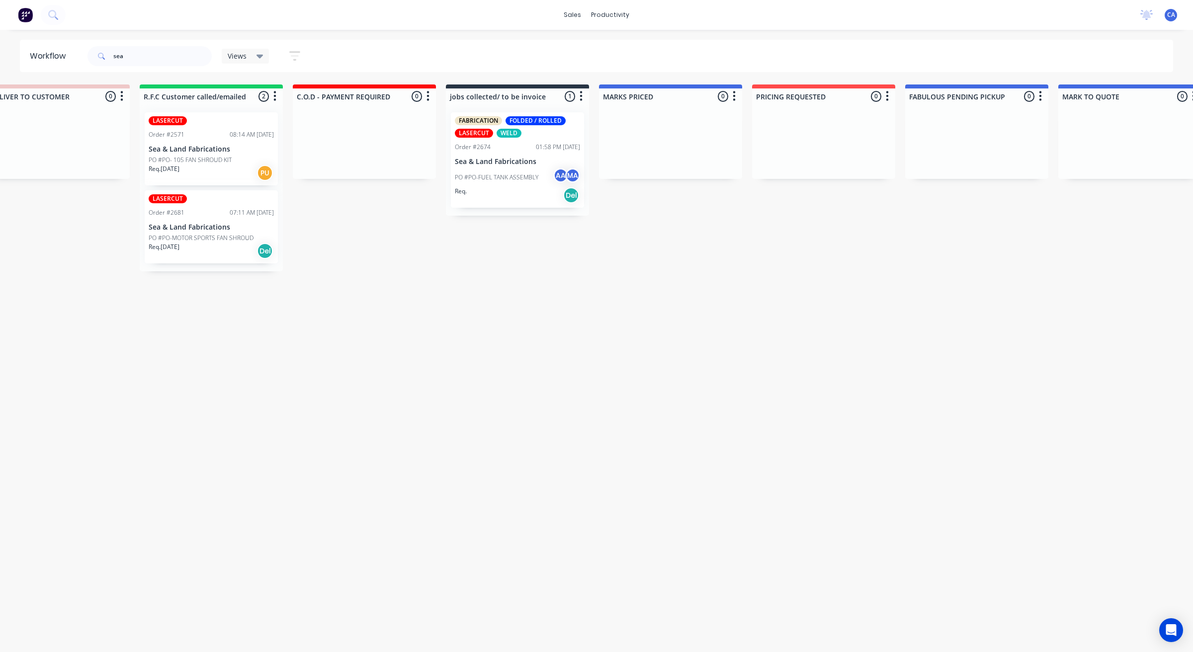
drag, startPoint x: 557, startPoint y: 309, endPoint x: 578, endPoint y: 312, distance: 21.5
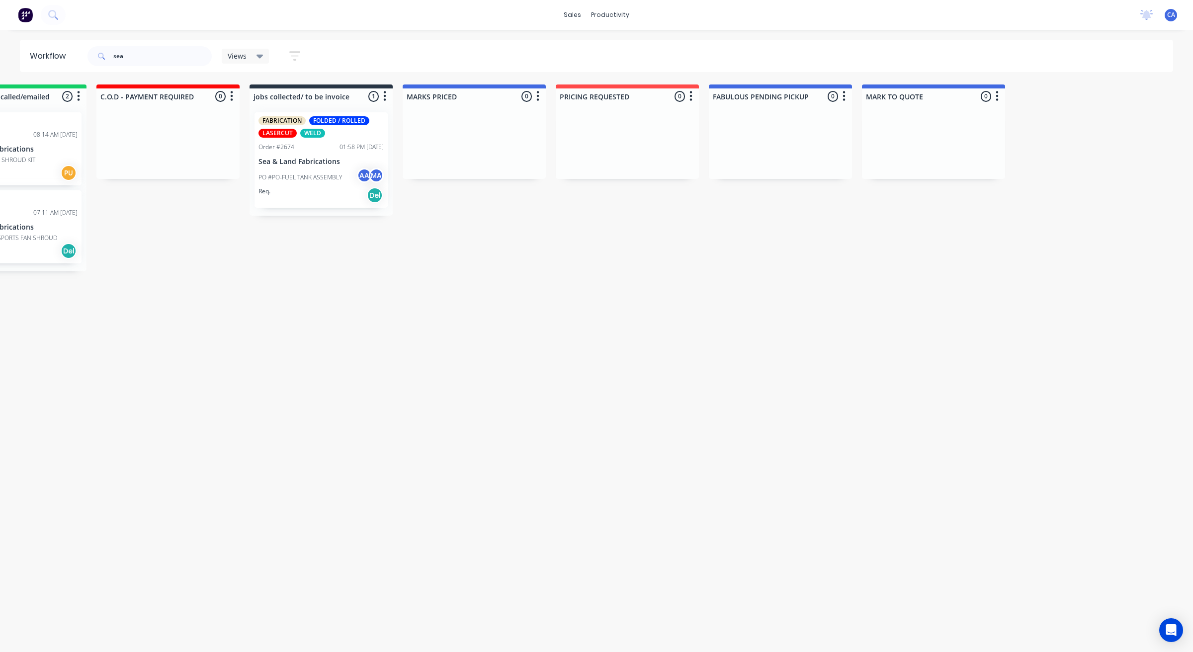
scroll to position [0, 0]
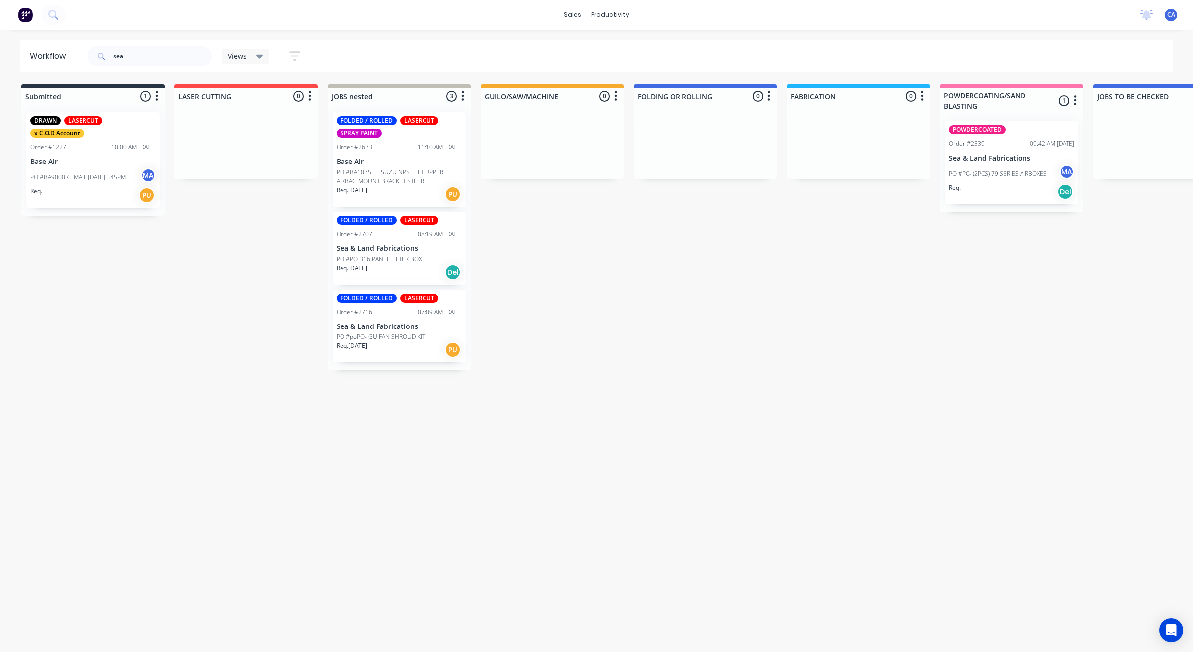
drag, startPoint x: 226, startPoint y: 319, endPoint x: 18, endPoint y: 242, distance: 221.4
